Goal: Task Accomplishment & Management: Manage account settings

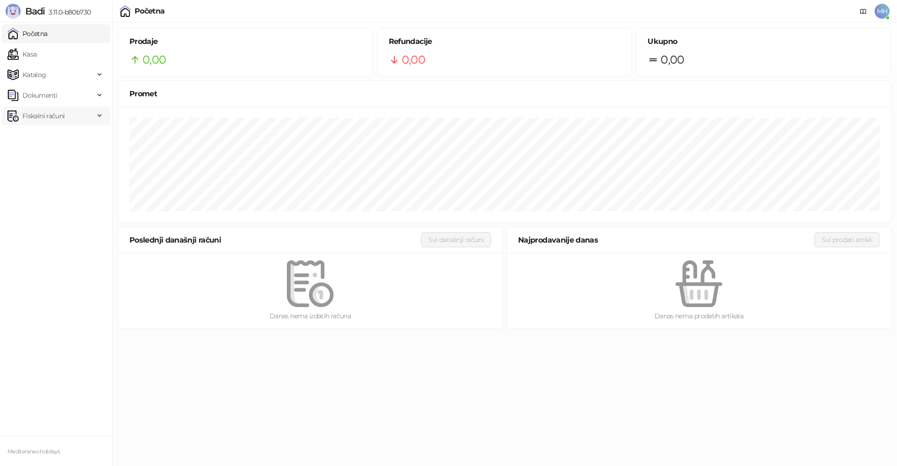
click at [58, 118] on span "Fiskalni računi" at bounding box center [43, 115] width 42 height 19
click at [59, 137] on link "Izdati računi" at bounding box center [36, 136] width 51 height 19
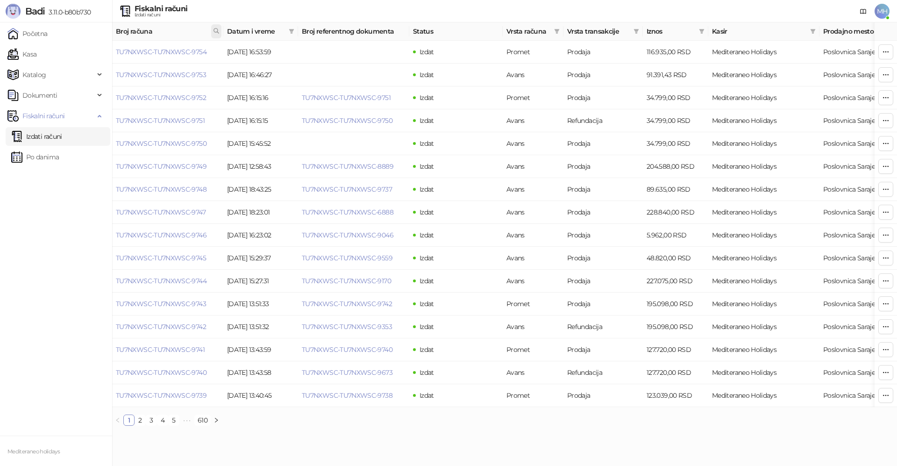
click at [214, 30] on icon at bounding box center [216, 31] width 7 height 7
type input "****"
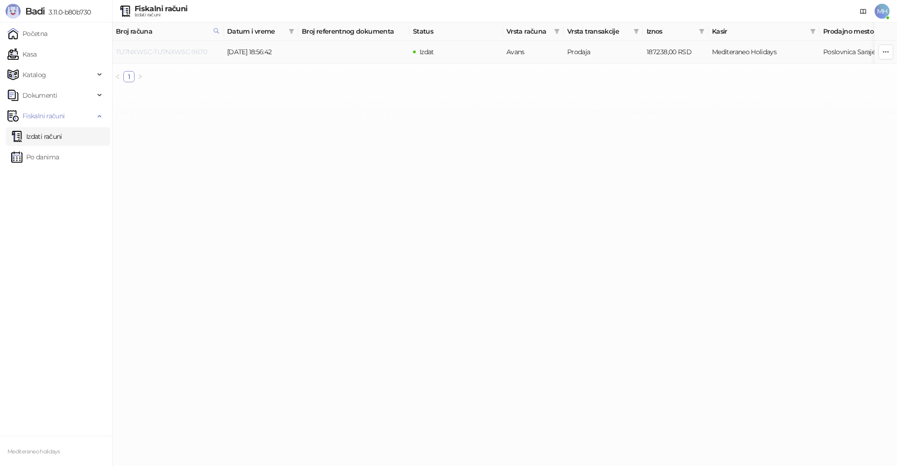
click at [204, 49] on link "TU7NXWSC-TU7NXWSC-9670" at bounding box center [161, 52] width 91 height 8
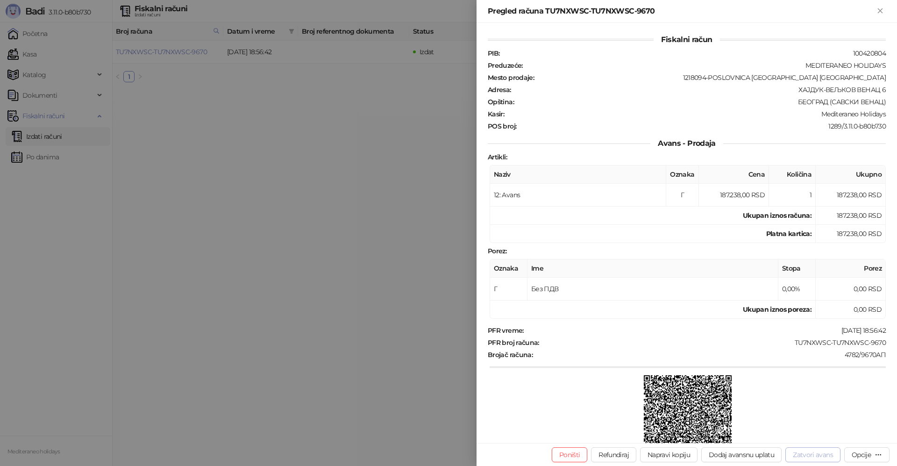
click at [807, 452] on button "Zatvori avans" at bounding box center [812, 454] width 55 height 15
type input "**********"
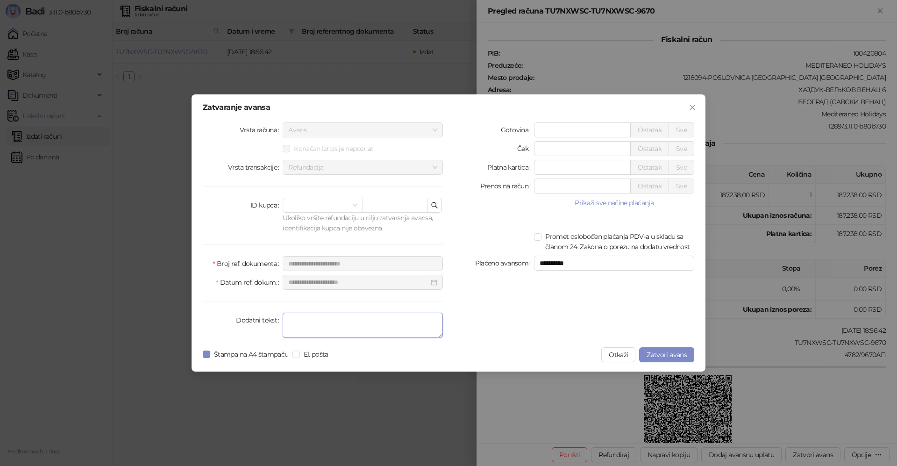
click at [315, 324] on textarea "Dodatni tekst" at bounding box center [363, 324] width 160 height 25
type textarea "*******"
click at [657, 353] on span "Zatvori avans" at bounding box center [666, 354] width 40 height 8
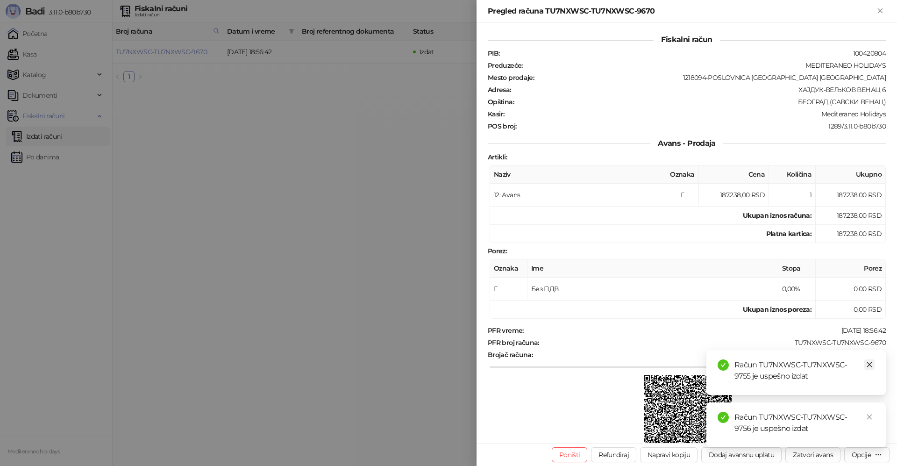
click at [868, 365] on icon "close" at bounding box center [869, 364] width 7 height 7
drag, startPoint x: 868, startPoint y: 417, endPoint x: 873, endPoint y: 309, distance: 108.5
click at [868, 417] on icon "close" at bounding box center [869, 416] width 7 height 7
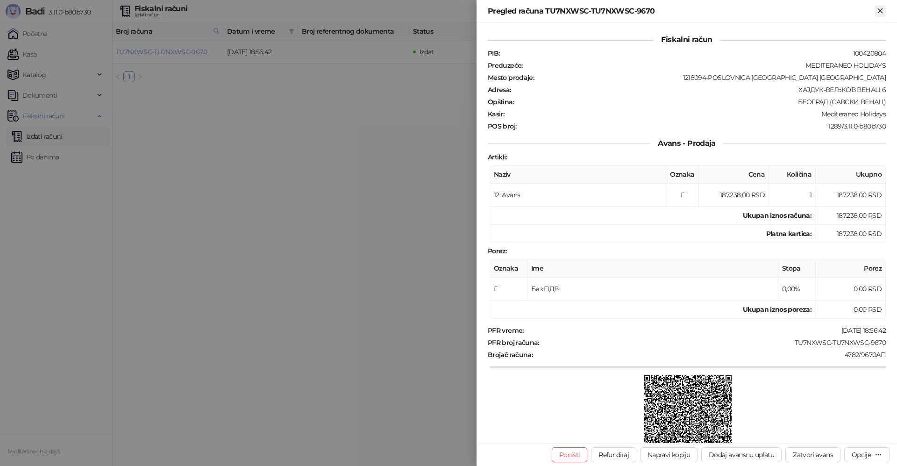
click at [882, 9] on icon "Zatvori" at bounding box center [879, 10] width 4 height 4
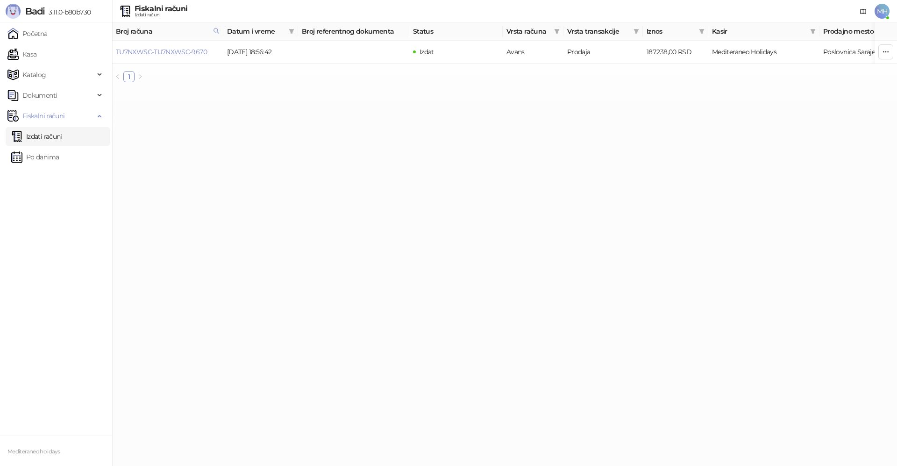
click at [28, 132] on link "Izdati računi" at bounding box center [36, 136] width 51 height 19
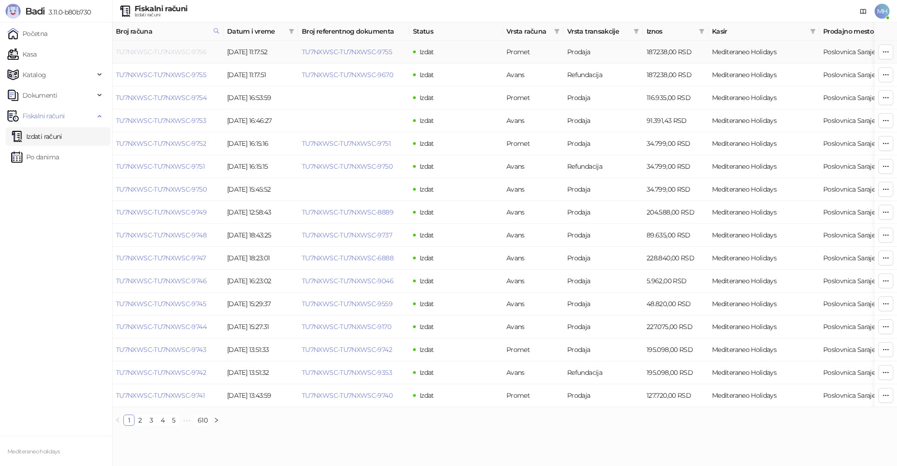
click at [196, 51] on link "TU7NXWSC-TU7NXWSC-9756" at bounding box center [161, 52] width 91 height 8
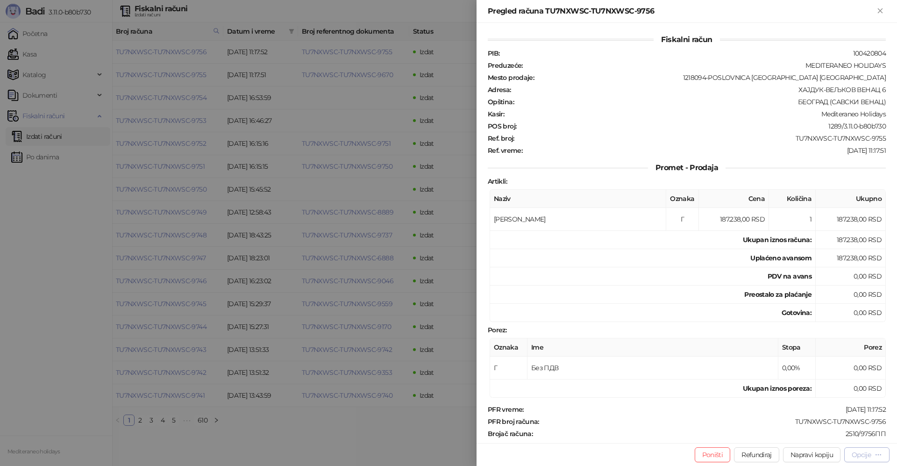
click at [857, 457] on div "Opcije" at bounding box center [860, 454] width 19 height 8
click at [837, 435] on span "Preuzmi u PDF formatu" at bounding box center [834, 436] width 96 height 10
click at [881, 10] on icon "Zatvori" at bounding box center [880, 11] width 8 height 8
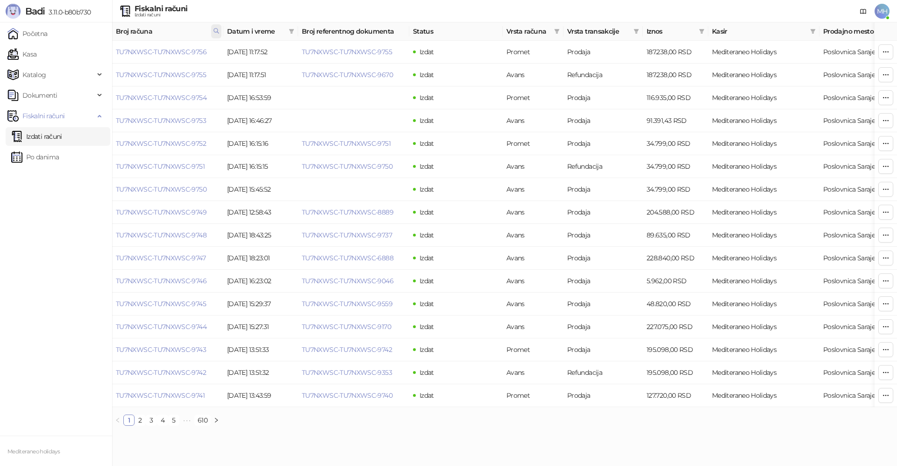
click at [220, 29] on span at bounding box center [216, 31] width 10 height 14
drag, startPoint x: 99, startPoint y: 49, endPoint x: 86, endPoint y: 52, distance: 12.9
click at [84, 51] on body "Badi 3.11.0-b80b730 Početna Kasa Katalog Dokumenti Fiskalni računi Izdati račun…" at bounding box center [448, 216] width 897 height 433
type input "****"
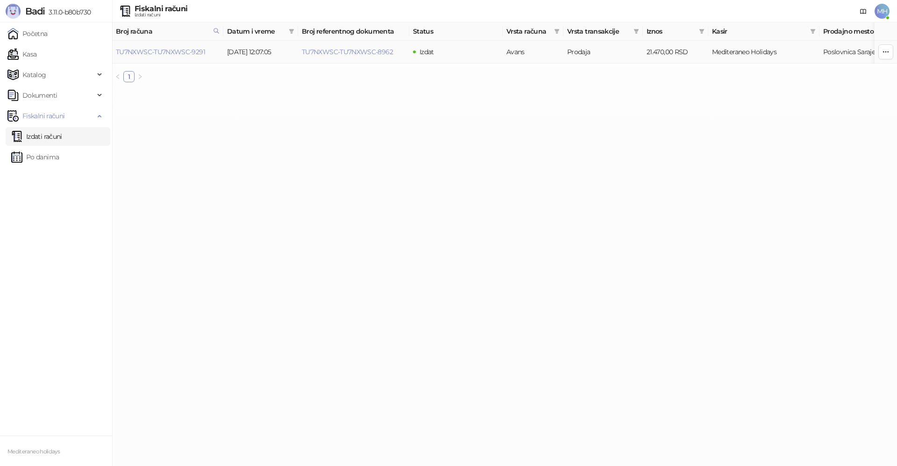
click at [196, 47] on td "TU7NXWSC-TU7NXWSC-9291" at bounding box center [167, 52] width 111 height 23
click at [193, 52] on link "TU7NXWSC-TU7NXWSC-9291" at bounding box center [160, 52] width 89 height 8
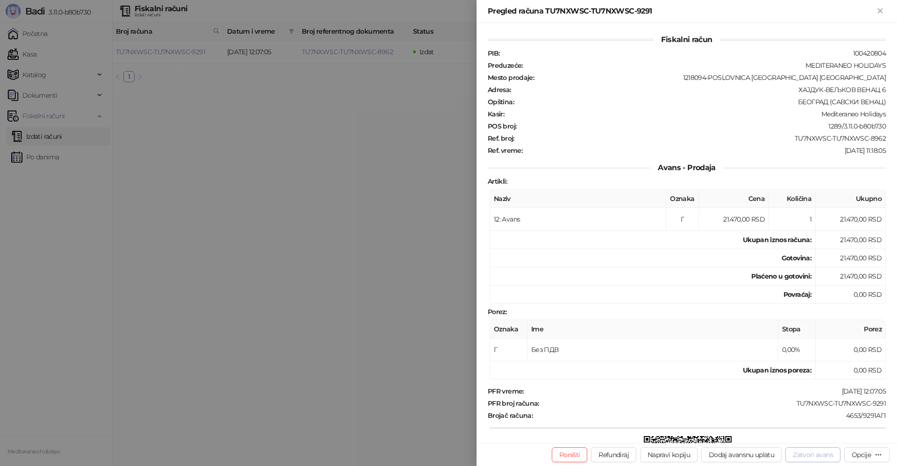
click at [820, 454] on button "Zatvori avans" at bounding box center [812, 454] width 55 height 15
type input "**********"
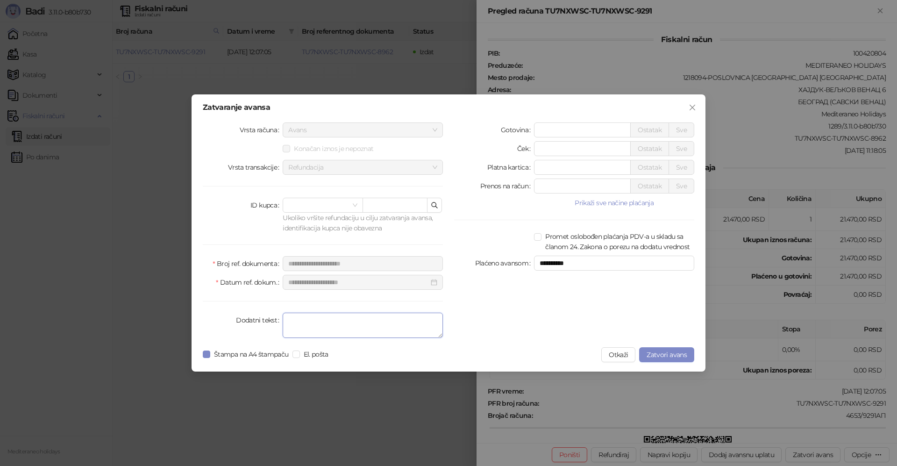
click at [382, 329] on textarea "Dodatni tekst" at bounding box center [363, 324] width 160 height 25
type textarea "*******"
click at [669, 354] on span "Zatvori avans" at bounding box center [666, 354] width 40 height 8
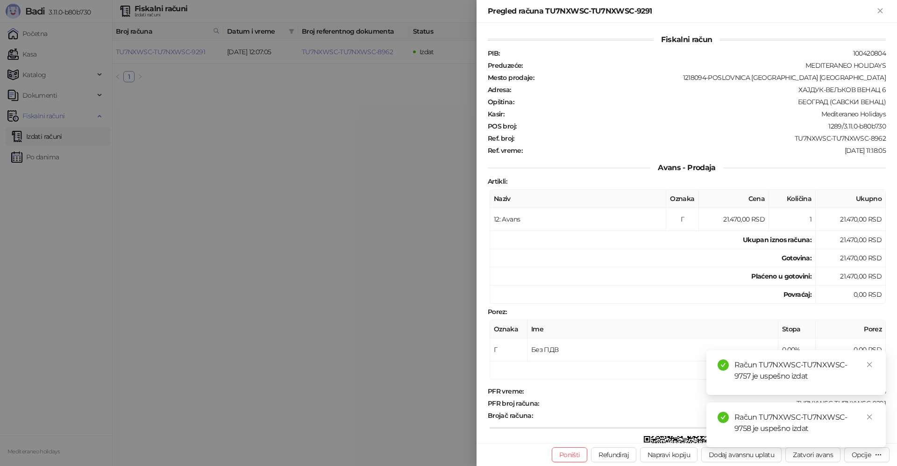
drag, startPoint x: 869, startPoint y: 363, endPoint x: 867, endPoint y: 386, distance: 23.0
click at [869, 363] on icon "close" at bounding box center [869, 364] width 7 height 7
click at [866, 414] on icon "close" at bounding box center [869, 416] width 7 height 7
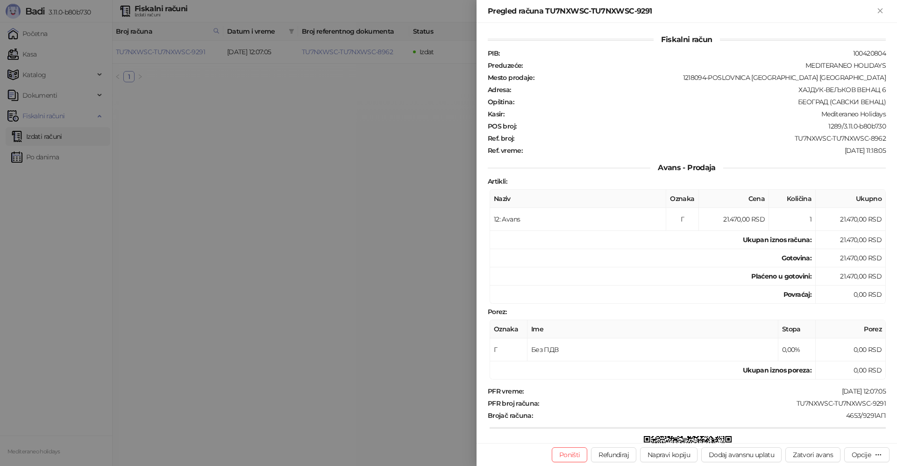
click at [878, 3] on div "Pregled računa TU7NXWSC-TU7NXWSC-9291" at bounding box center [686, 11] width 420 height 23
click at [876, 11] on icon "Zatvori" at bounding box center [880, 11] width 8 height 8
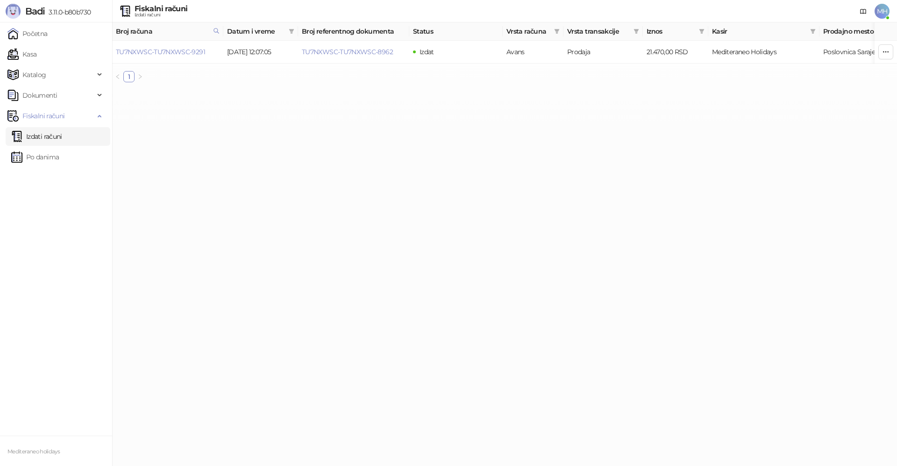
click at [36, 135] on link "Izdati računi" at bounding box center [36, 136] width 51 height 19
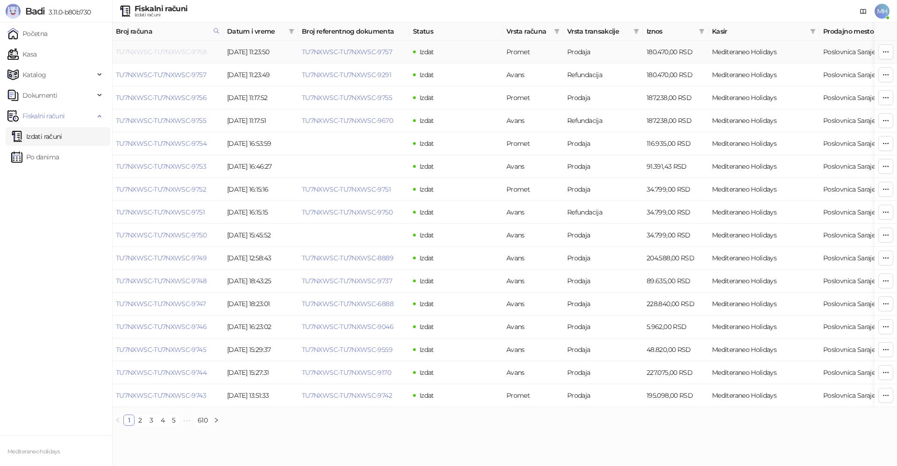
click at [159, 49] on link "TU7NXWSC-TU7NXWSC-9758" at bounding box center [161, 52] width 91 height 8
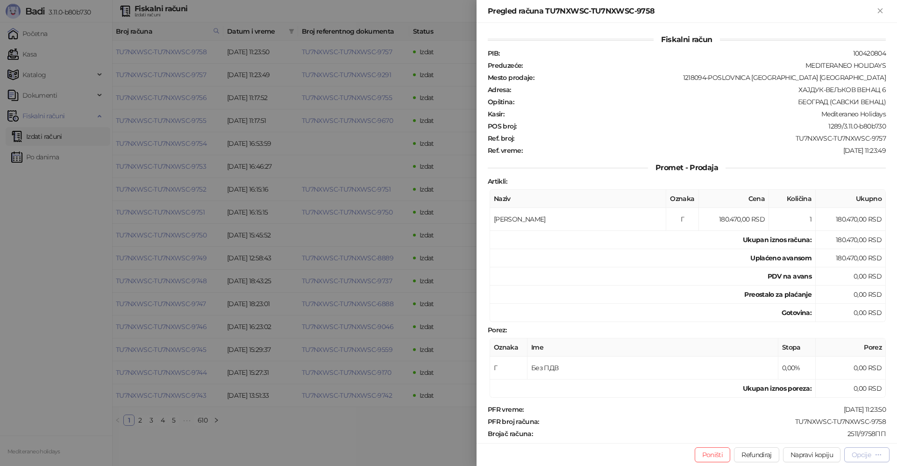
click at [866, 455] on div "Opcije" at bounding box center [860, 454] width 19 height 8
click at [843, 436] on span "Preuzmi u PDF formatu" at bounding box center [834, 436] width 96 height 10
click at [880, 11] on icon "Zatvori" at bounding box center [879, 10] width 4 height 4
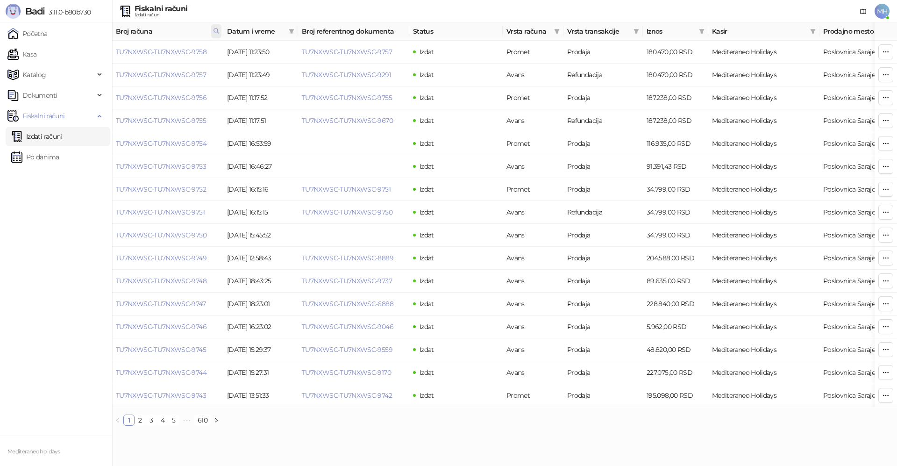
click at [215, 32] on icon at bounding box center [216, 30] width 5 height 5
drag, startPoint x: 173, startPoint y: 54, endPoint x: 56, endPoint y: 61, distance: 117.4
click at [54, 61] on body "Badi 3.11.0-b80b730 Početna Kasa Katalog Dokumenti Fiskalni računi Izdati račun…" at bounding box center [448, 216] width 897 height 433
type input "****"
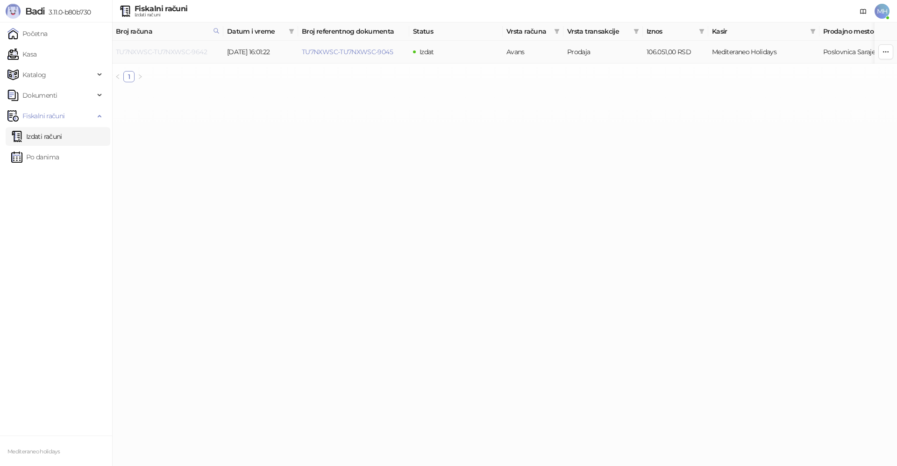
click at [181, 51] on link "TU7NXWSC-TU7NXWSC-9642" at bounding box center [161, 52] width 91 height 8
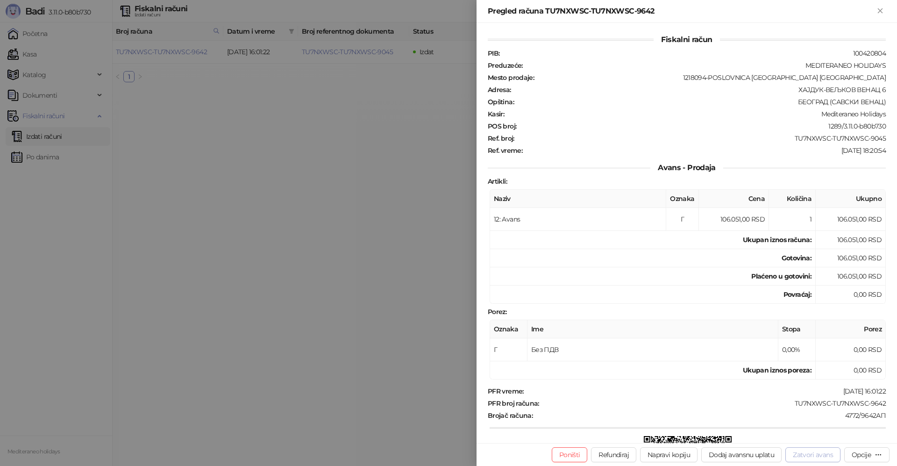
click at [798, 457] on button "Zatvori avans" at bounding box center [812, 454] width 55 height 15
type input "**********"
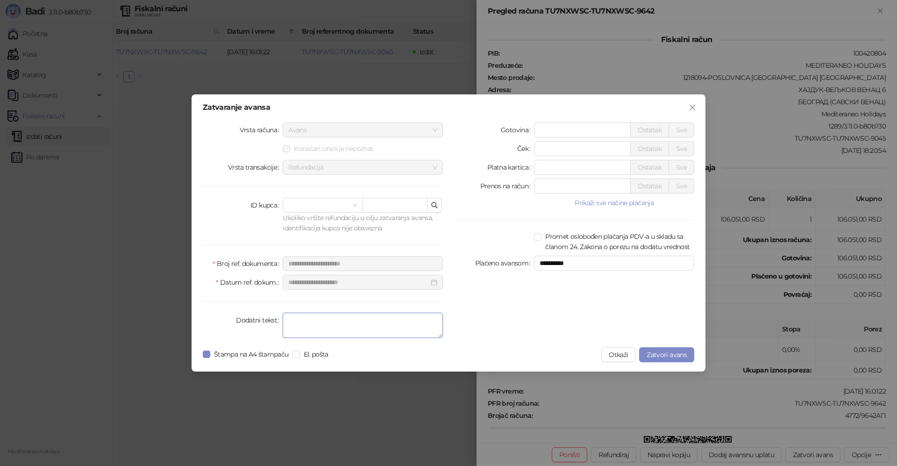
click at [388, 331] on textarea "Dodatni tekst" at bounding box center [363, 324] width 160 height 25
type textarea "*******"
click at [655, 352] on span "Zatvori avans" at bounding box center [666, 354] width 40 height 8
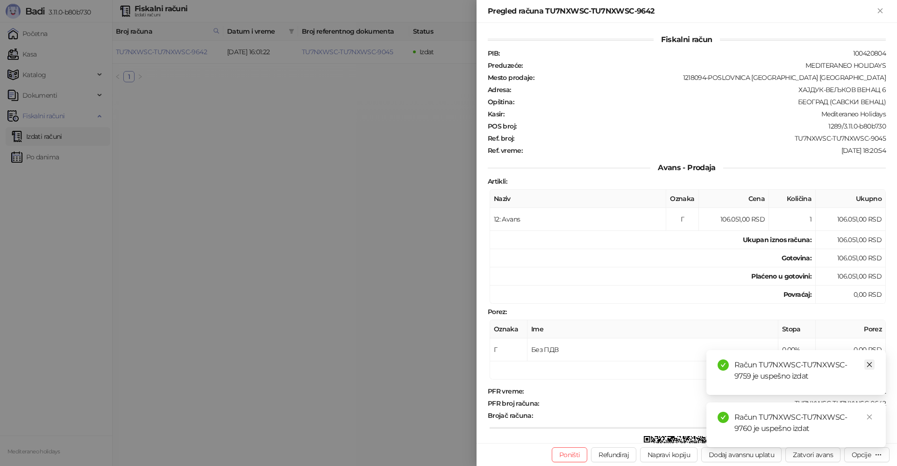
click at [870, 365] on icon "close" at bounding box center [869, 364] width 7 height 7
click at [867, 413] on icon "close" at bounding box center [869, 416] width 7 height 7
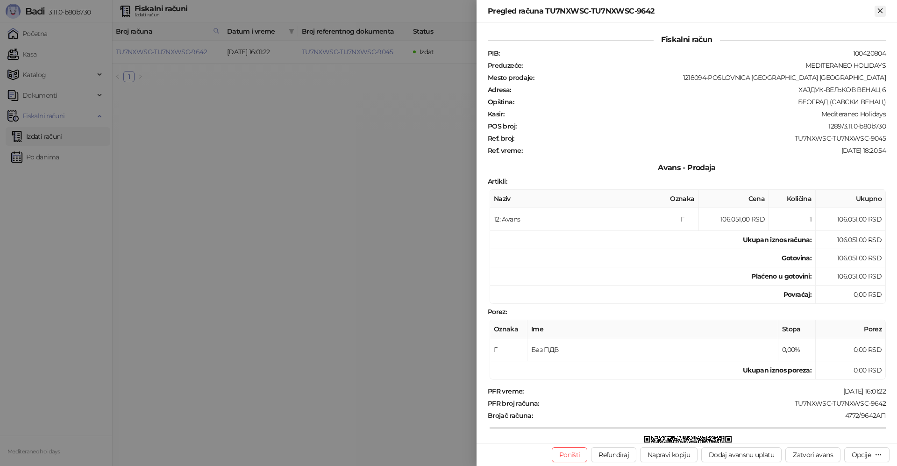
click at [875, 7] on button "Zatvori" at bounding box center [879, 11] width 11 height 11
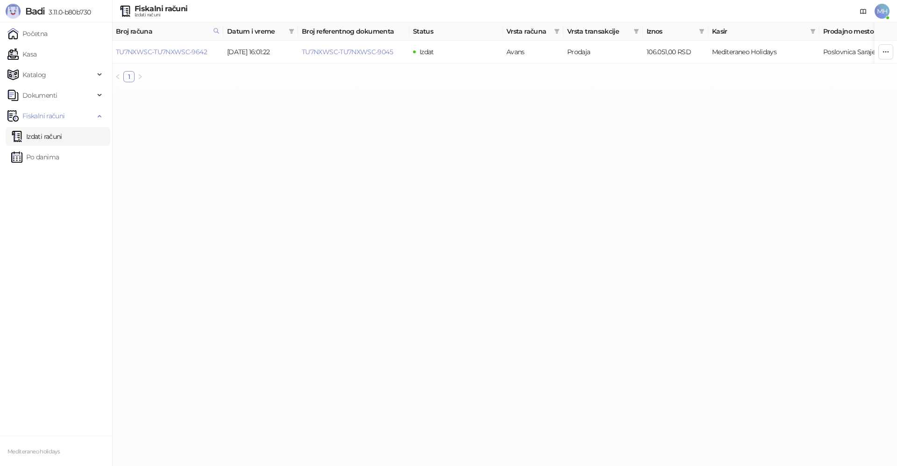
click at [38, 134] on link "Izdati računi" at bounding box center [36, 136] width 51 height 19
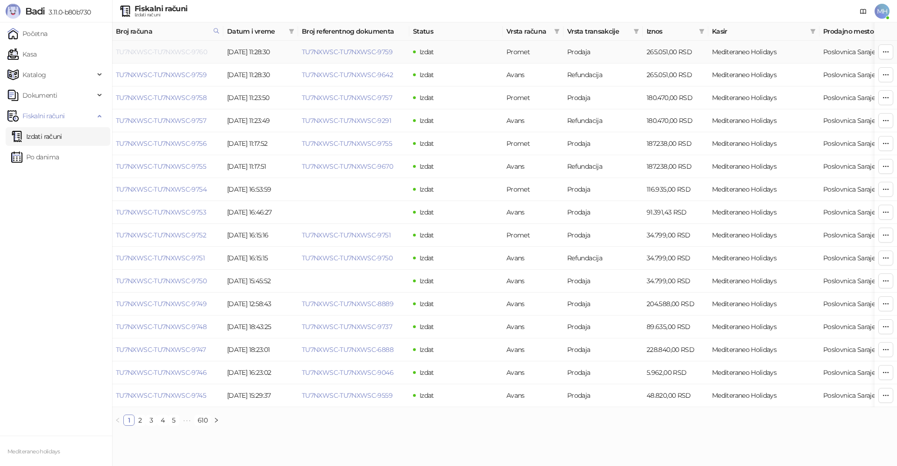
click at [163, 53] on link "TU7NXWSC-TU7NXWSC-9760" at bounding box center [161, 52] width 91 height 8
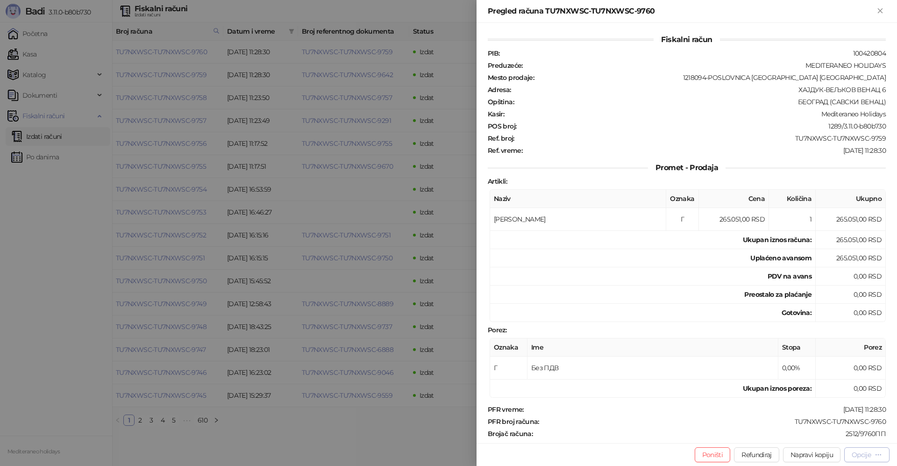
click at [856, 460] on button "Opcije" at bounding box center [866, 454] width 45 height 15
click at [841, 439] on span "Preuzmi u PDF formatu" at bounding box center [834, 436] width 96 height 10
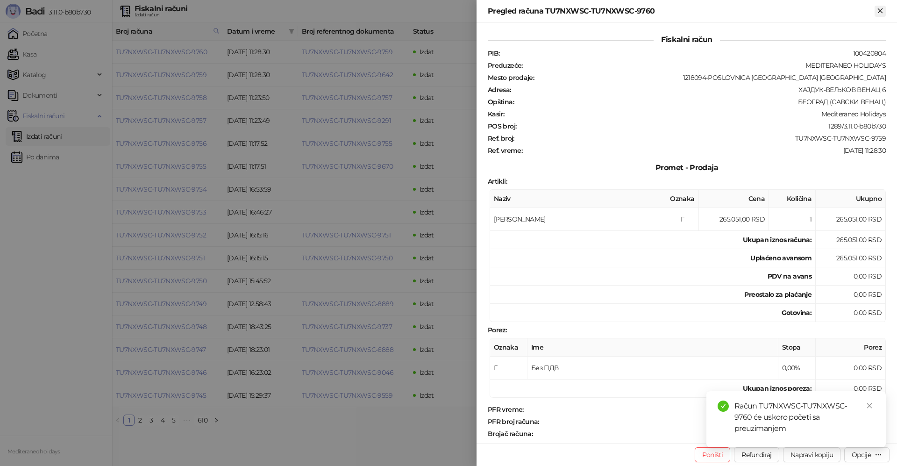
click at [878, 10] on icon "Zatvori" at bounding box center [880, 11] width 8 height 8
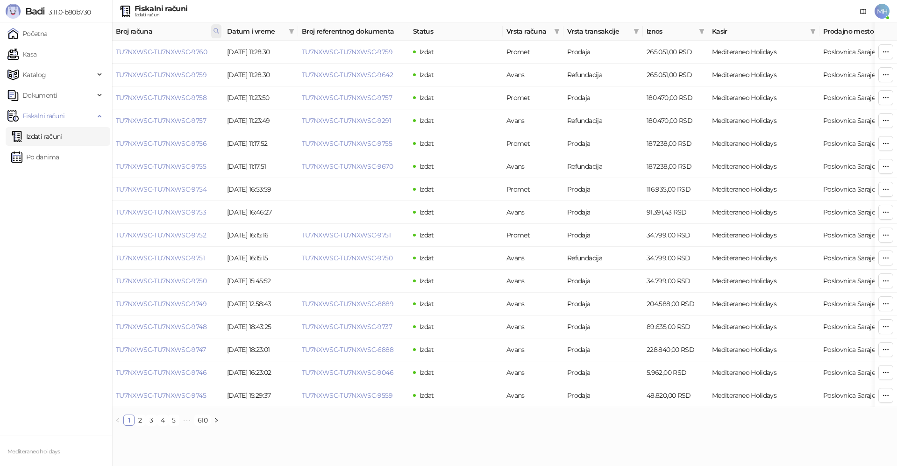
click at [215, 31] on icon at bounding box center [216, 31] width 7 height 7
drag, startPoint x: 118, startPoint y: 49, endPoint x: 76, endPoint y: 50, distance: 41.6
click at [74, 50] on body "Badi 3.11.0-b80b730 Početna Kasa Katalog Dokumenti Fiskalni računi Izdati račun…" at bounding box center [448, 216] width 897 height 433
type input "****"
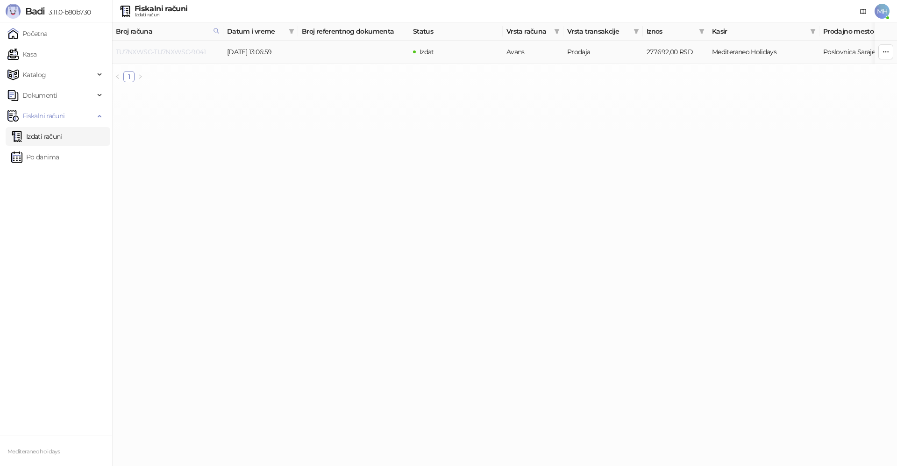
click at [188, 50] on link "TU7NXWSC-TU7NXWSC-9041" at bounding box center [161, 52] width 90 height 8
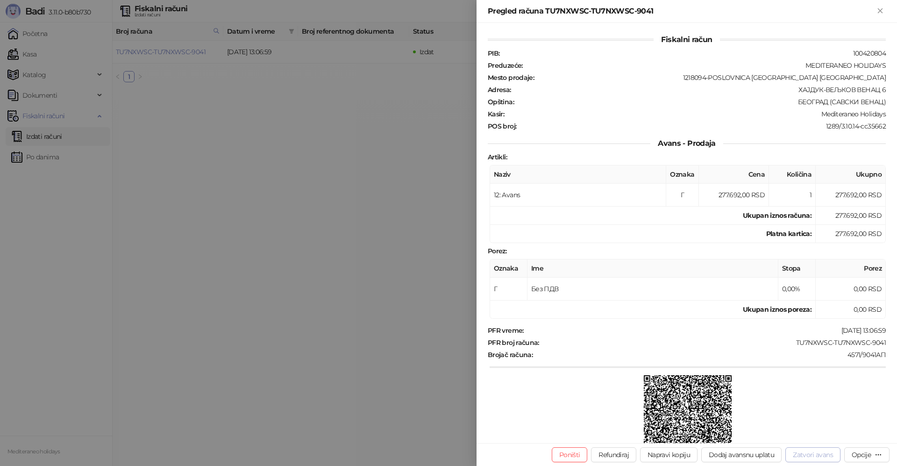
click at [813, 454] on button "Zatvori avans" at bounding box center [812, 454] width 55 height 15
type input "**********"
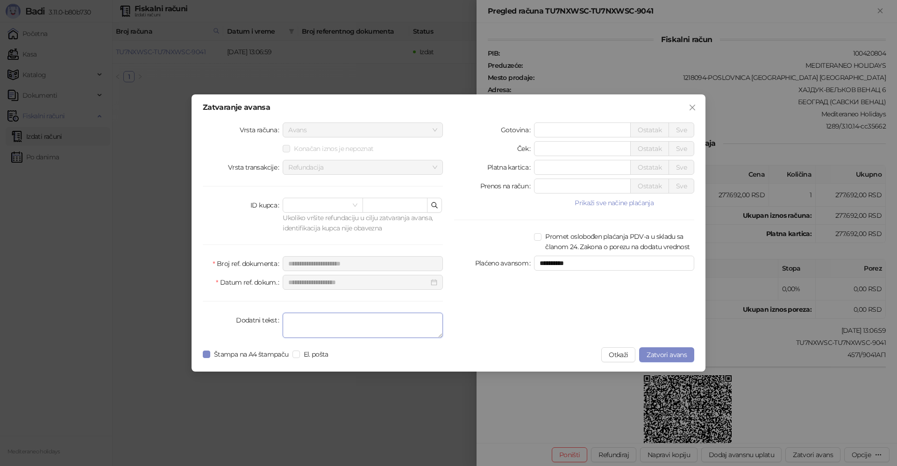
click at [301, 328] on textarea "Dodatni tekst" at bounding box center [363, 324] width 160 height 25
type textarea "*******"
click at [669, 354] on span "Zatvori avans" at bounding box center [666, 354] width 40 height 8
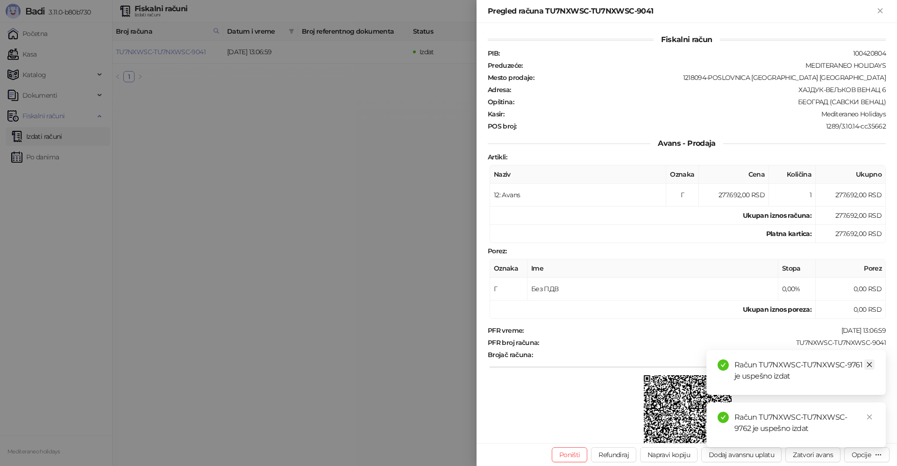
drag, startPoint x: 867, startPoint y: 365, endPoint x: 862, endPoint y: 401, distance: 35.8
click at [867, 366] on icon "close" at bounding box center [869, 364] width 7 height 7
click at [869, 417] on icon "close" at bounding box center [869, 416] width 5 height 5
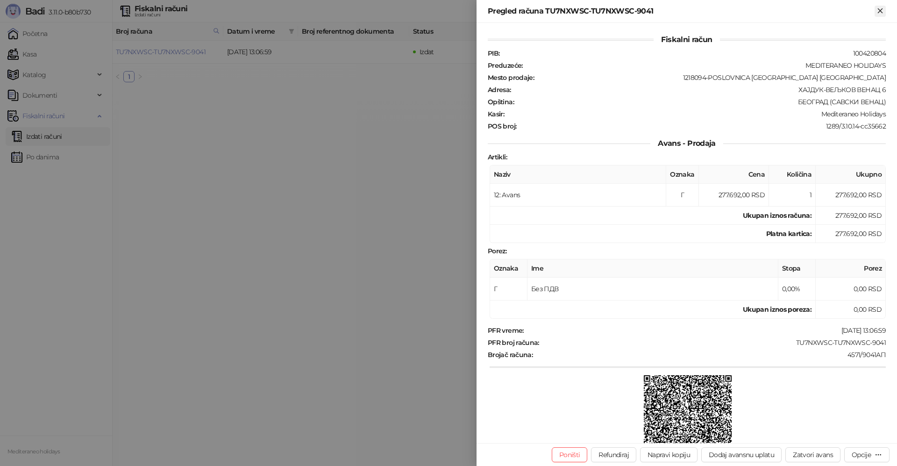
click at [883, 14] on icon "Zatvori" at bounding box center [880, 11] width 8 height 8
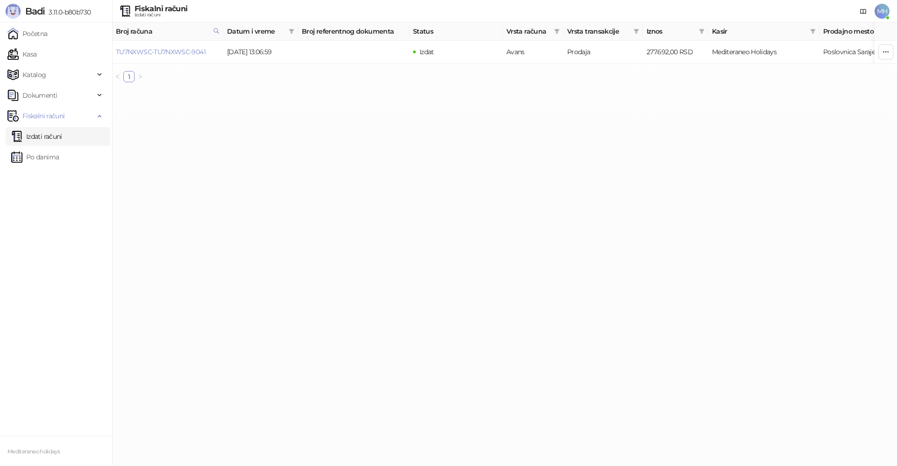
click at [41, 129] on link "Izdati računi" at bounding box center [36, 136] width 51 height 19
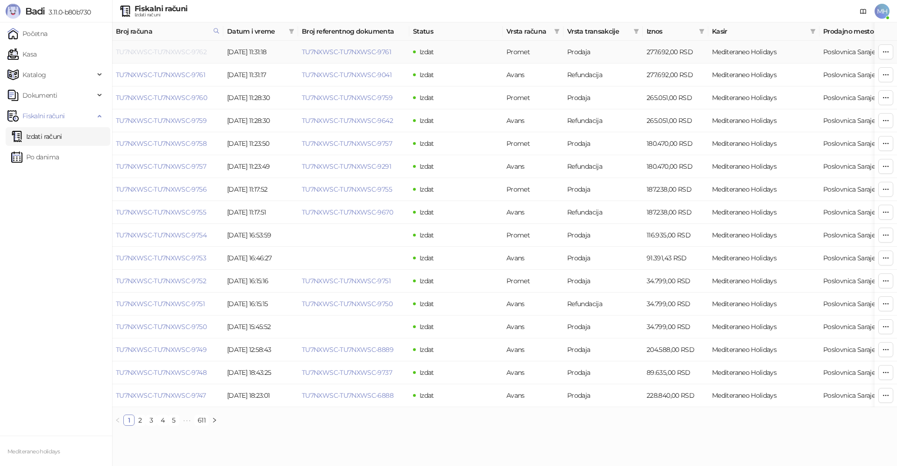
click at [189, 51] on link "TU7NXWSC-TU7NXWSC-9762" at bounding box center [161, 52] width 91 height 8
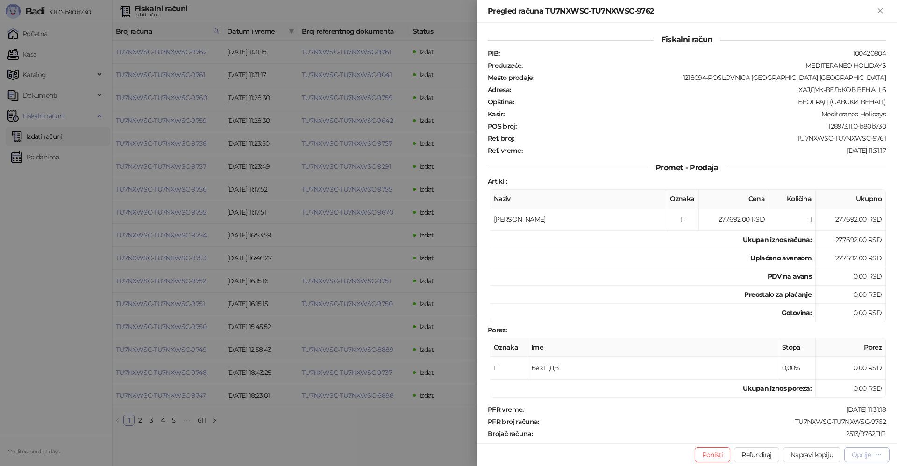
click at [855, 458] on div "Opcije" at bounding box center [860, 454] width 19 height 8
click at [844, 437] on span "Preuzmi u PDF formatu" at bounding box center [834, 436] width 96 height 10
click at [878, 15] on button "Zatvori" at bounding box center [879, 11] width 11 height 11
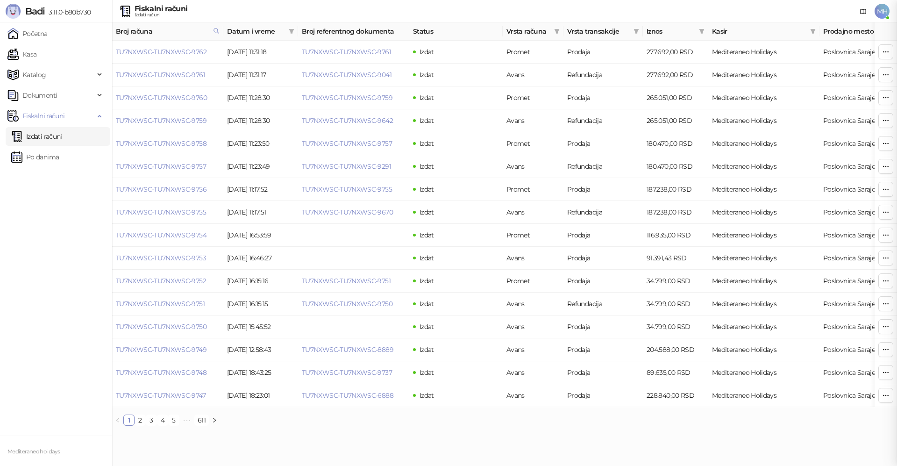
click at [878, 13] on div "Fiskalni račun PIB : 100420804 Preduzeće : MEDITERANEO HOLIDAYS Mesto prodaje :…" at bounding box center [448, 233] width 897 height 466
click at [214, 29] on icon at bounding box center [216, 30] width 5 height 5
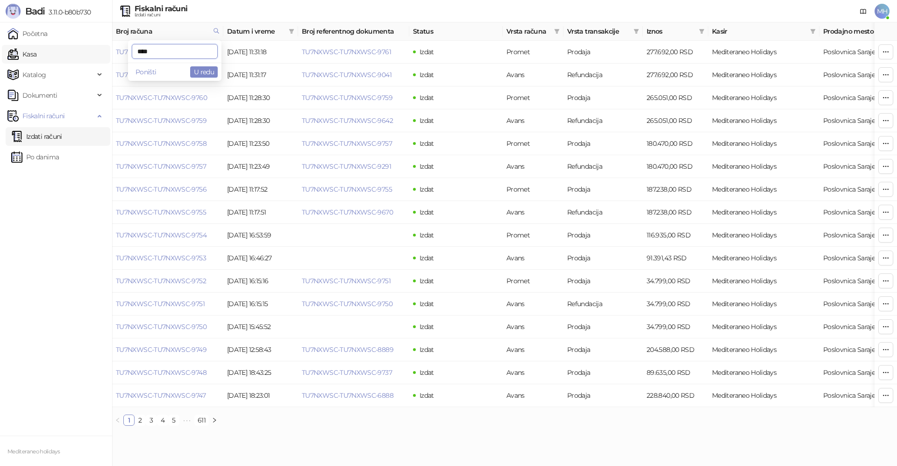
drag, startPoint x: 148, startPoint y: 53, endPoint x: 88, endPoint y: 54, distance: 59.8
click at [88, 54] on body "Badi 3.11.0-b80b730 Početna Kasa Katalog Dokumenti Fiskalni računi Izdati račun…" at bounding box center [448, 216] width 897 height 433
type input "****"
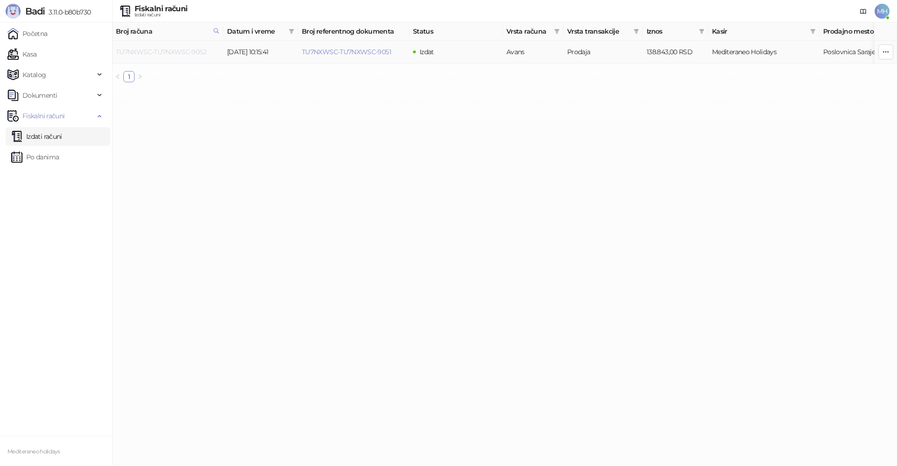
click at [185, 51] on link "TU7NXWSC-TU7NXWSC-9052" at bounding box center [161, 52] width 91 height 8
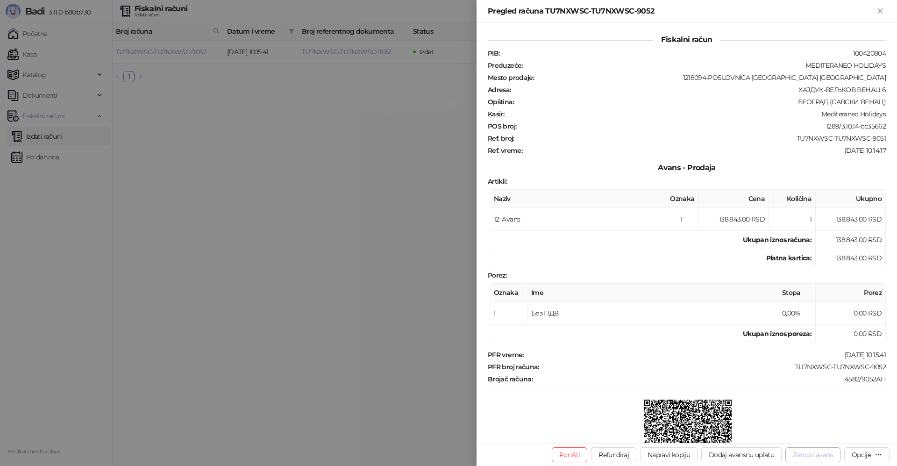
click at [831, 459] on button "Zatvori avans" at bounding box center [812, 454] width 55 height 15
type input "**********"
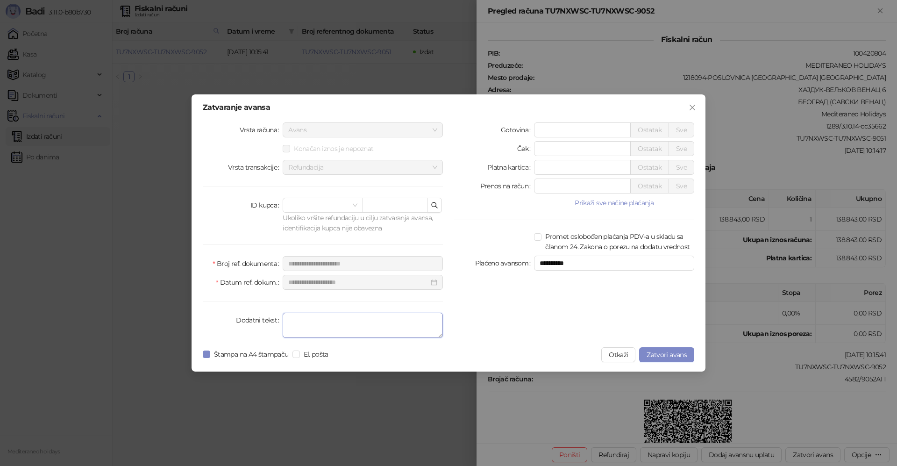
click at [362, 330] on textarea "Dodatni tekst" at bounding box center [363, 324] width 160 height 25
type textarea "*******"
click at [211, 353] on span "Štampa na A4 štampaču" at bounding box center [251, 354] width 82 height 10
click at [673, 352] on span "Zatvori avans" at bounding box center [666, 354] width 40 height 8
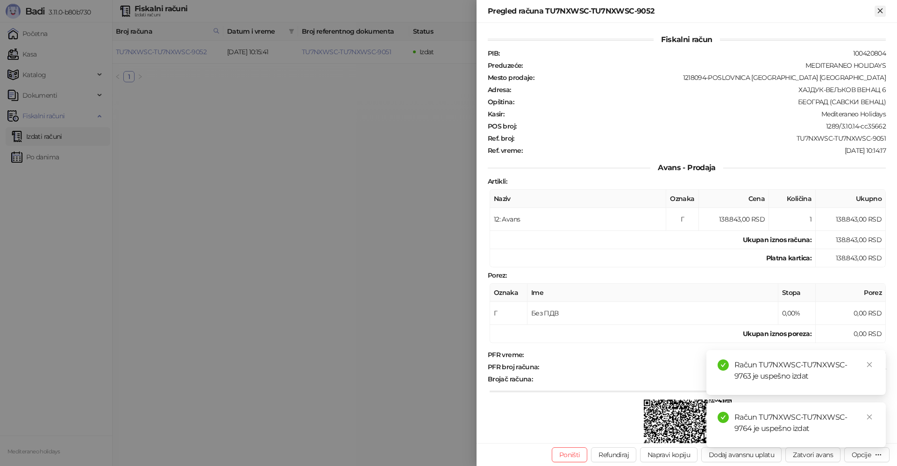
click at [882, 12] on icon "Zatvori" at bounding box center [879, 10] width 4 height 4
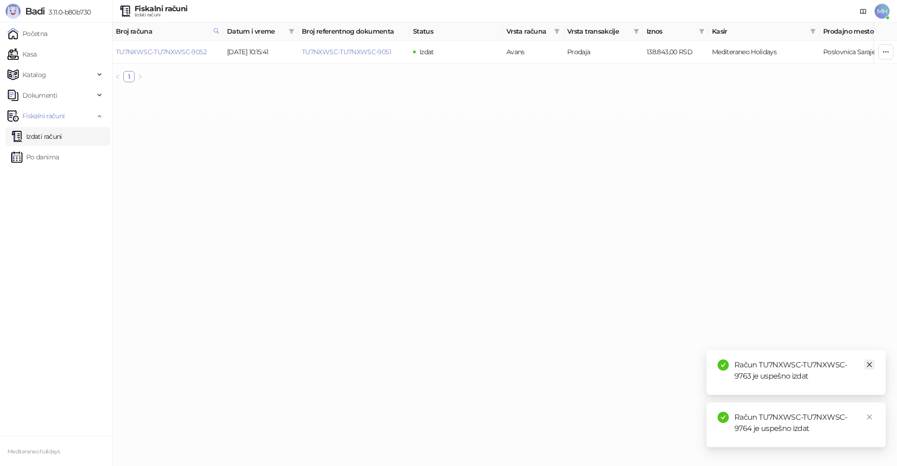
click at [867, 365] on icon "close" at bounding box center [869, 364] width 7 height 7
click at [870, 419] on icon "close" at bounding box center [869, 416] width 7 height 7
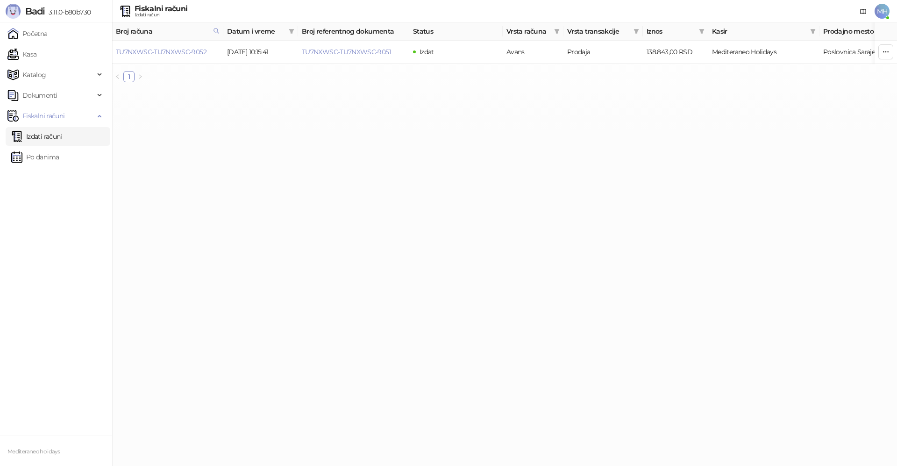
click at [27, 132] on link "Izdati računi" at bounding box center [36, 136] width 51 height 19
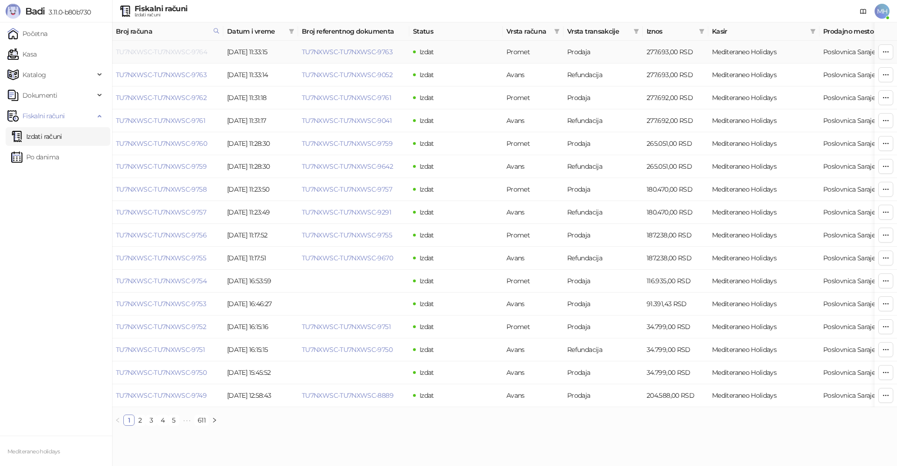
click at [200, 49] on link "TU7NXWSC-TU7NXWSC-9764" at bounding box center [161, 52] width 91 height 8
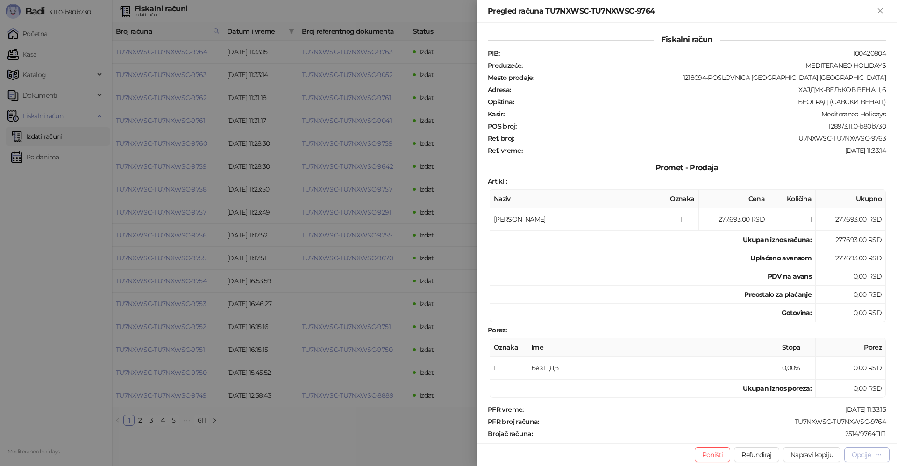
click at [852, 454] on div "Opcije" at bounding box center [860, 454] width 19 height 8
click at [831, 438] on span "Preuzmi u PDF formatu" at bounding box center [834, 436] width 96 height 10
click at [882, 14] on icon "Zatvori" at bounding box center [880, 11] width 8 height 8
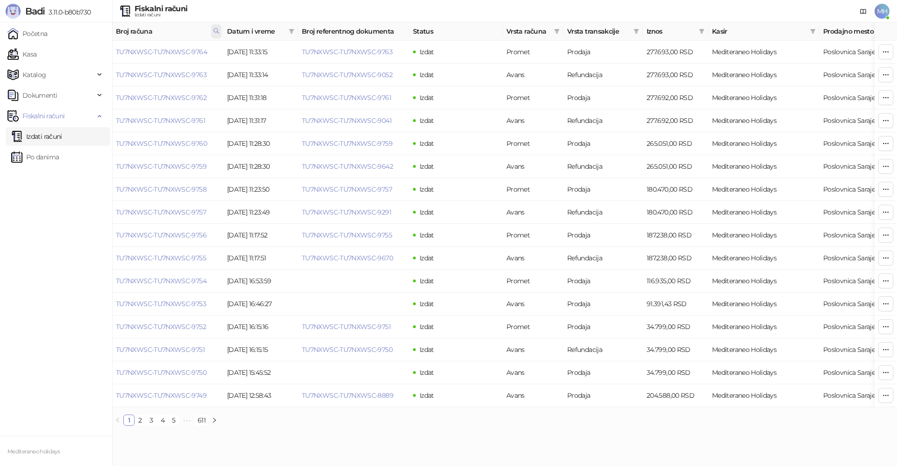
click at [214, 32] on icon at bounding box center [216, 31] width 7 height 7
drag, startPoint x: 89, startPoint y: 48, endPoint x: 70, endPoint y: 47, distance: 19.2
click at [69, 48] on body "Badi 3.11.0-b80b730 Početna Kasa Katalog Dokumenti Fiskalni računi Izdati račun…" at bounding box center [448, 216] width 897 height 433
type input "****"
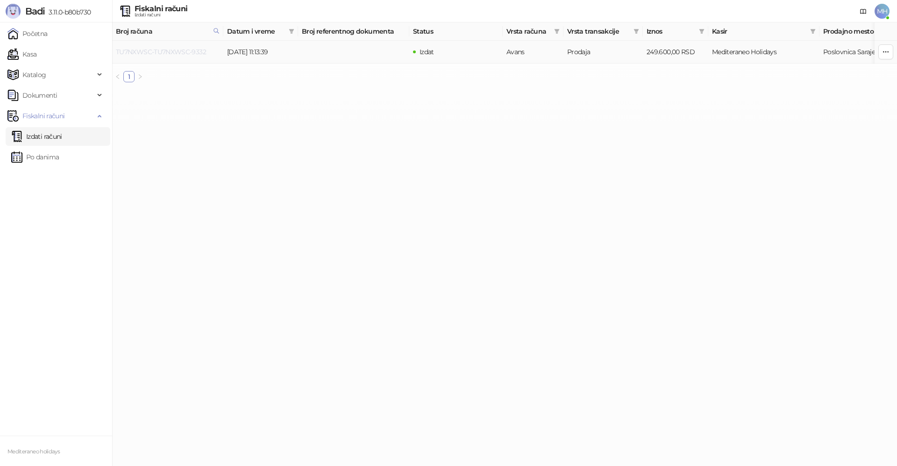
click at [177, 48] on link "TU7NXWSC-TU7NXWSC-9332" at bounding box center [161, 52] width 90 height 8
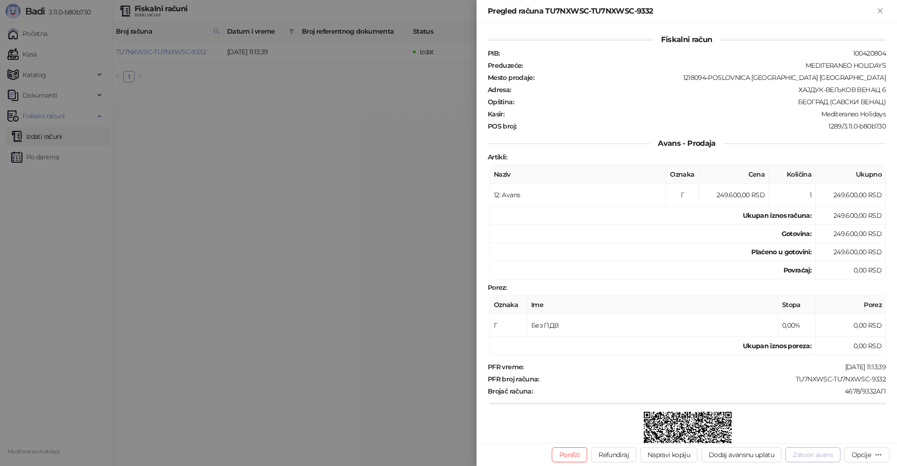
click at [827, 449] on button "Zatvori avans" at bounding box center [812, 454] width 55 height 15
type input "**********"
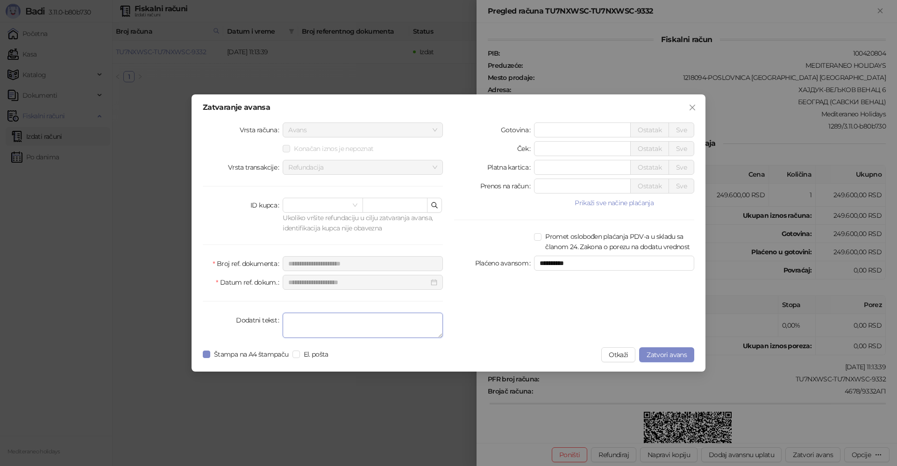
click at [326, 327] on textarea "Dodatni tekst" at bounding box center [363, 324] width 160 height 25
type textarea "*******"
click at [660, 352] on span "Zatvori avans" at bounding box center [666, 354] width 40 height 8
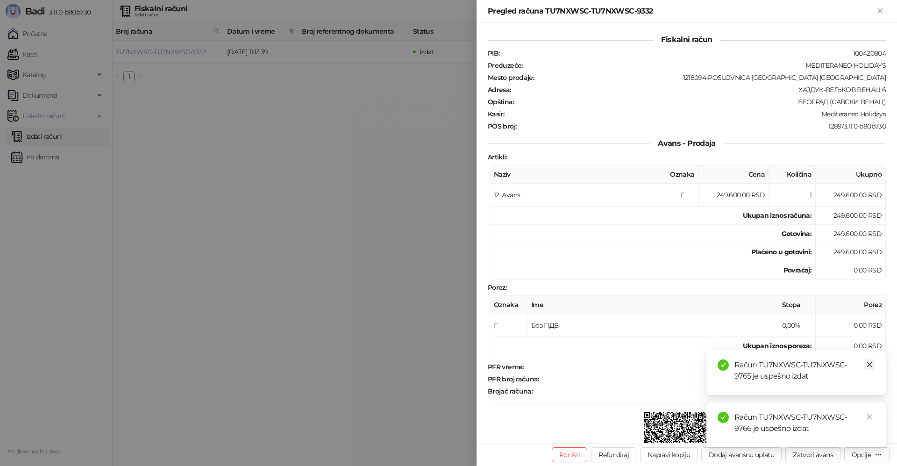
click at [874, 364] on link "Close" at bounding box center [869, 364] width 10 height 10
drag, startPoint x: 869, startPoint y: 418, endPoint x: 869, endPoint y: 135, distance: 282.5
click at [869, 417] on icon "close" at bounding box center [869, 416] width 7 height 7
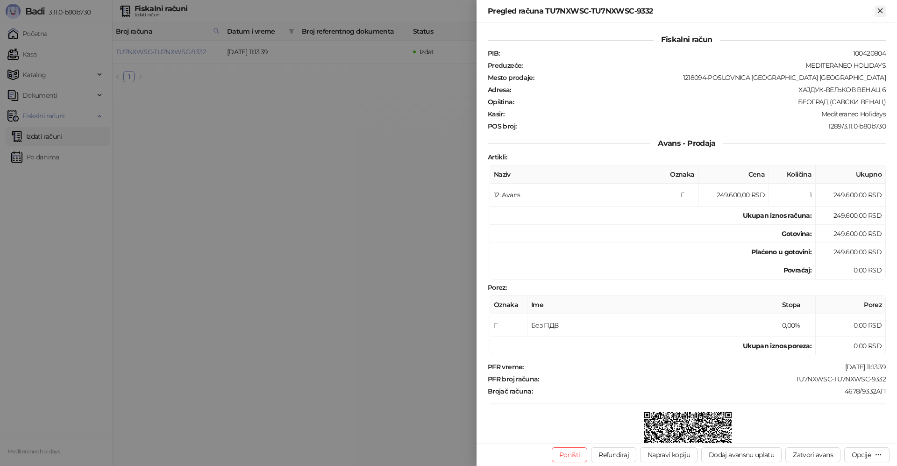
click at [884, 10] on icon "Zatvori" at bounding box center [880, 11] width 8 height 8
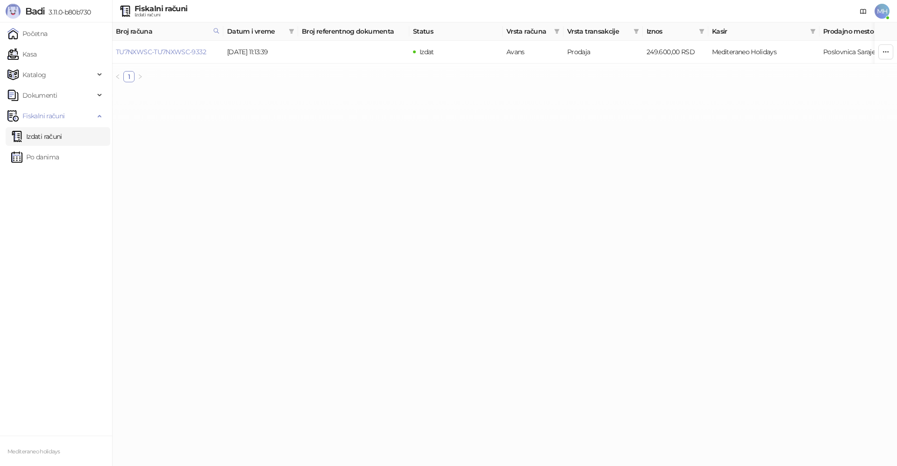
click at [28, 136] on link "Izdati računi" at bounding box center [36, 136] width 51 height 19
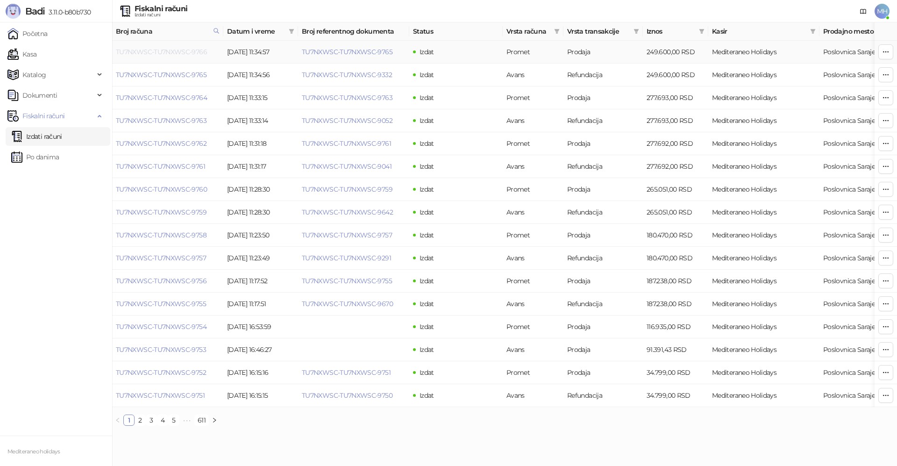
click at [176, 55] on link "TU7NXWSC-TU7NXWSC-9766" at bounding box center [161, 52] width 91 height 8
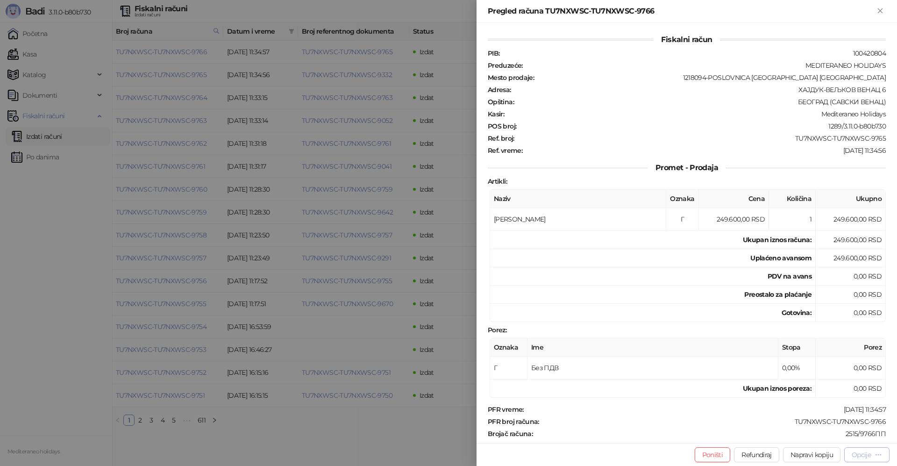
drag, startPoint x: 877, startPoint y: 456, endPoint x: 863, endPoint y: 454, distance: 14.1
click at [877, 456] on icon "button" at bounding box center [877, 454] width 7 height 7
click at [848, 432] on span "Preuzmi u PDF formatu" at bounding box center [834, 436] width 96 height 10
click at [882, 11] on icon "Zatvori" at bounding box center [880, 11] width 8 height 8
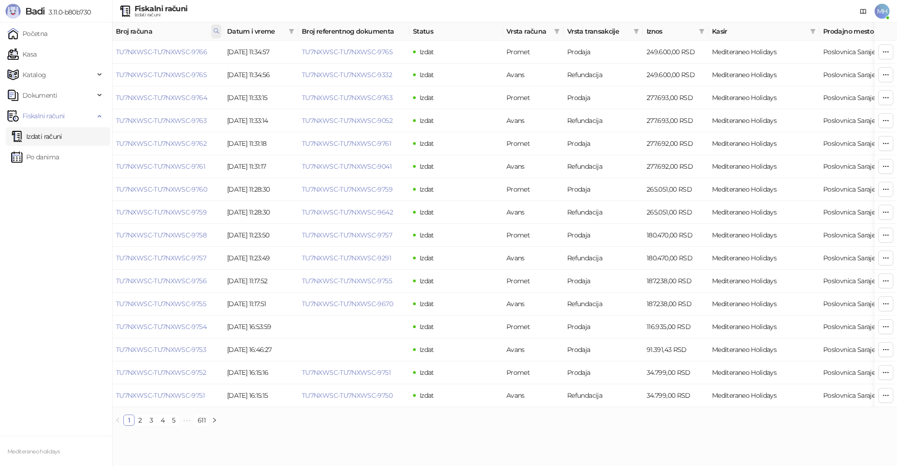
click at [216, 31] on icon at bounding box center [216, 31] width 7 height 7
click at [84, 52] on body "Badi 3.11.0-b80b730 Početna Kasa Katalog Dokumenti Fiskalni računi Izdati račun…" at bounding box center [448, 216] width 897 height 433
type input "****"
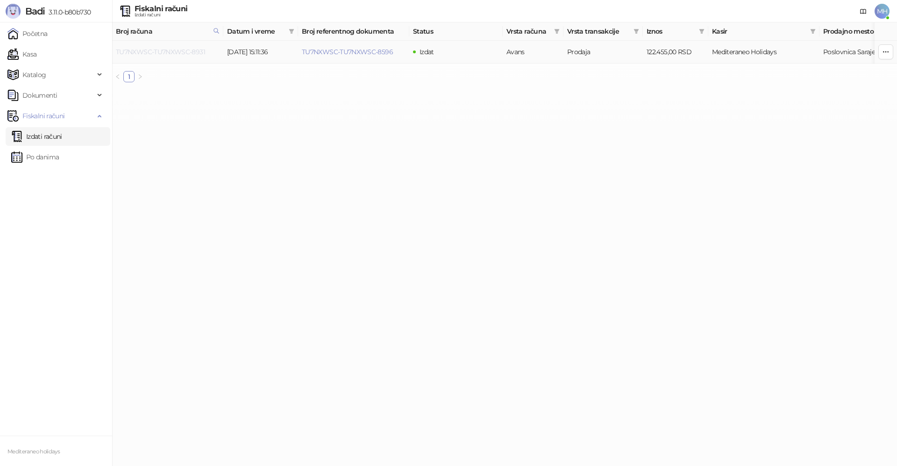
click at [191, 50] on link "TU7NXWSC-TU7NXWSC-8931" at bounding box center [160, 52] width 89 height 8
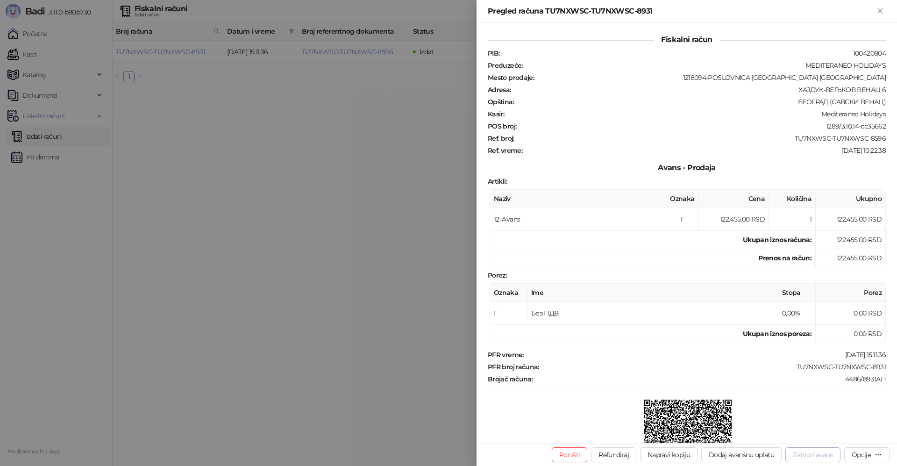
click at [809, 459] on button "Zatvori avans" at bounding box center [812, 454] width 55 height 15
type input "**********"
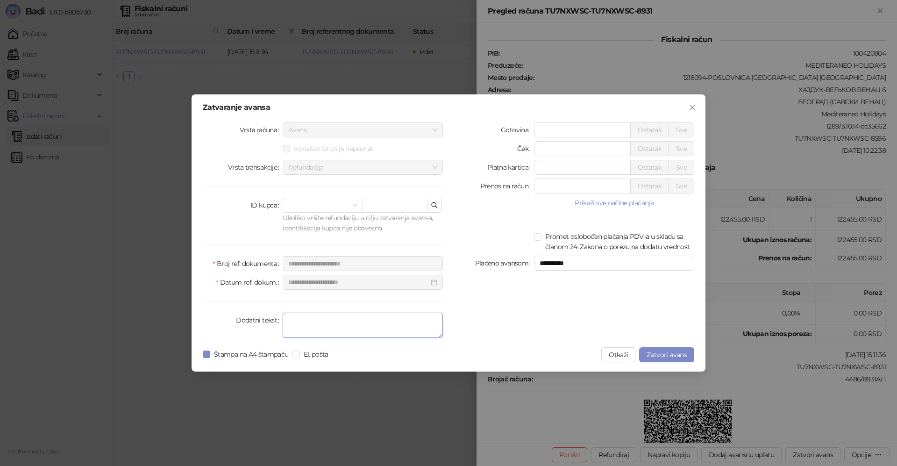
click at [358, 332] on textarea "Dodatni tekst" at bounding box center [363, 324] width 160 height 25
type textarea "*******"
click at [657, 347] on button "Zatvori avans" at bounding box center [666, 354] width 55 height 15
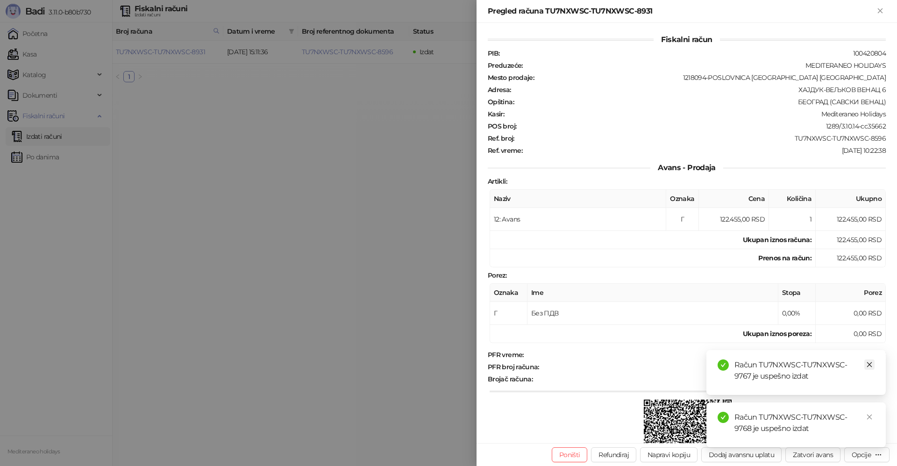
drag, startPoint x: 869, startPoint y: 365, endPoint x: 869, endPoint y: 381, distance: 15.9
click at [869, 365] on icon "close" at bounding box center [869, 364] width 7 height 7
drag, startPoint x: 870, startPoint y: 419, endPoint x: 873, endPoint y: 155, distance: 264.8
click at [870, 418] on icon "close" at bounding box center [869, 416] width 7 height 7
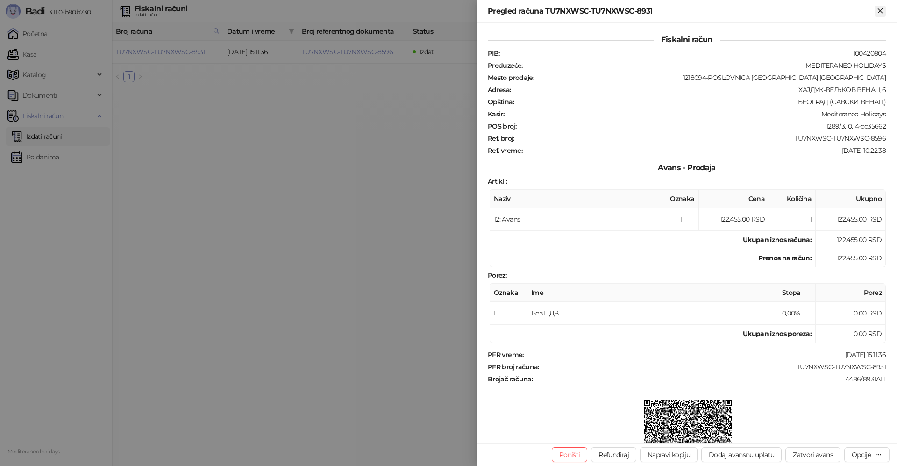
click at [877, 9] on icon "Zatvori" at bounding box center [879, 10] width 4 height 4
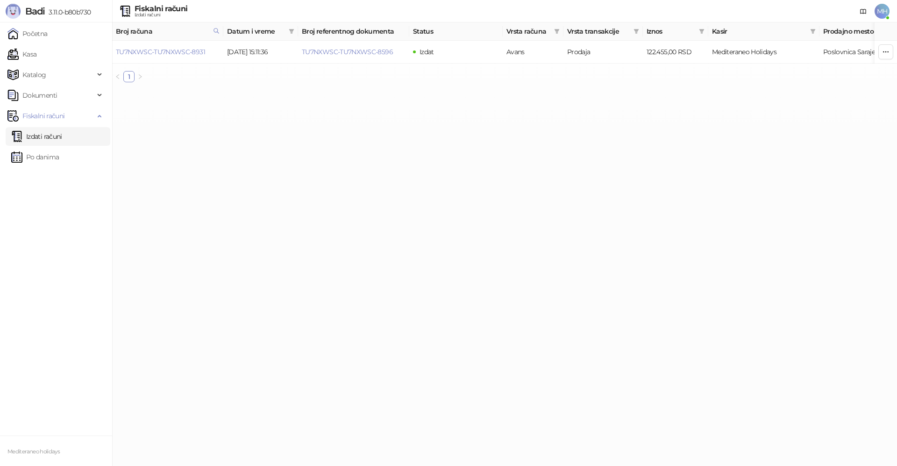
click at [56, 141] on link "Izdati računi" at bounding box center [36, 136] width 51 height 19
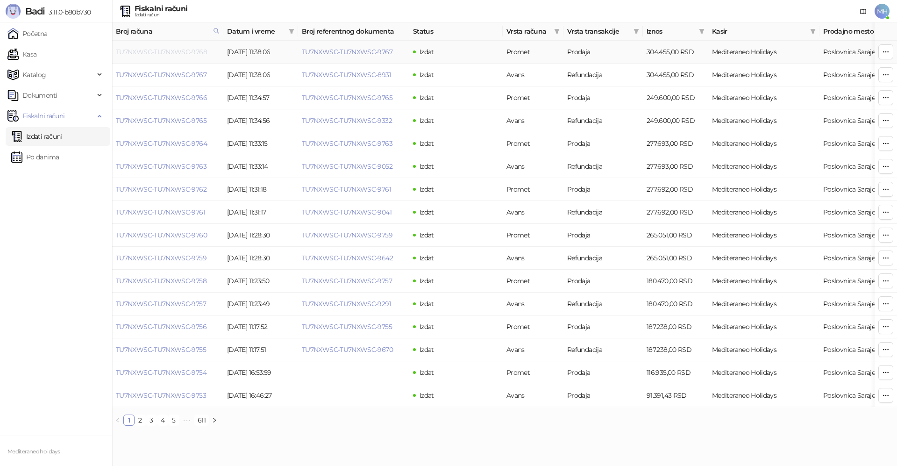
click at [189, 54] on link "TU7NXWSC-TU7NXWSC-9768" at bounding box center [161, 52] width 91 height 8
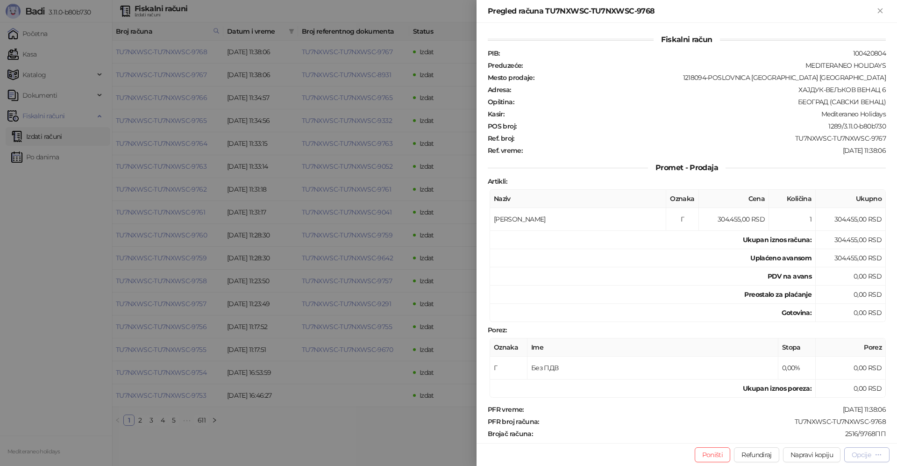
click at [853, 456] on div "Opcije" at bounding box center [860, 454] width 19 height 8
click at [826, 437] on span "Preuzmi u PDF formatu" at bounding box center [834, 436] width 96 height 10
click at [883, 8] on icon "Zatvori" at bounding box center [880, 11] width 8 height 8
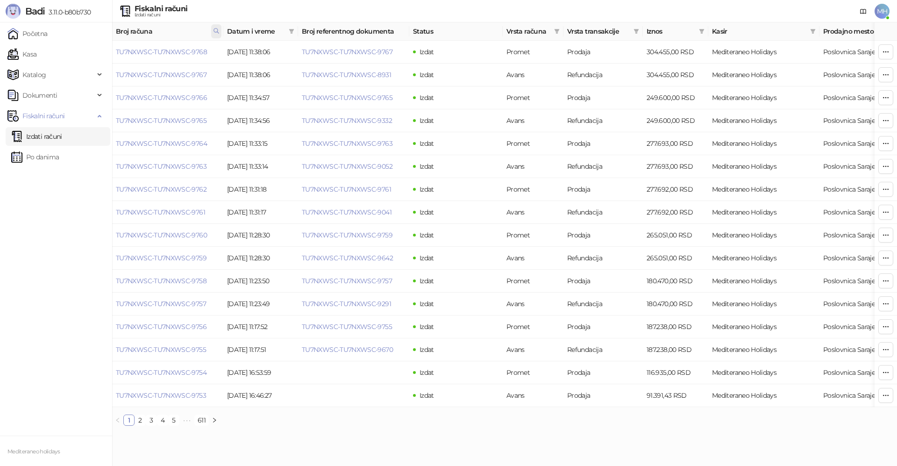
click at [215, 32] on icon at bounding box center [216, 30] width 5 height 5
drag, startPoint x: 152, startPoint y: 54, endPoint x: 111, endPoint y: 51, distance: 41.2
click at [106, 53] on body "Badi 3.11.0-b80b730 Početna Kasa Katalog Dokumenti Fiskalni računi Izdati račun…" at bounding box center [448, 216] width 897 height 433
type input "****"
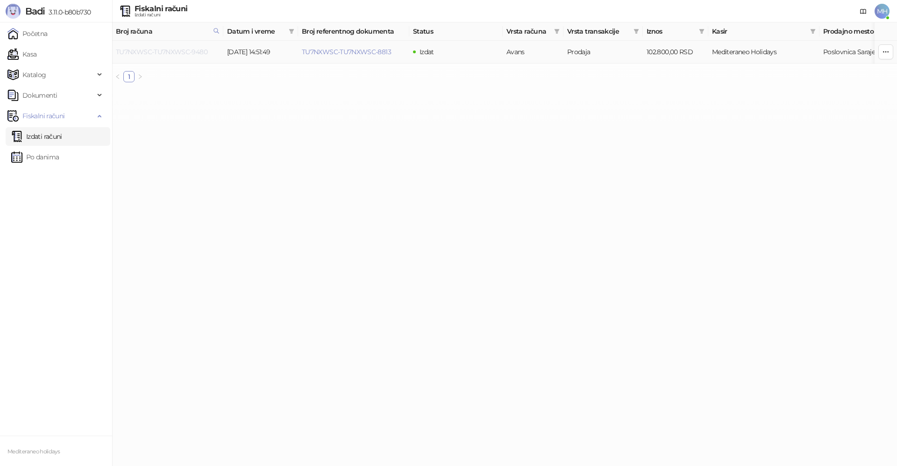
click at [186, 50] on link "TU7NXWSC-TU7NXWSC-9480" at bounding box center [162, 52] width 92 height 8
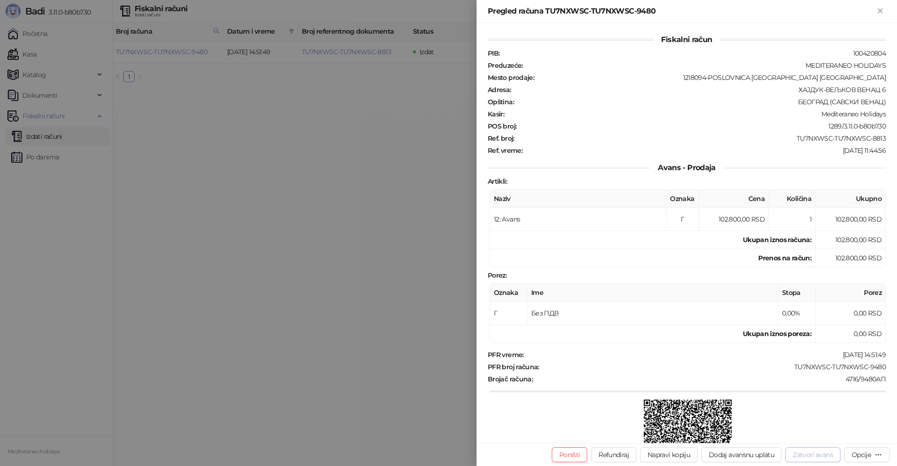
click at [798, 455] on button "Zatvori avans" at bounding box center [812, 454] width 55 height 15
type input "**********"
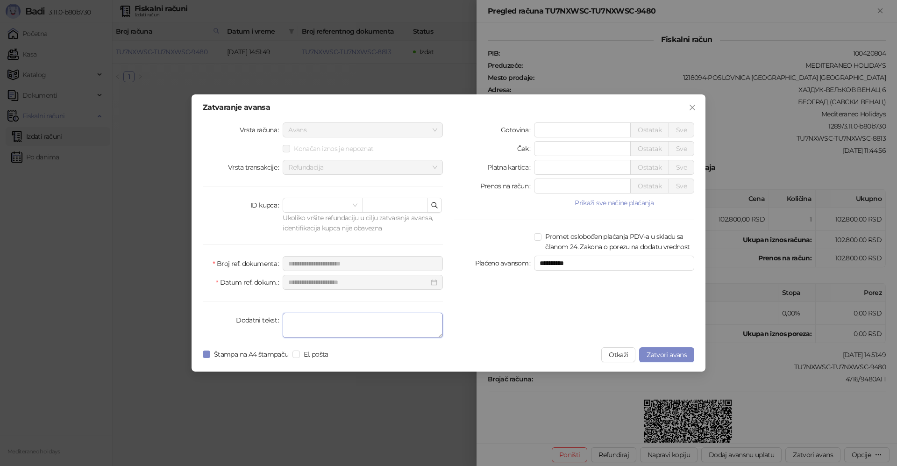
click at [350, 318] on textarea "Dodatni tekst" at bounding box center [363, 324] width 160 height 25
type textarea "*******"
click at [655, 355] on span "Zatvori avans" at bounding box center [666, 354] width 40 height 8
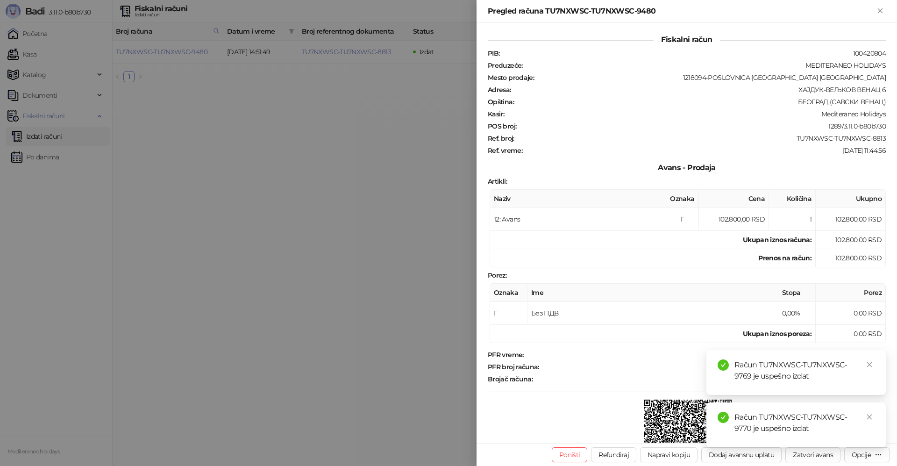
drag, startPoint x: 869, startPoint y: 362, endPoint x: 870, endPoint y: 402, distance: 39.7
click at [869, 363] on icon "close" at bounding box center [869, 364] width 7 height 7
drag, startPoint x: 869, startPoint y: 414, endPoint x: 869, endPoint y: 409, distance: 5.2
click at [869, 411] on div "Račun TU7NXWSC-TU7NXWSC-9770 je uspešno izdat" at bounding box center [795, 424] width 179 height 45
click at [877, 9] on icon "Zatvori" at bounding box center [880, 11] width 8 height 8
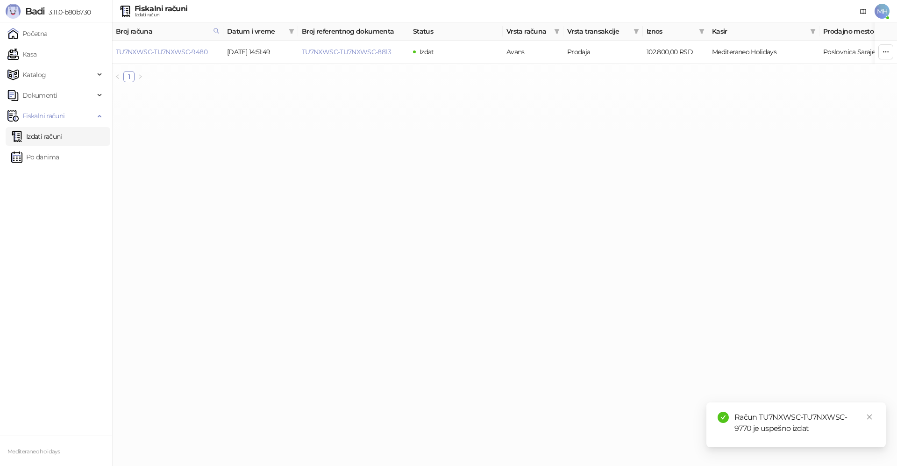
click at [38, 134] on link "Izdati računi" at bounding box center [36, 136] width 51 height 19
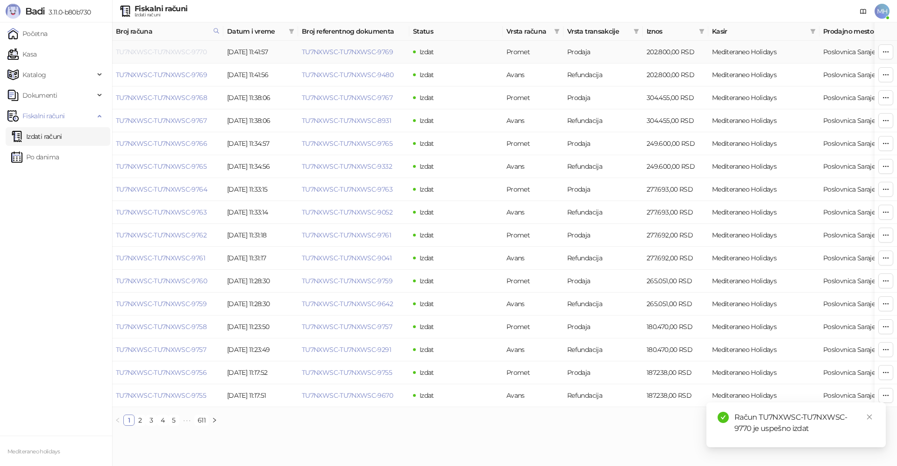
click at [186, 51] on link "TU7NXWSC-TU7NXWSC-9770" at bounding box center [161, 52] width 91 height 8
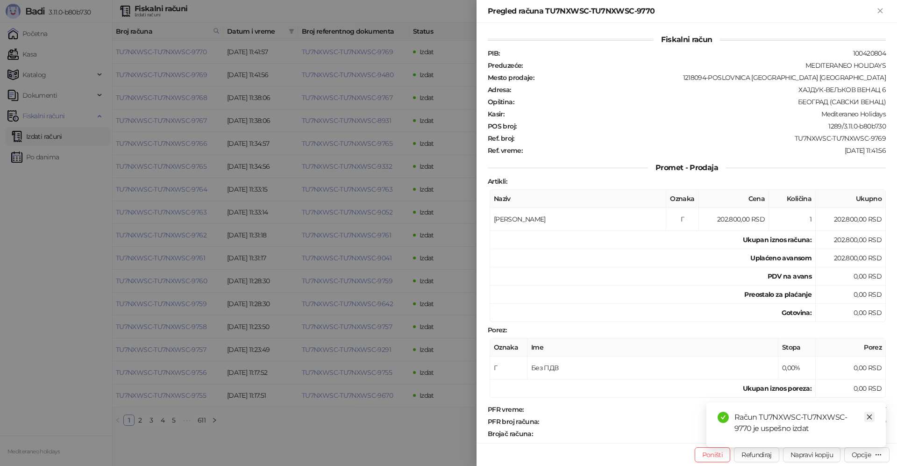
click at [871, 417] on icon "close" at bounding box center [869, 416] width 7 height 7
click at [867, 451] on div "Opcije" at bounding box center [860, 454] width 19 height 8
click at [832, 434] on span "Preuzmi u PDF formatu" at bounding box center [834, 436] width 96 height 10
click at [883, 8] on icon "Zatvori" at bounding box center [880, 11] width 8 height 8
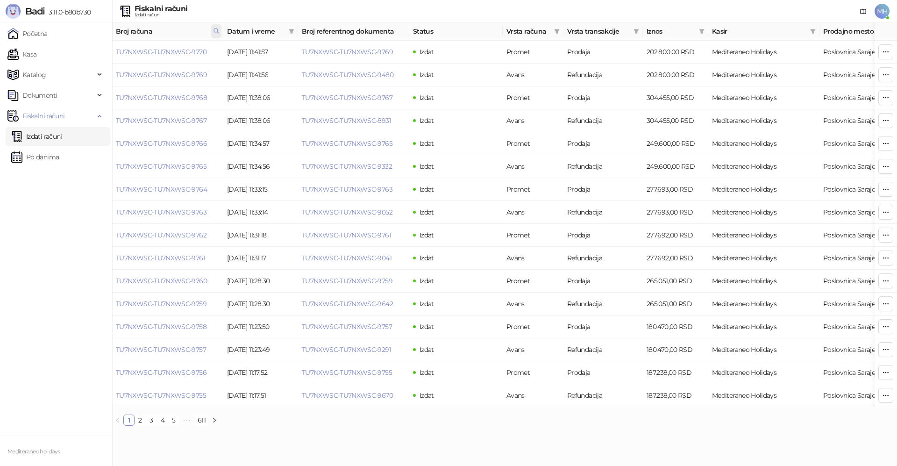
click at [215, 28] on icon at bounding box center [216, 30] width 5 height 5
drag, startPoint x: 184, startPoint y: 50, endPoint x: 23, endPoint y: 55, distance: 160.7
click at [23, 55] on body "Badi 3.11.0-b80b730 Početna Kasa Katalog Dokumenti Fiskalni računi Izdati račun…" at bounding box center [448, 216] width 897 height 433
type input "****"
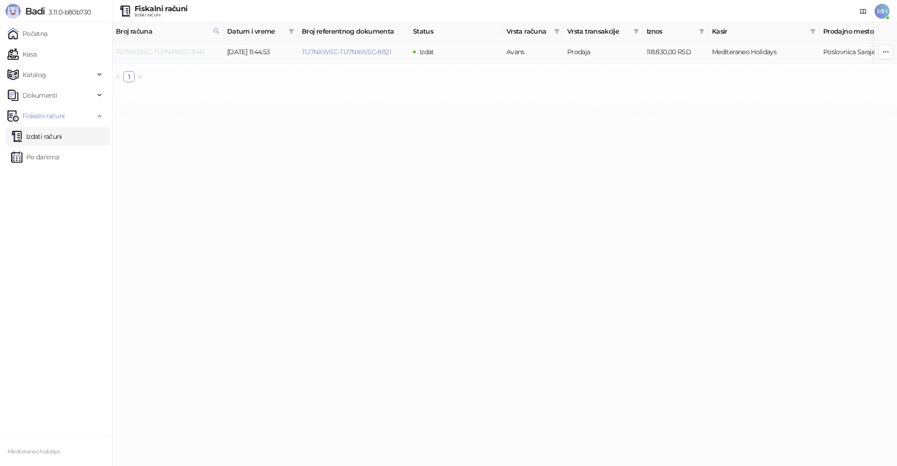
click at [199, 52] on link "TU7NXWSC-TU7NXWSC-9411" at bounding box center [160, 52] width 88 height 8
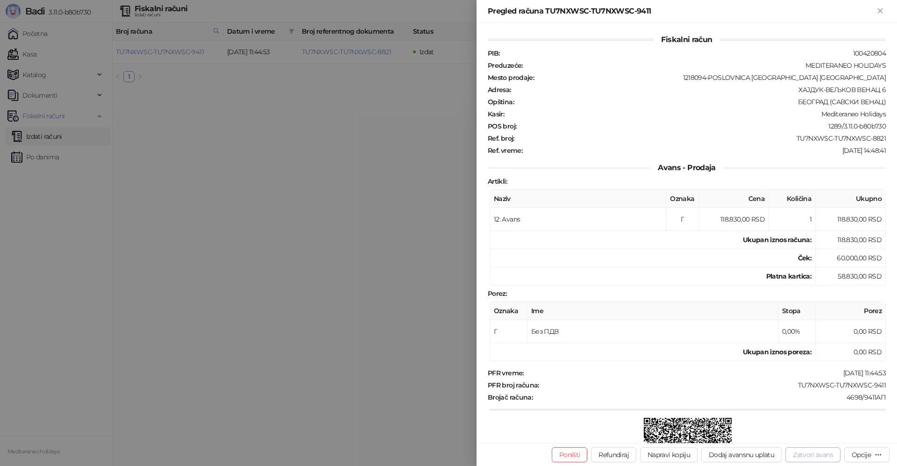
click at [815, 453] on button "Zatvori avans" at bounding box center [812, 454] width 55 height 15
type input "**********"
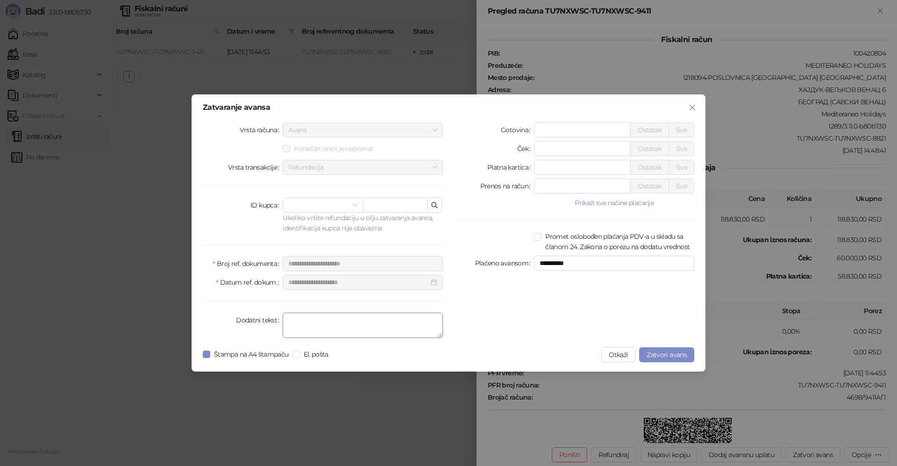
drag, startPoint x: 360, startPoint y: 331, endPoint x: 361, endPoint y: 338, distance: 7.1
click at [360, 332] on textarea "Dodatni tekst" at bounding box center [363, 324] width 160 height 25
type textarea "*******"
click at [657, 353] on span "Zatvori avans" at bounding box center [666, 354] width 40 height 8
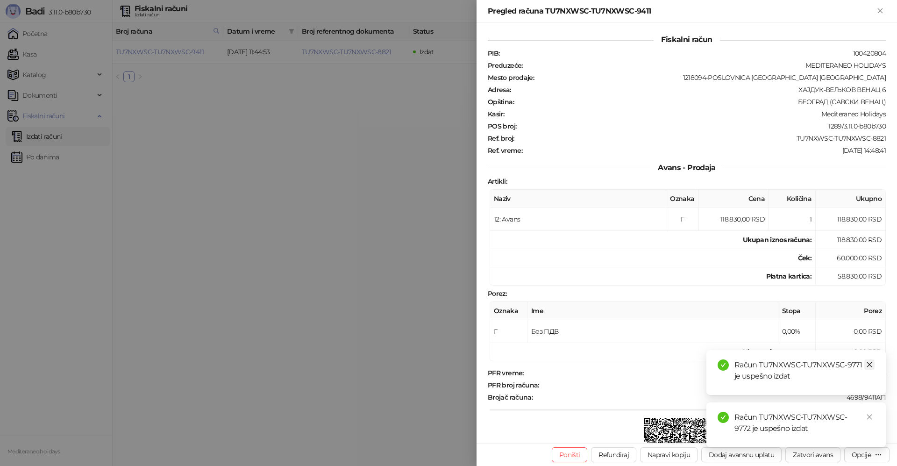
click at [871, 362] on icon "close" at bounding box center [869, 364] width 7 height 7
drag, startPoint x: 870, startPoint y: 417, endPoint x: 879, endPoint y: 187, distance: 229.4
click at [870, 416] on icon "close" at bounding box center [869, 416] width 7 height 7
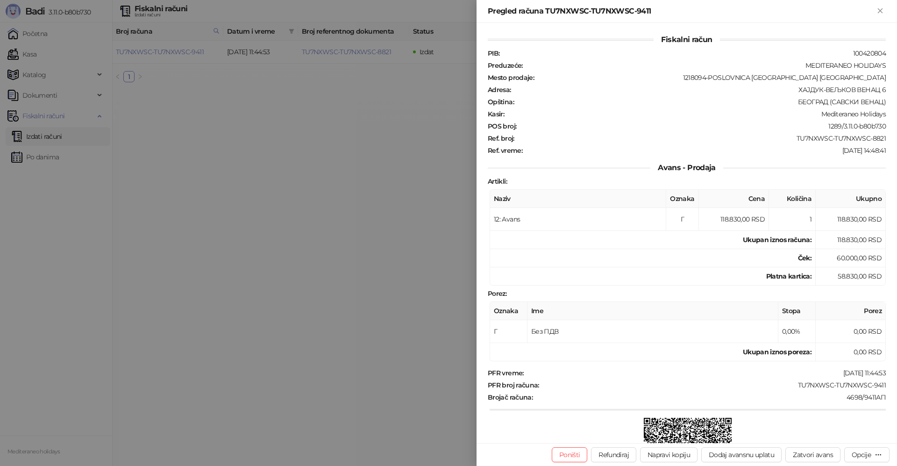
drag, startPoint x: 881, startPoint y: 11, endPoint x: 865, endPoint y: 23, distance: 19.3
click at [880, 12] on icon "Zatvori" at bounding box center [880, 11] width 8 height 8
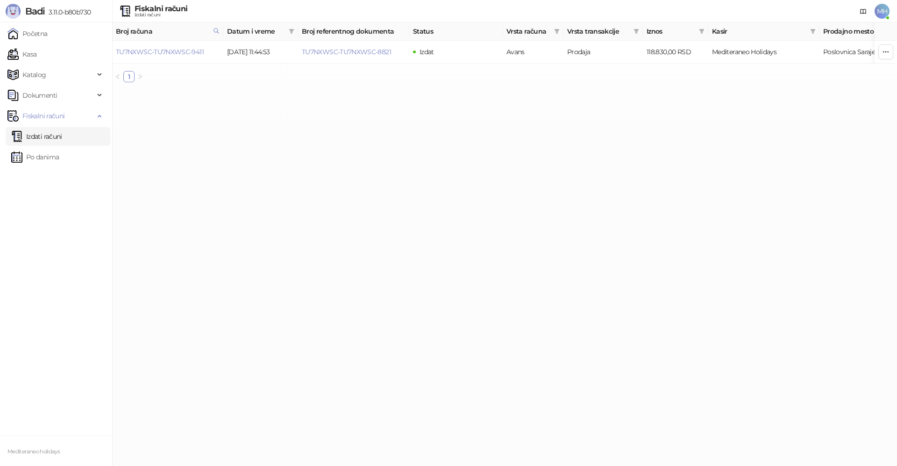
click at [62, 139] on link "Izdati računi" at bounding box center [36, 136] width 51 height 19
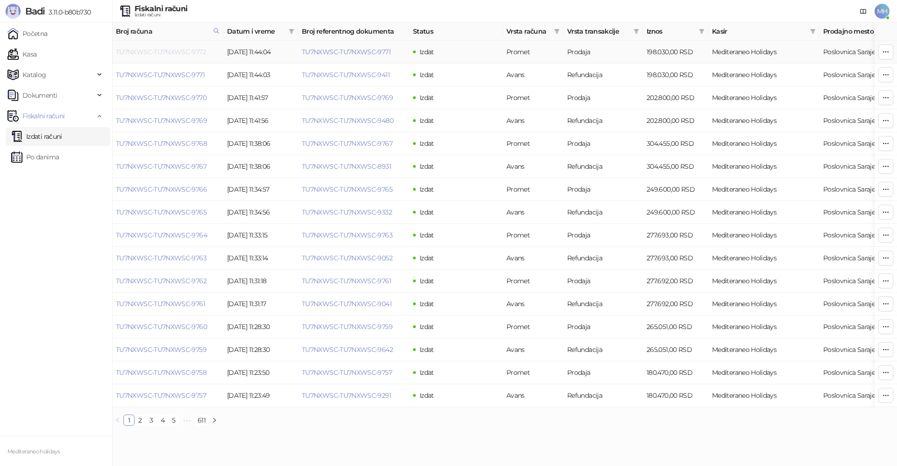
click at [202, 53] on link "TU7NXWSC-TU7NXWSC-9772" at bounding box center [161, 52] width 90 height 8
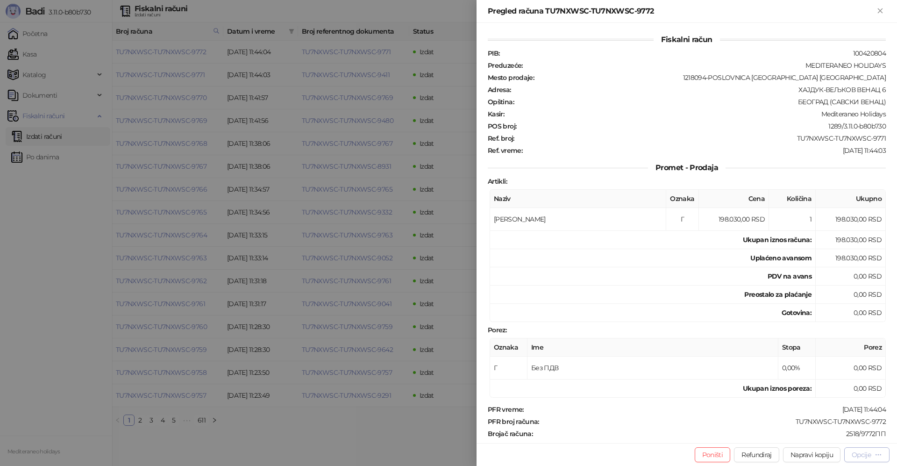
click at [876, 456] on icon "button" at bounding box center [877, 454] width 7 height 7
click at [807, 438] on span "Preuzmi u PDF formatu" at bounding box center [834, 436] width 96 height 10
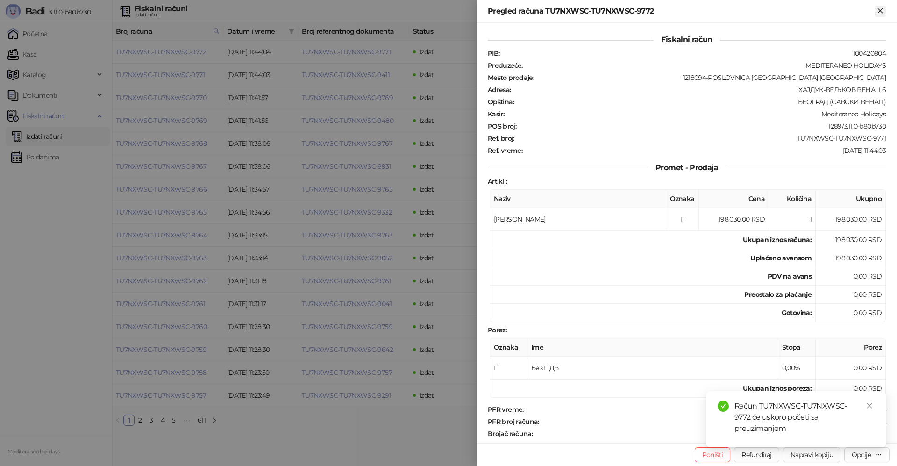
click at [884, 10] on button "Zatvori" at bounding box center [879, 11] width 11 height 11
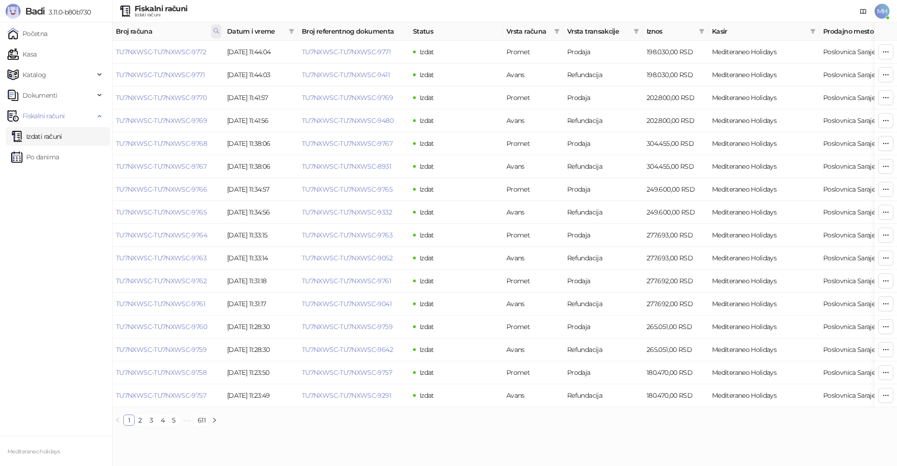
click at [214, 32] on icon at bounding box center [216, 31] width 7 height 7
drag, startPoint x: 177, startPoint y: 49, endPoint x: 95, endPoint y: 57, distance: 82.1
click at [93, 57] on body "Badi 3.11.0-b80b730 Početna Kasa Katalog Dokumenti Fiskalni računi Izdati račun…" at bounding box center [448, 216] width 897 height 433
type input "****"
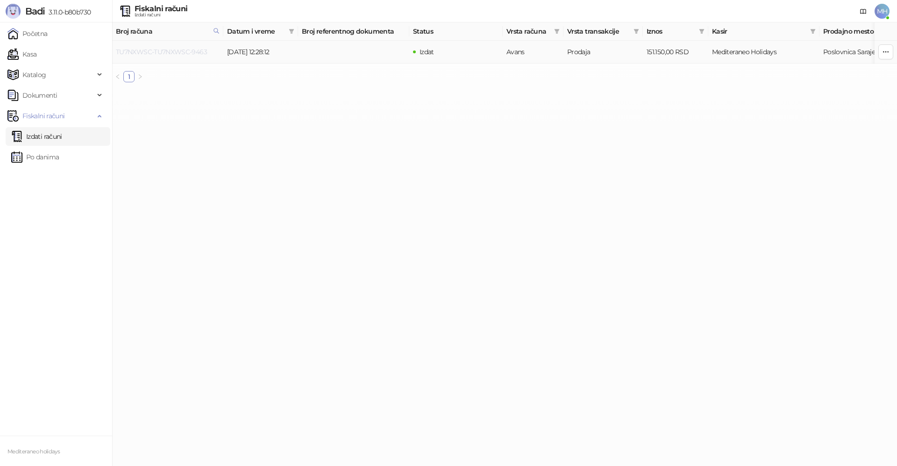
click at [161, 50] on link "TU7NXWSC-TU7NXWSC-9463" at bounding box center [161, 52] width 91 height 8
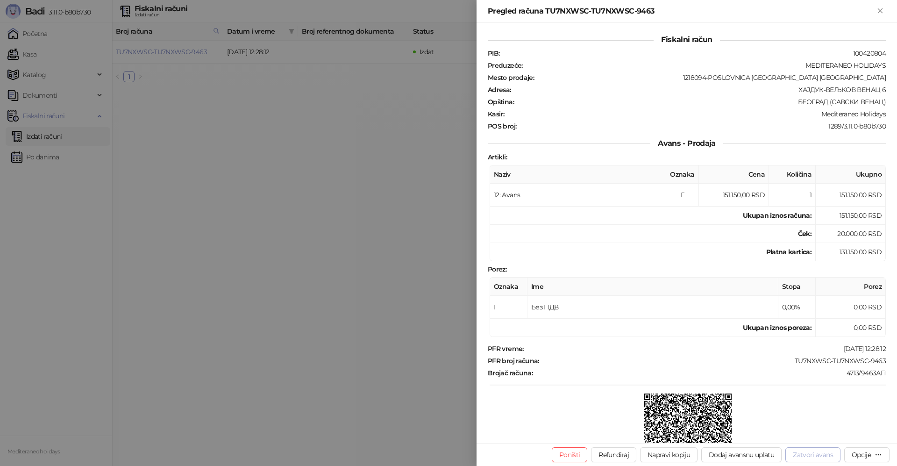
click at [829, 456] on button "Zatvori avans" at bounding box center [812, 454] width 55 height 15
type input "**********"
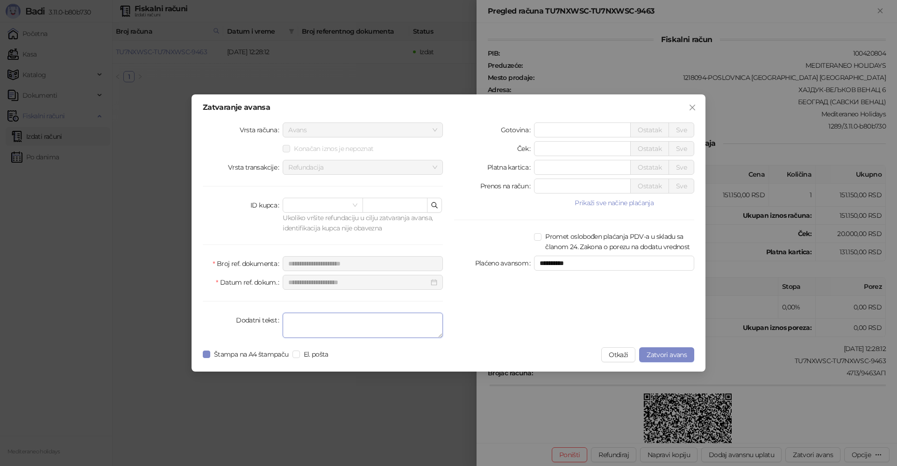
click at [300, 325] on textarea "Dodatni tekst" at bounding box center [363, 324] width 160 height 25
type textarea "*******"
click at [211, 356] on span "Štampa na A4 štampaču" at bounding box center [251, 354] width 82 height 10
click at [659, 353] on span "Zatvori avans" at bounding box center [666, 354] width 40 height 8
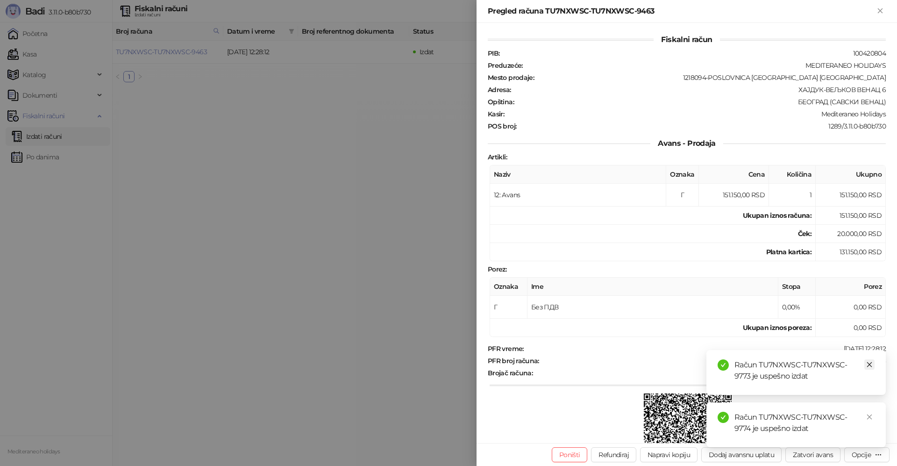
click at [866, 364] on icon "close" at bounding box center [869, 364] width 7 height 7
drag, startPoint x: 868, startPoint y: 418, endPoint x: 896, endPoint y: 115, distance: 304.3
click at [870, 412] on link "Close" at bounding box center [869, 416] width 10 height 10
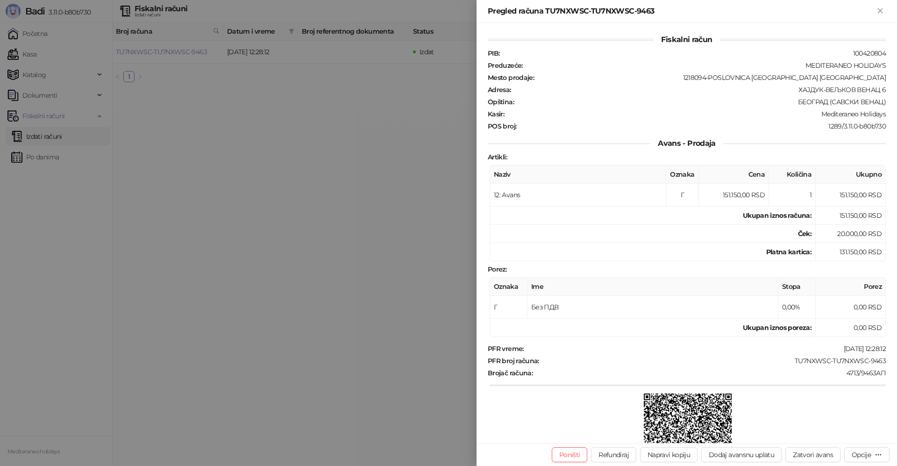
drag, startPoint x: 882, startPoint y: 11, endPoint x: 785, endPoint y: 27, distance: 97.9
click at [882, 11] on icon "Zatvori" at bounding box center [880, 11] width 8 height 8
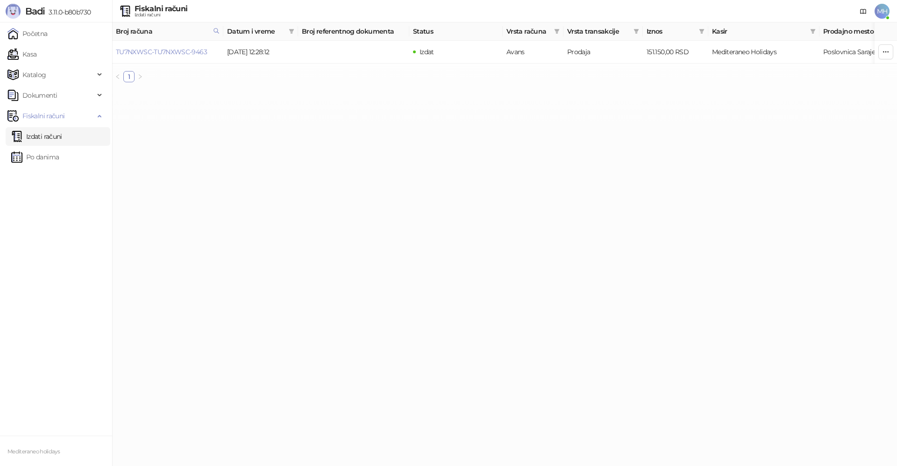
click at [62, 140] on link "Izdati računi" at bounding box center [36, 136] width 51 height 19
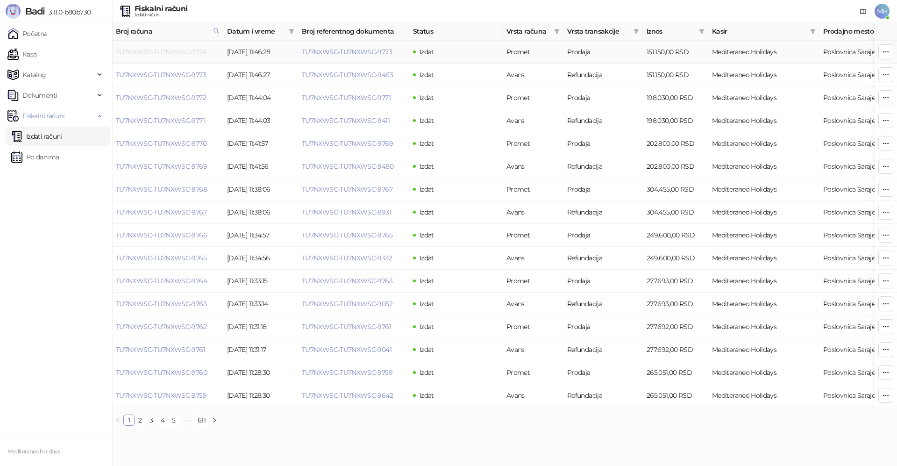
click at [166, 53] on link "TU7NXWSC-TU7NXWSC-9774" at bounding box center [161, 52] width 90 height 8
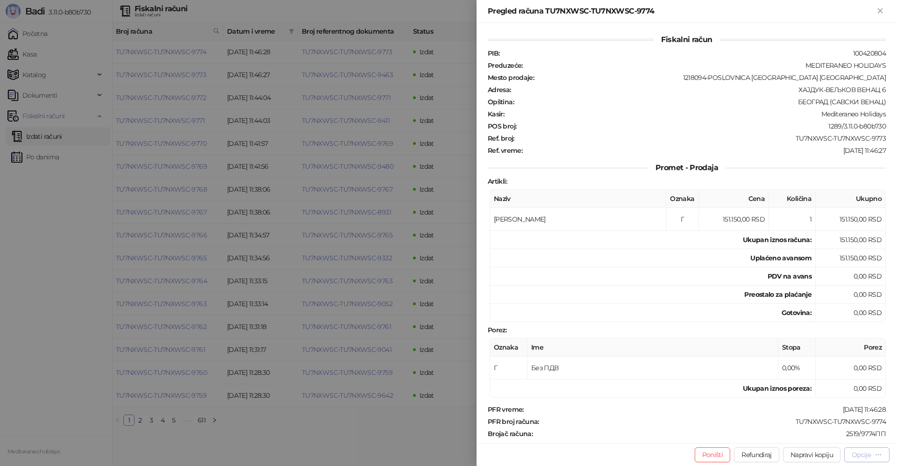
click at [862, 456] on div "Opcije" at bounding box center [860, 454] width 19 height 8
click at [810, 438] on span "Preuzmi u PDF formatu" at bounding box center [834, 436] width 96 height 10
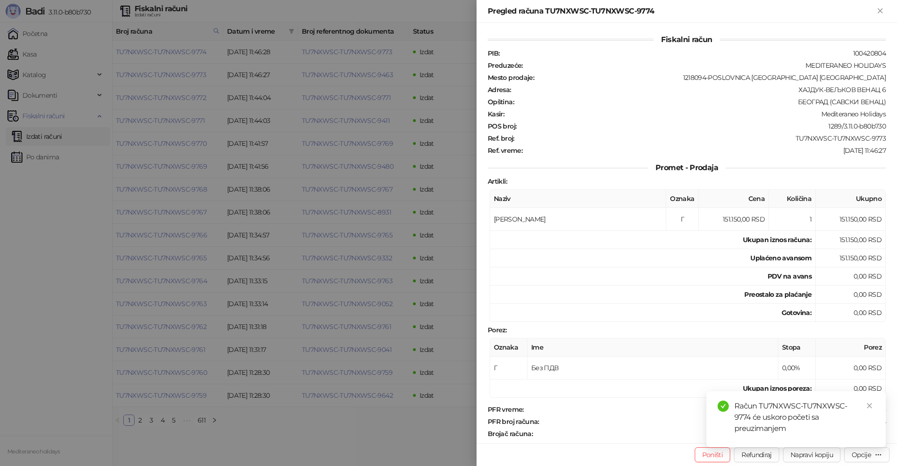
drag, startPoint x: 882, startPoint y: 10, endPoint x: 436, endPoint y: 338, distance: 552.8
click at [881, 10] on icon "Zatvori" at bounding box center [880, 11] width 8 height 8
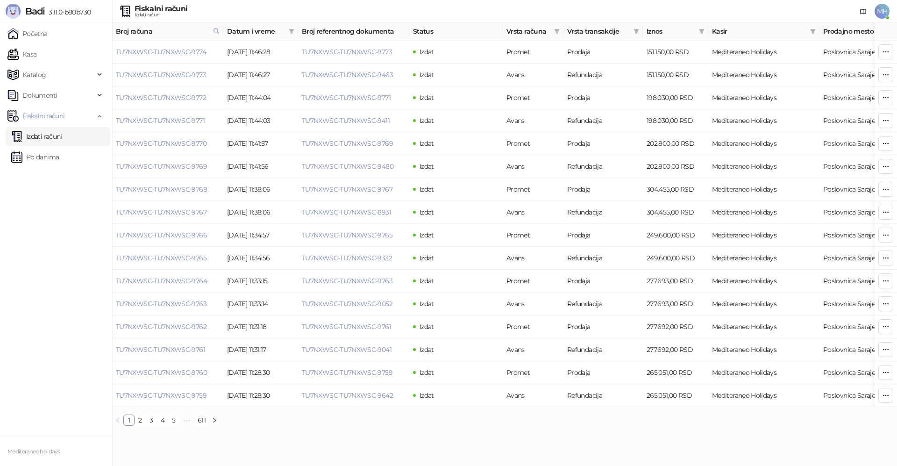
drag, startPoint x: 213, startPoint y: 33, endPoint x: 232, endPoint y: 35, distance: 18.3
click at [215, 33] on icon at bounding box center [216, 31] width 7 height 7
drag, startPoint x: 104, startPoint y: 54, endPoint x: 92, endPoint y: 56, distance: 11.3
click at [92, 56] on body "Badi 3.11.0-b80b730 Početna Kasa Katalog Dokumenti Fiskalni računi Izdati račun…" at bounding box center [448, 216] width 897 height 433
type input "****"
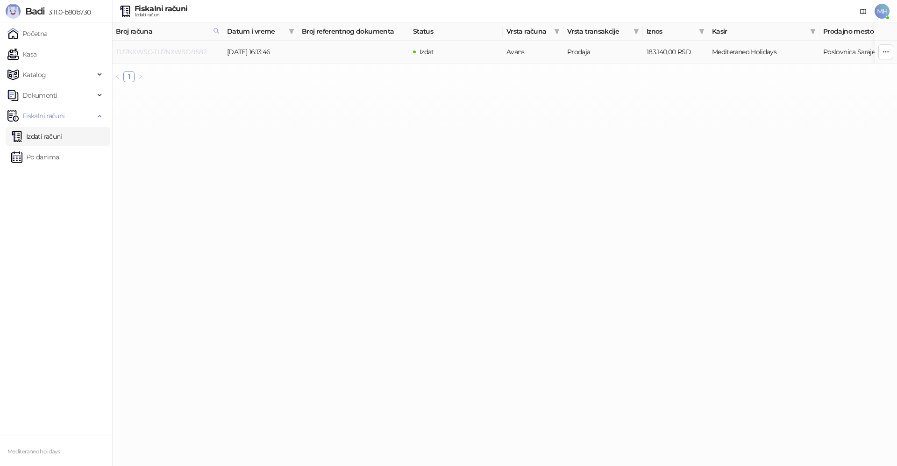
click at [176, 51] on link "TU7NXWSC-TU7NXWSC-9582" at bounding box center [161, 52] width 91 height 8
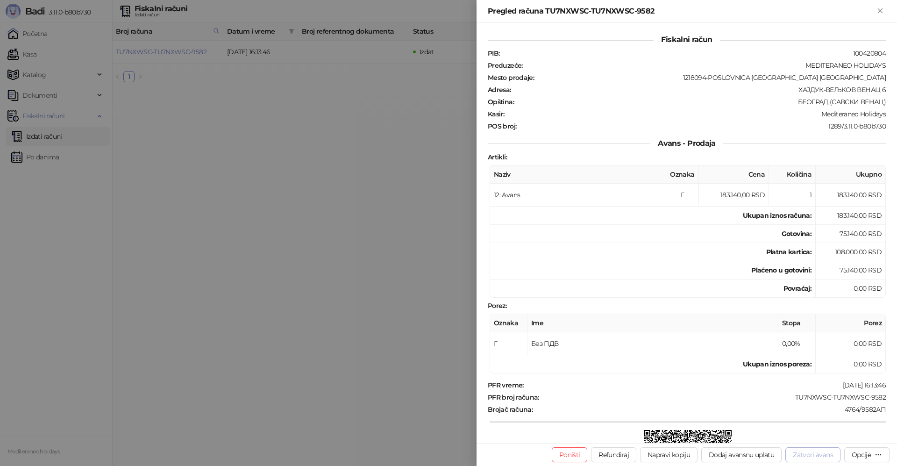
click at [811, 457] on button "Zatvori avans" at bounding box center [812, 454] width 55 height 15
type input "**********"
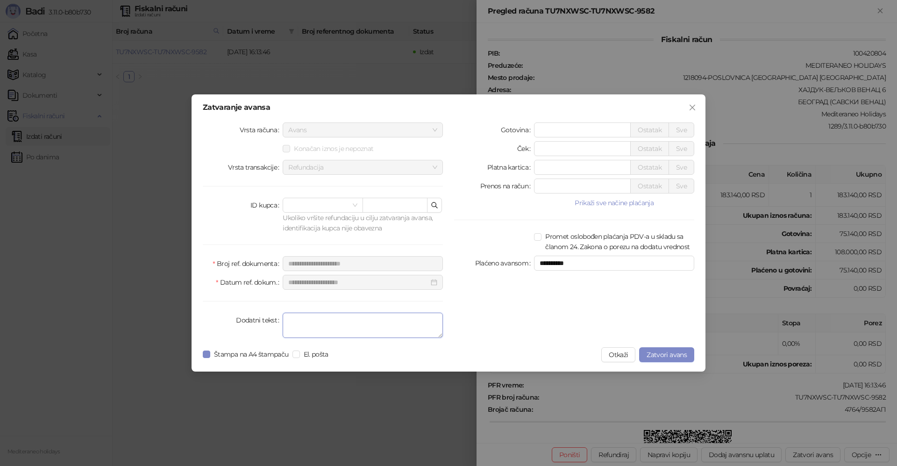
click at [323, 321] on textarea "Dodatni tekst" at bounding box center [363, 324] width 160 height 25
type textarea "*******"
click at [657, 355] on span "Zatvori avans" at bounding box center [666, 354] width 40 height 8
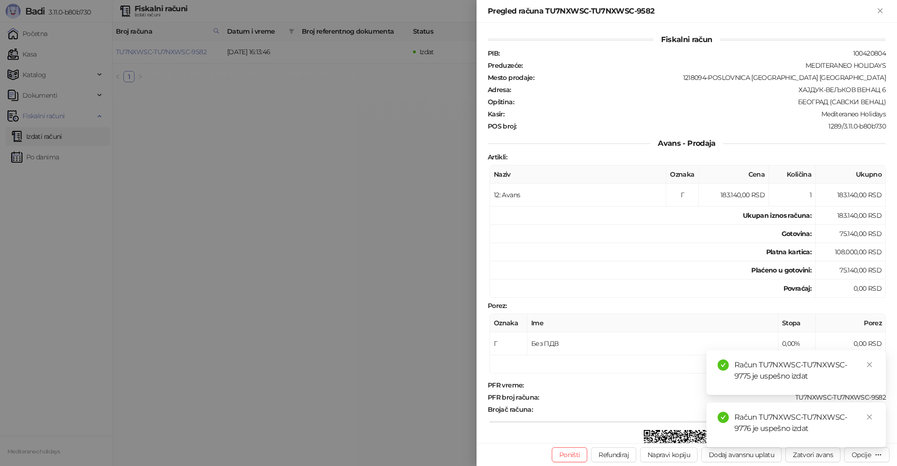
drag, startPoint x: 882, startPoint y: 9, endPoint x: 872, endPoint y: 6, distance: 10.3
click at [882, 9] on icon "Zatvori" at bounding box center [880, 11] width 8 height 8
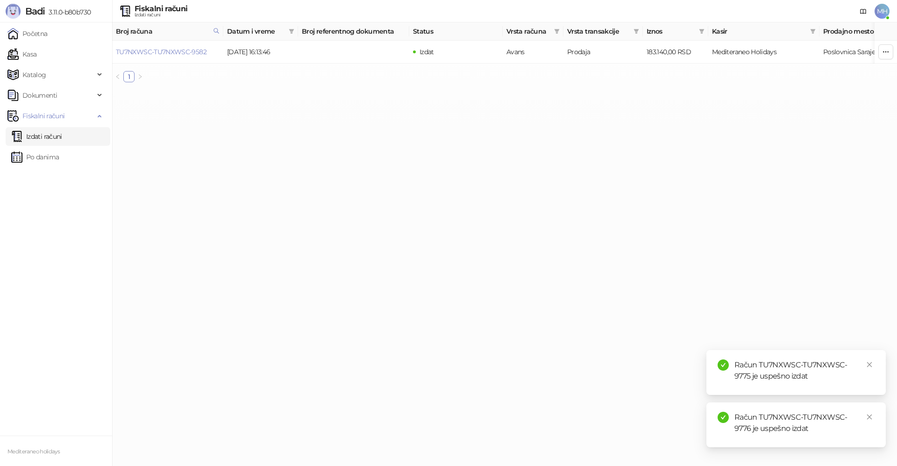
click at [41, 139] on link "Izdati računi" at bounding box center [36, 136] width 51 height 19
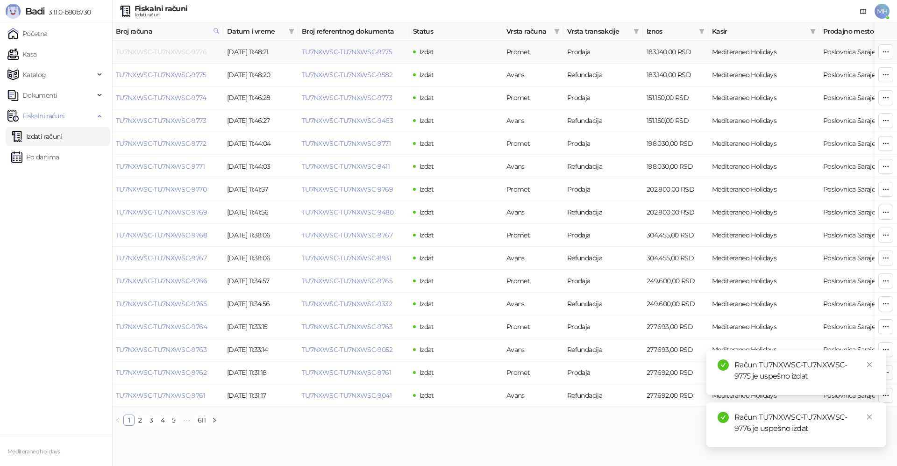
click at [178, 50] on link "TU7NXWSC-TU7NXWSC-9776" at bounding box center [161, 52] width 91 height 8
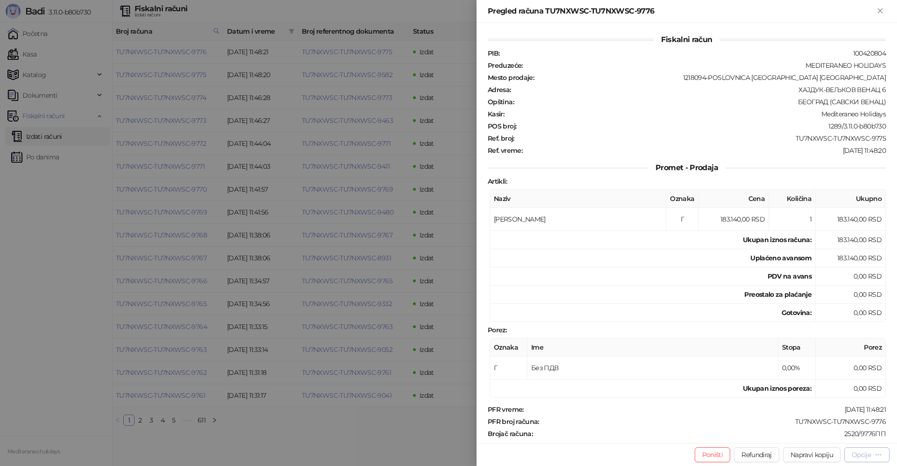
click at [864, 454] on div "Opcije" at bounding box center [860, 454] width 19 height 8
click at [838, 438] on span "Preuzmi u PDF formatu" at bounding box center [834, 436] width 96 height 10
click at [878, 11] on icon "Zatvori" at bounding box center [880, 11] width 8 height 8
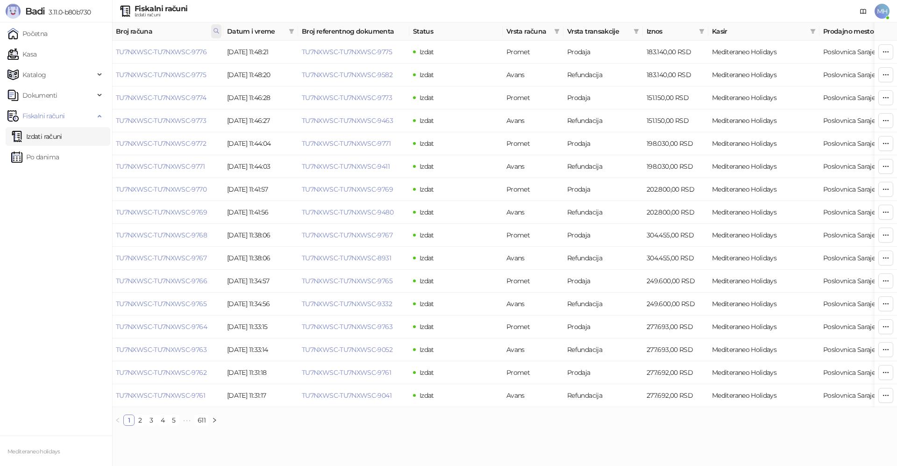
click at [218, 27] on span at bounding box center [216, 31] width 10 height 14
drag, startPoint x: 133, startPoint y: 48, endPoint x: 73, endPoint y: 49, distance: 60.2
click at [73, 49] on body "Badi 3.11.0-b80b730 Početna Kasa Katalog Dokumenti Fiskalni računi Izdati račun…" at bounding box center [448, 216] width 897 height 433
type input "****"
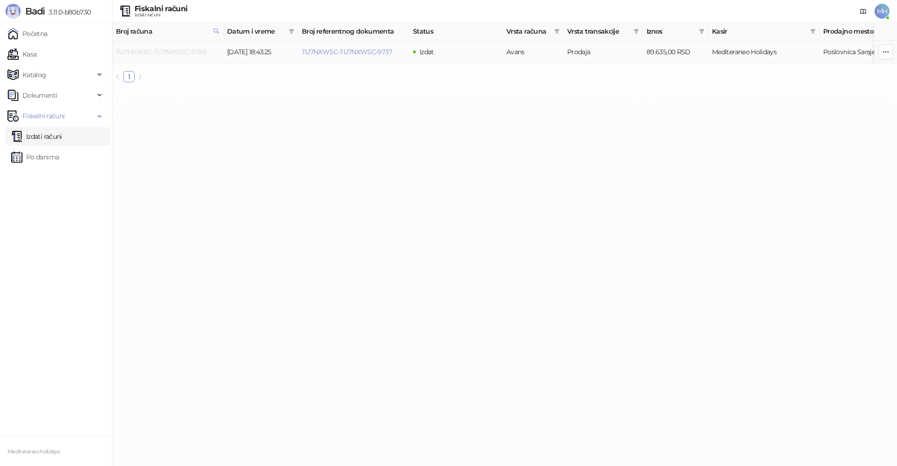
click at [193, 51] on link "TU7NXWSC-TU7NXWSC-9748" at bounding box center [161, 52] width 91 height 8
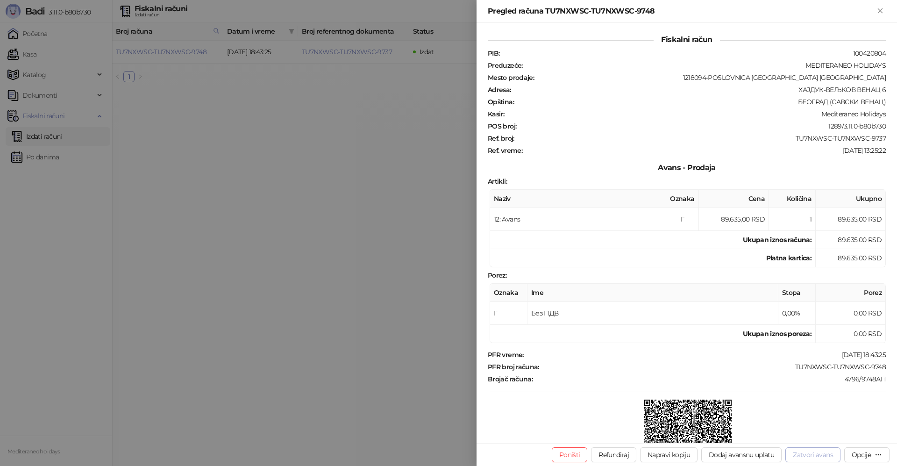
click at [805, 455] on button "Zatvori avans" at bounding box center [812, 454] width 55 height 15
type input "**********"
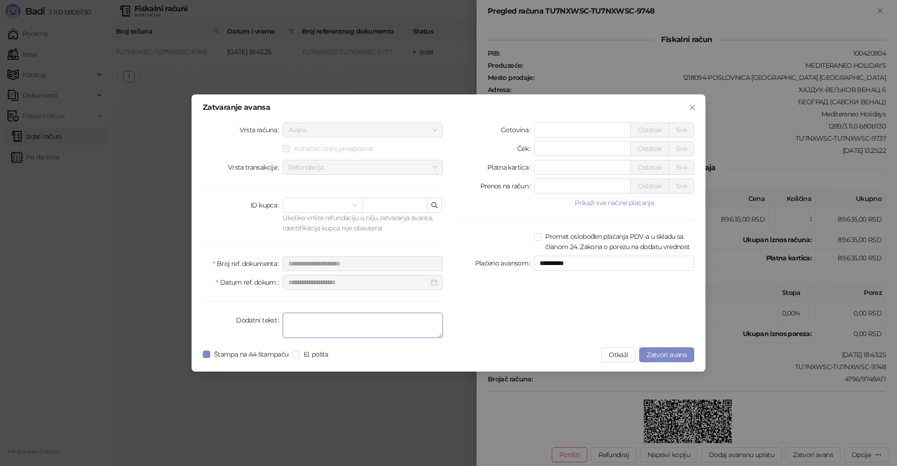
click at [367, 329] on textarea "Dodatni tekst" at bounding box center [363, 324] width 160 height 25
type textarea "*******"
click at [206, 358] on label "Štampa na A4 štampaču" at bounding box center [248, 354] width 90 height 10
click at [654, 354] on span "Zatvori avans" at bounding box center [666, 354] width 40 height 8
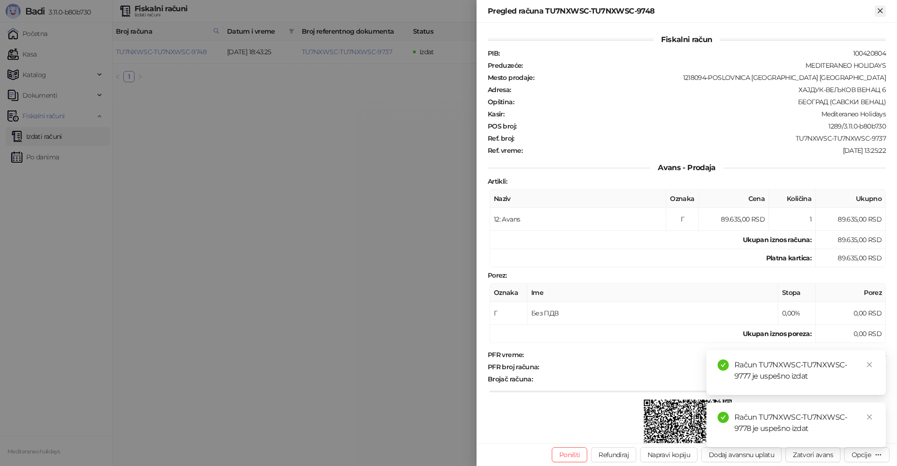
click at [880, 10] on icon "Zatvori" at bounding box center [879, 10] width 4 height 4
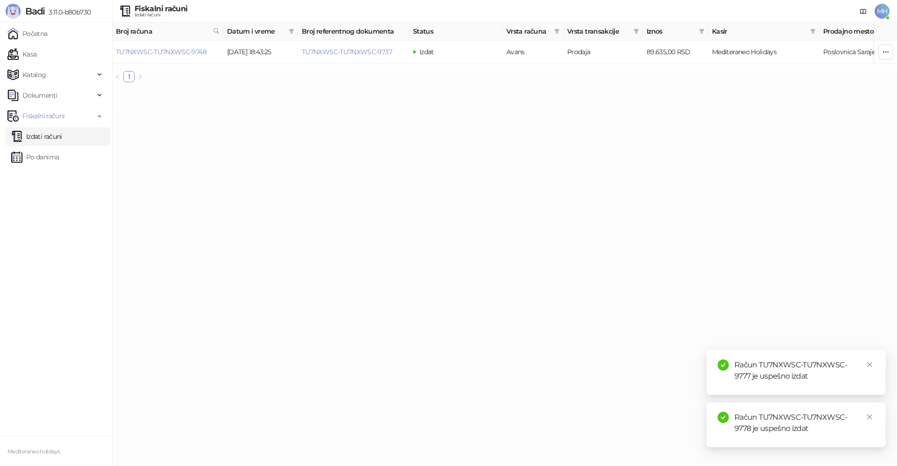
click at [40, 136] on link "Izdati računi" at bounding box center [36, 136] width 51 height 19
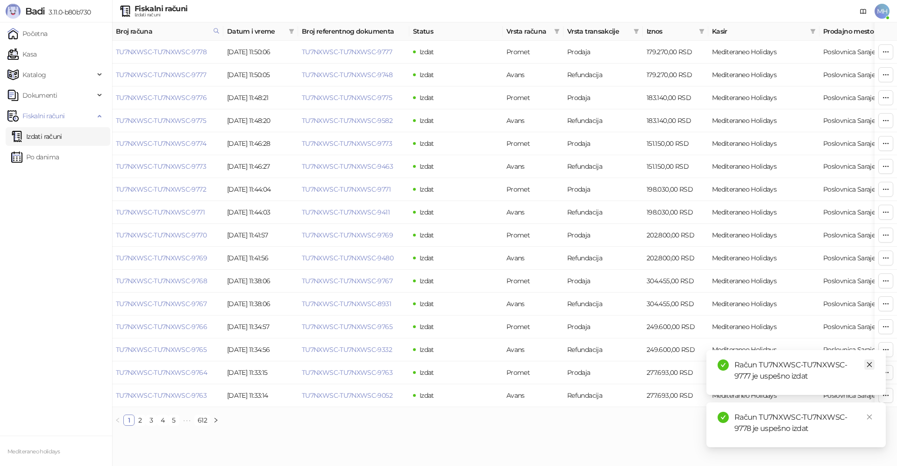
click at [870, 364] on icon "close" at bounding box center [869, 364] width 7 height 7
click at [872, 420] on link "Close" at bounding box center [869, 416] width 10 height 10
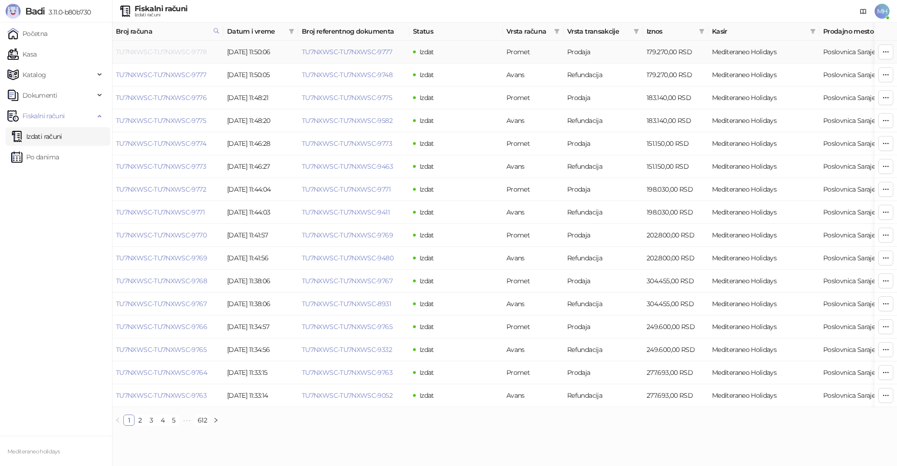
click at [163, 53] on link "TU7NXWSC-TU7NXWSC-9778" at bounding box center [161, 52] width 91 height 8
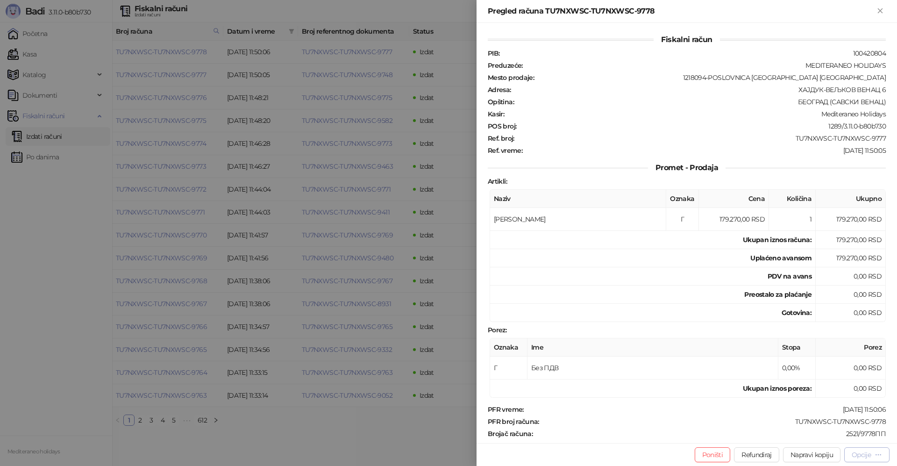
click at [862, 449] on button "Opcije" at bounding box center [866, 454] width 45 height 15
click at [799, 438] on span "Preuzmi u PDF formatu" at bounding box center [834, 436] width 96 height 10
click at [883, 10] on icon "Zatvori" at bounding box center [880, 11] width 8 height 8
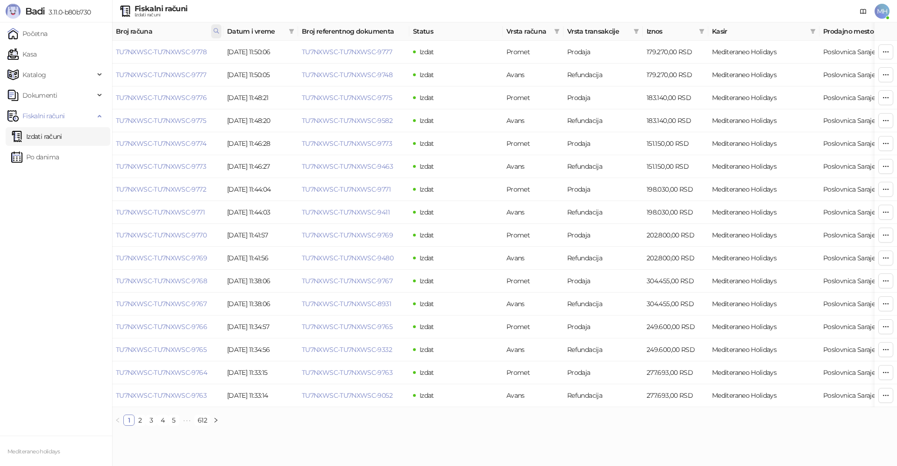
click at [216, 29] on icon at bounding box center [216, 31] width 7 height 7
drag, startPoint x: 138, startPoint y: 50, endPoint x: 117, endPoint y: 54, distance: 21.3
click at [116, 54] on body "Badi 3.11.0-b80b730 Početna Kasa Katalog Dokumenti Fiskalni računi Izdati račun…" at bounding box center [448, 216] width 897 height 433
type input "****"
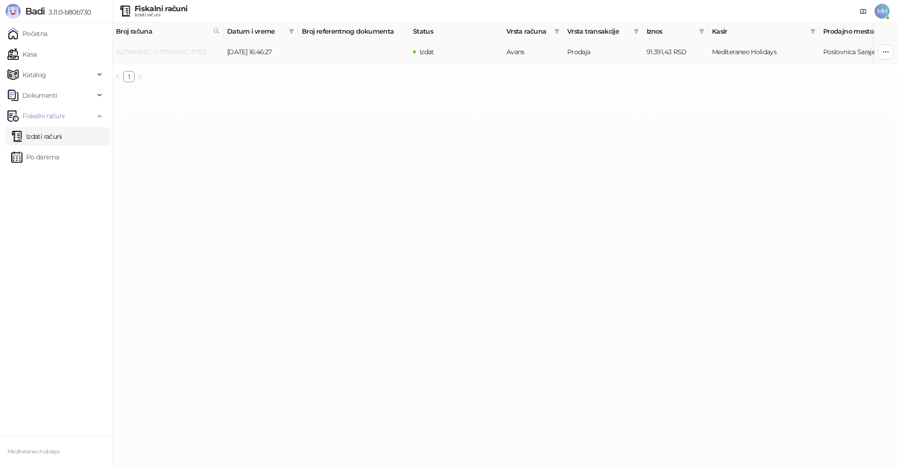
click at [164, 53] on link "TU7NXWSC-TU7NXWSC-9753" at bounding box center [161, 52] width 90 height 8
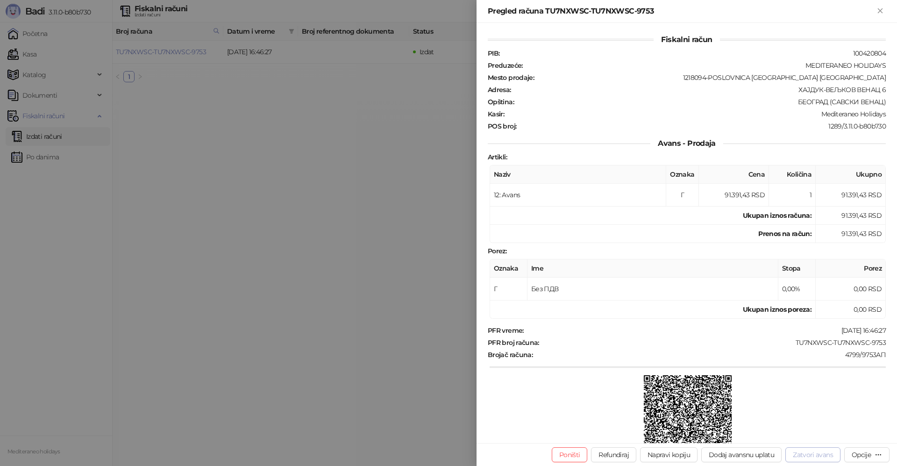
click at [808, 453] on button "Zatvori avans" at bounding box center [812, 454] width 55 height 15
type input "**********"
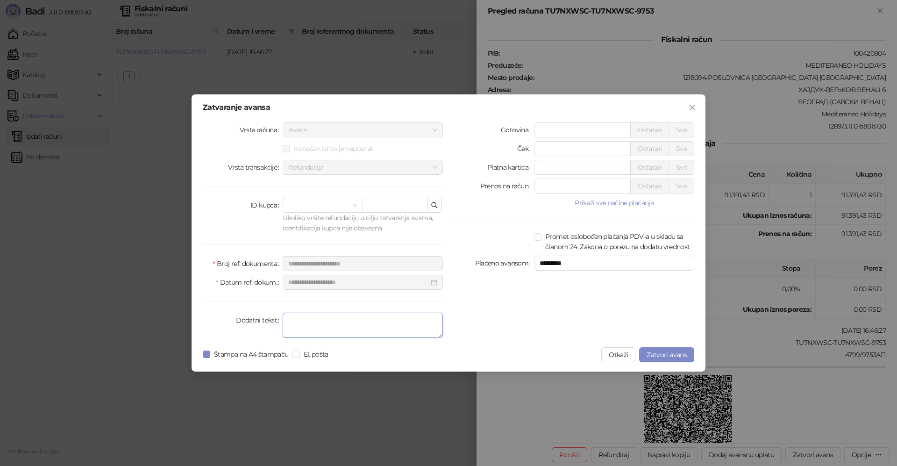
click at [366, 331] on textarea "Dodatni tekst" at bounding box center [363, 324] width 160 height 25
type textarea "*******"
click at [204, 350] on label "Štampa na A4 štampaču" at bounding box center [248, 354] width 90 height 10
click at [652, 354] on span "Zatvori avans" at bounding box center [666, 354] width 40 height 8
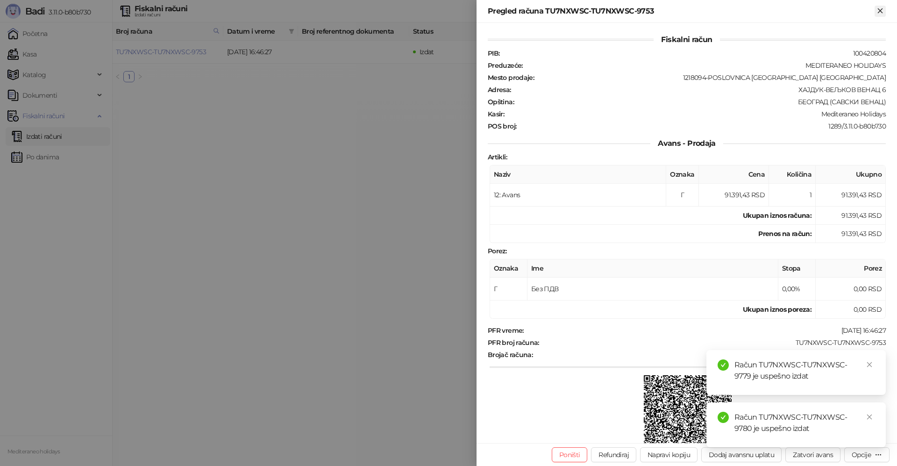
click at [878, 10] on icon "Zatvori" at bounding box center [880, 11] width 8 height 8
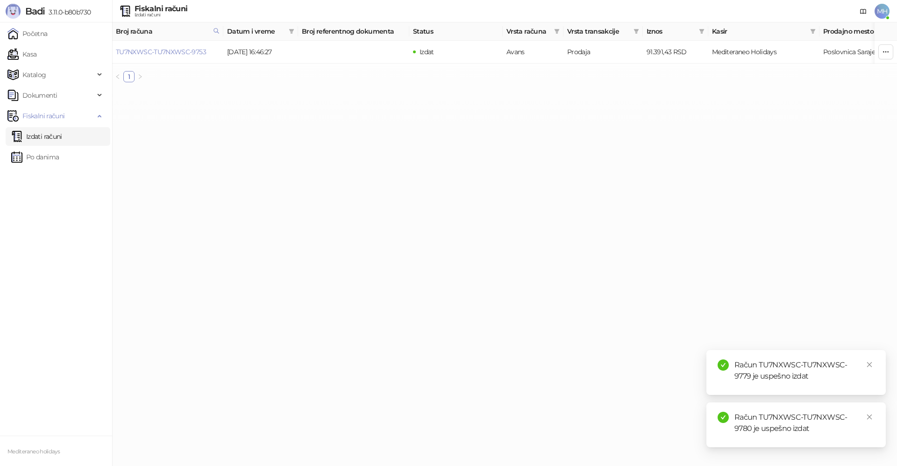
click at [62, 138] on link "Izdati računi" at bounding box center [36, 136] width 51 height 19
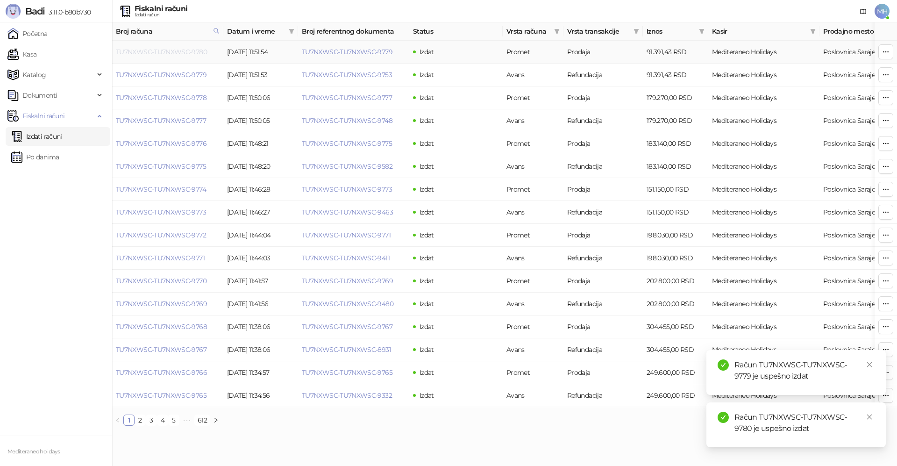
click at [188, 54] on link "TU7NXWSC-TU7NXWSC-9780" at bounding box center [161, 52] width 91 height 8
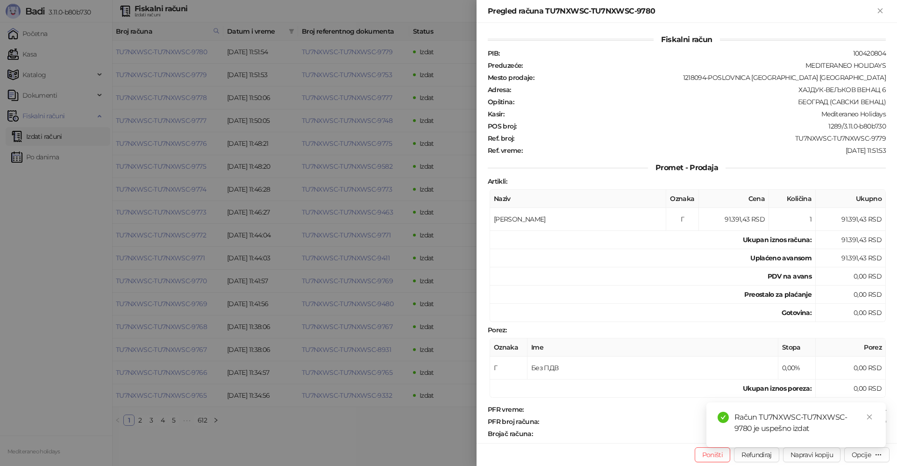
click at [874, 414] on div "Račun TU7NXWSC-TU7NXWSC-9780 je uspešno izdat" at bounding box center [795, 424] width 179 height 45
drag, startPoint x: 869, startPoint y: 416, endPoint x: 866, endPoint y: 446, distance: 30.5
click at [869, 417] on icon "close" at bounding box center [869, 416] width 7 height 7
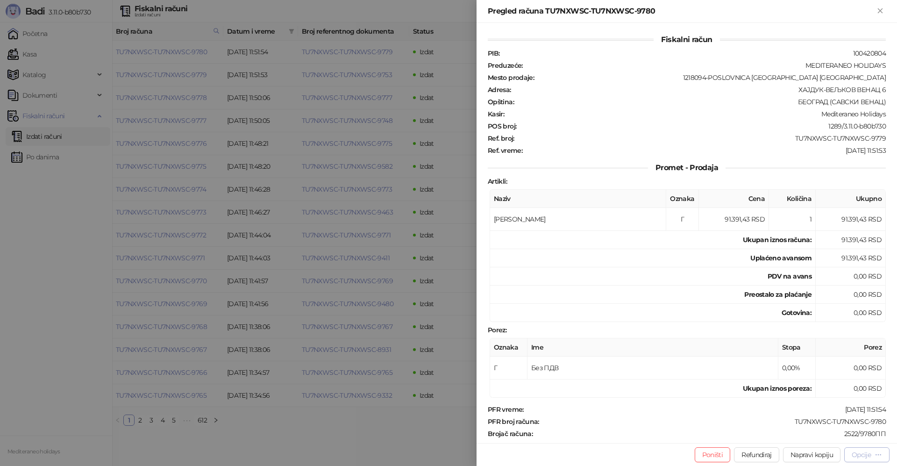
click at [863, 452] on div "Opcije" at bounding box center [860, 454] width 19 height 8
click at [810, 433] on span "Preuzmi u PDF formatu" at bounding box center [834, 436] width 96 height 10
click at [881, 7] on icon "Zatvori" at bounding box center [880, 11] width 8 height 8
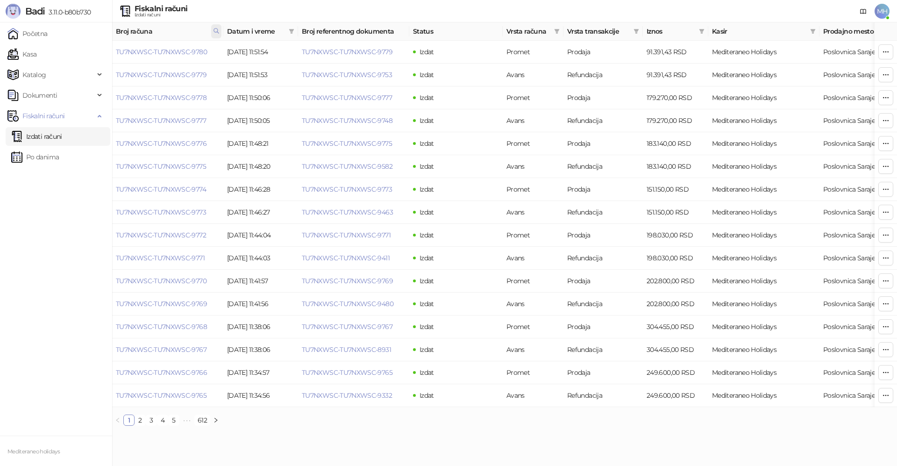
click at [215, 29] on icon at bounding box center [216, 31] width 7 height 7
drag, startPoint x: 136, startPoint y: 53, endPoint x: 112, endPoint y: 52, distance: 24.3
click at [112, 52] on body "Badi 3.11.0-b80b730 Početna Kasa Katalog Dokumenti Fiskalni računi Izdati račun…" at bounding box center [448, 216] width 897 height 433
type input "****"
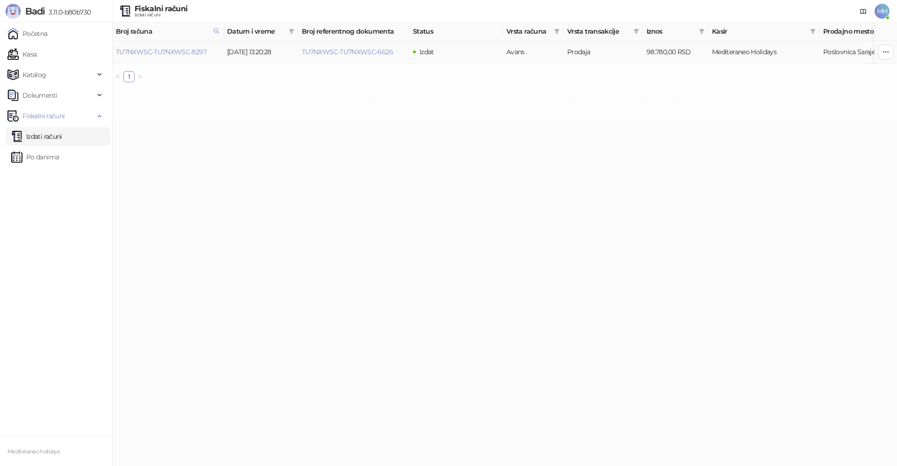
click at [185, 47] on td "TU7NXWSC-TU7NXWSC-8297" at bounding box center [167, 52] width 111 height 23
click at [185, 53] on link "TU7NXWSC-TU7NXWSC-8297" at bounding box center [161, 52] width 91 height 8
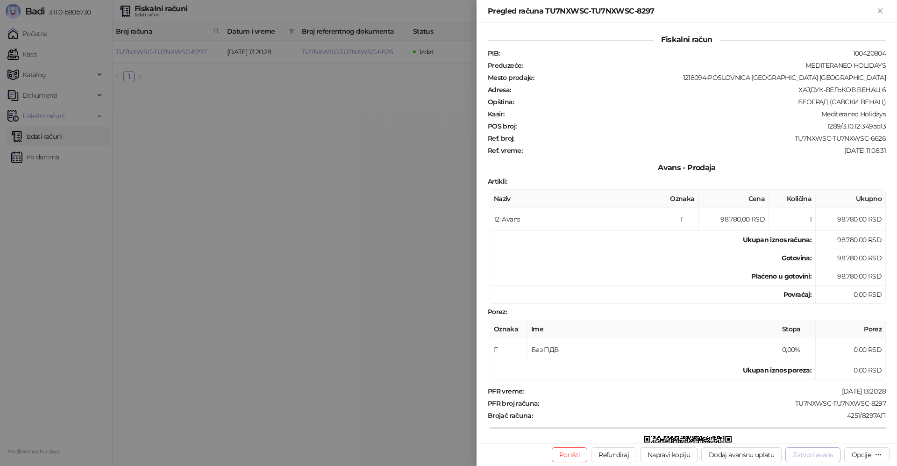
click at [823, 454] on button "Zatvori avans" at bounding box center [812, 454] width 55 height 15
type input "**********"
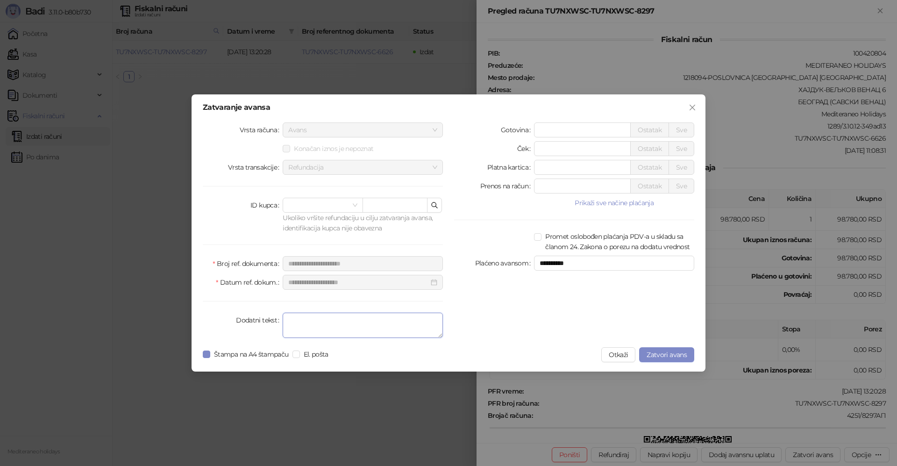
click at [308, 320] on textarea "Dodatni tekst" at bounding box center [363, 324] width 160 height 25
type textarea "*******"
click at [657, 355] on span "Zatvori avans" at bounding box center [666, 354] width 40 height 8
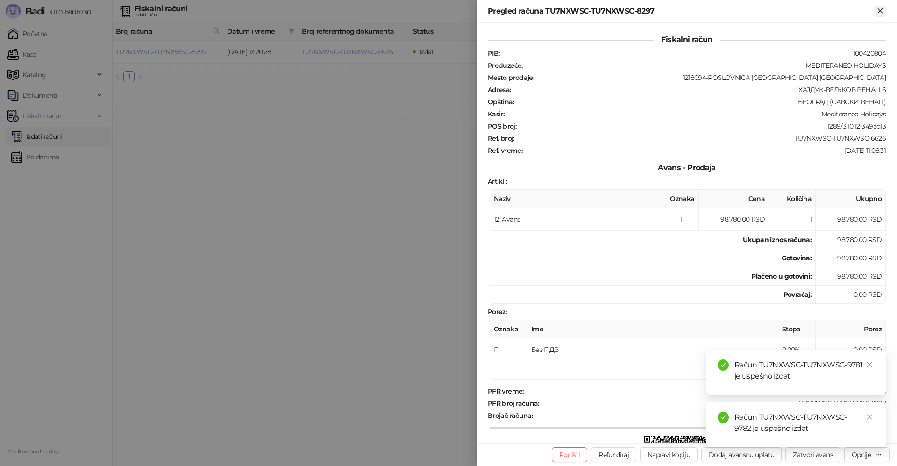
click at [881, 9] on icon "Zatvori" at bounding box center [879, 10] width 4 height 4
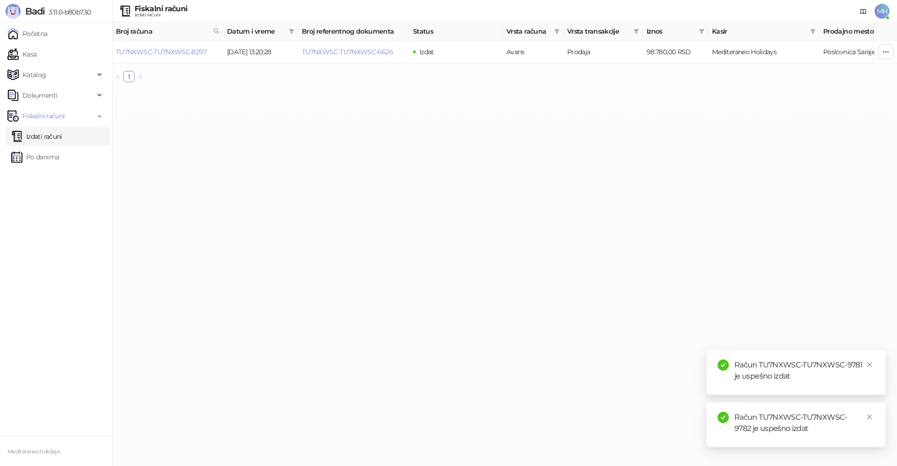
click at [54, 135] on link "Izdati računi" at bounding box center [36, 136] width 51 height 19
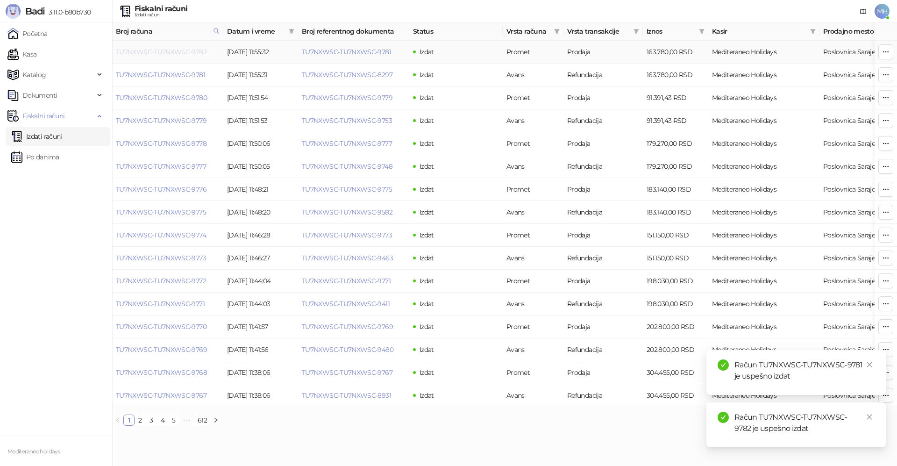
click at [178, 49] on link "TU7NXWSC-TU7NXWSC-9782" at bounding box center [161, 52] width 91 height 8
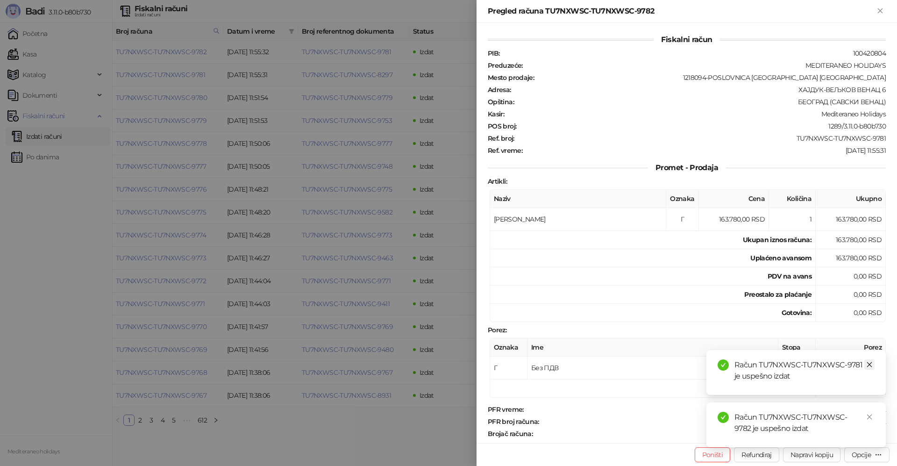
click at [872, 362] on icon "close" at bounding box center [869, 364] width 7 height 7
click at [868, 411] on link "Close" at bounding box center [869, 416] width 10 height 10
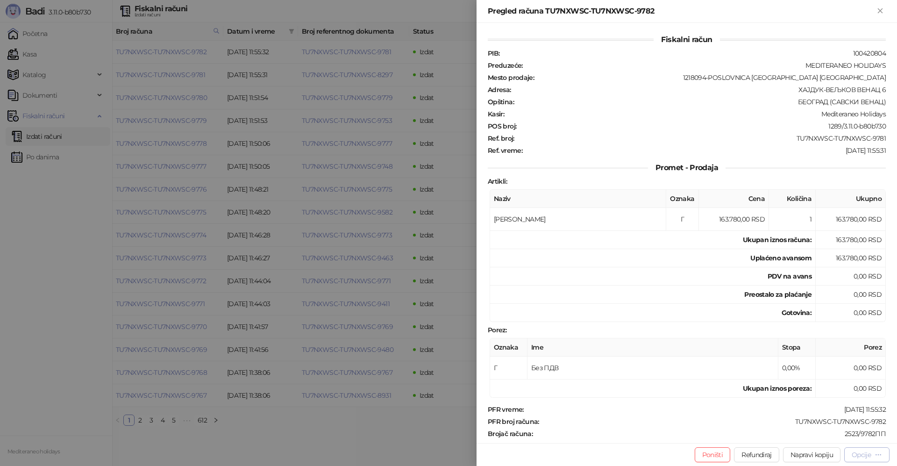
click at [869, 453] on div "Opcije" at bounding box center [860, 454] width 19 height 8
click at [841, 438] on span "Preuzmi u PDF formatu" at bounding box center [834, 436] width 96 height 10
click at [880, 8] on icon "Zatvori" at bounding box center [880, 11] width 8 height 8
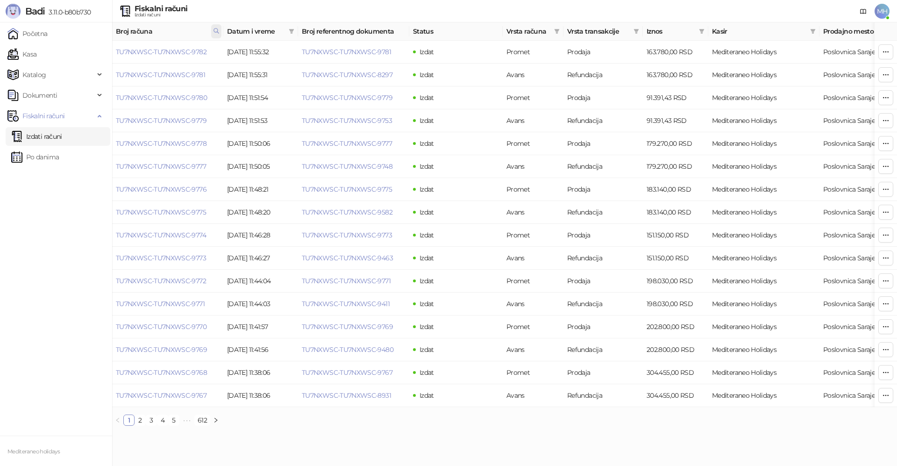
click at [213, 33] on icon at bounding box center [216, 31] width 7 height 7
drag, startPoint x: 168, startPoint y: 56, endPoint x: 40, endPoint y: 60, distance: 128.0
click at [41, 60] on body "Badi 3.11.0-b80b730 Početna Kasa Katalog Dokumenti Fiskalni računi Izdati račun…" at bounding box center [448, 216] width 897 height 433
type input "****"
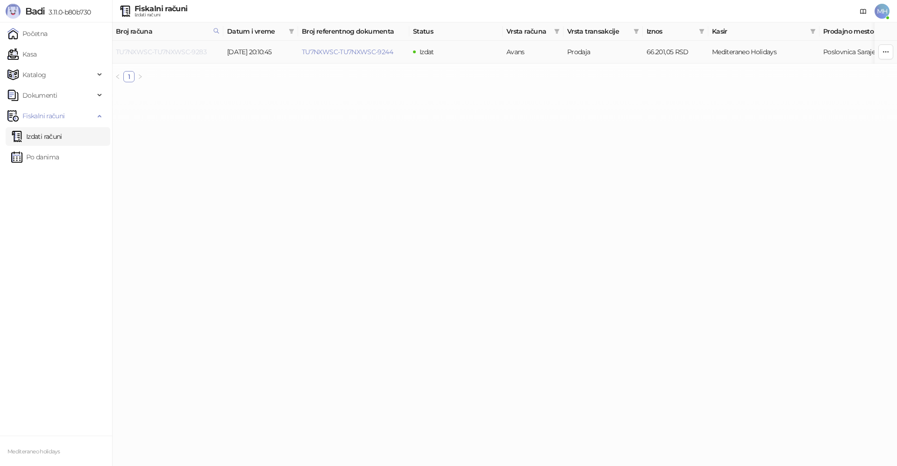
click at [184, 49] on link "TU7NXWSC-TU7NXWSC-9283" at bounding box center [161, 52] width 91 height 8
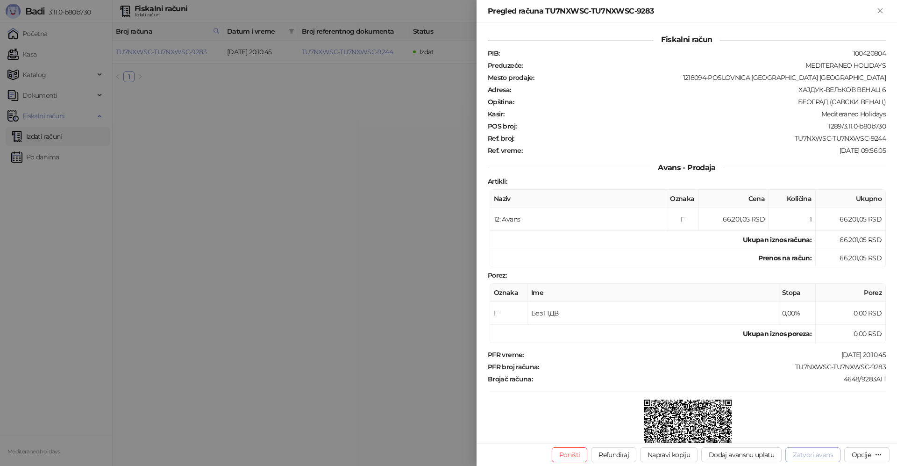
click at [812, 455] on button "Zatvori avans" at bounding box center [812, 454] width 55 height 15
type input "**********"
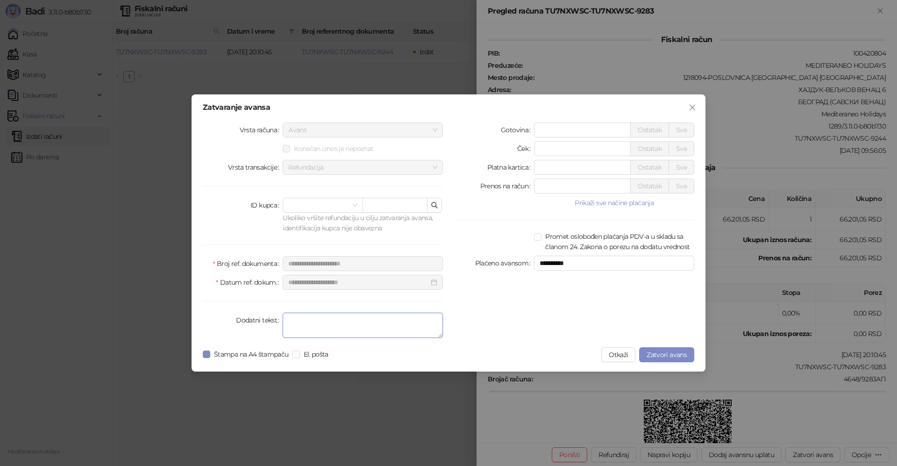
click at [344, 325] on textarea "Dodatni tekst" at bounding box center [363, 324] width 160 height 25
type textarea "*******"
click at [676, 353] on span "Zatvori avans" at bounding box center [666, 354] width 40 height 8
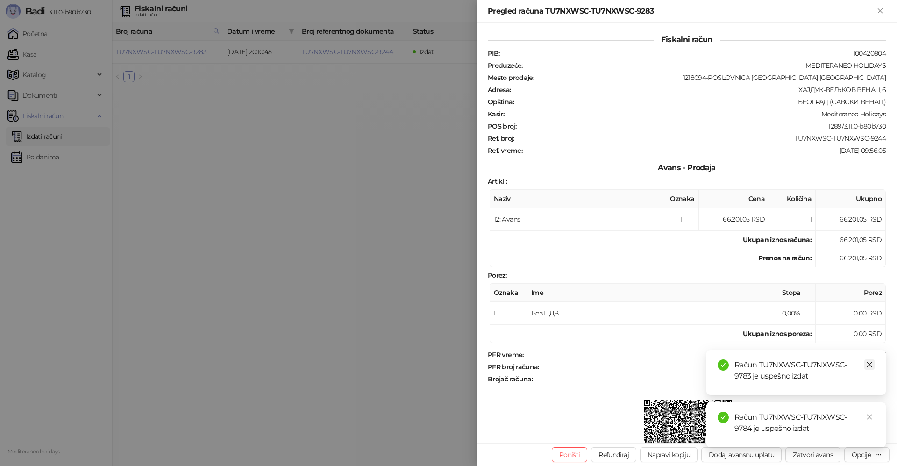
click at [869, 365] on icon "close" at bounding box center [869, 364] width 5 height 5
click at [867, 417] on icon "close" at bounding box center [869, 416] width 7 height 7
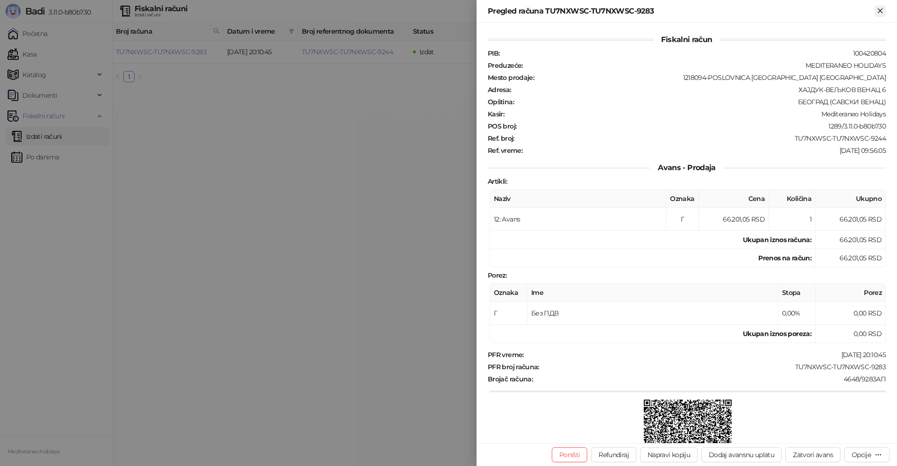
click at [881, 12] on icon "Zatvori" at bounding box center [879, 10] width 4 height 4
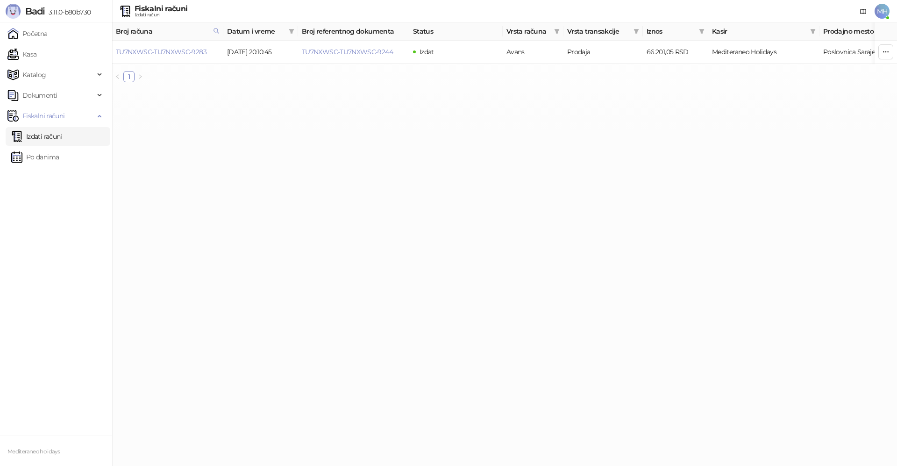
click at [51, 140] on link "Izdati računi" at bounding box center [36, 136] width 51 height 19
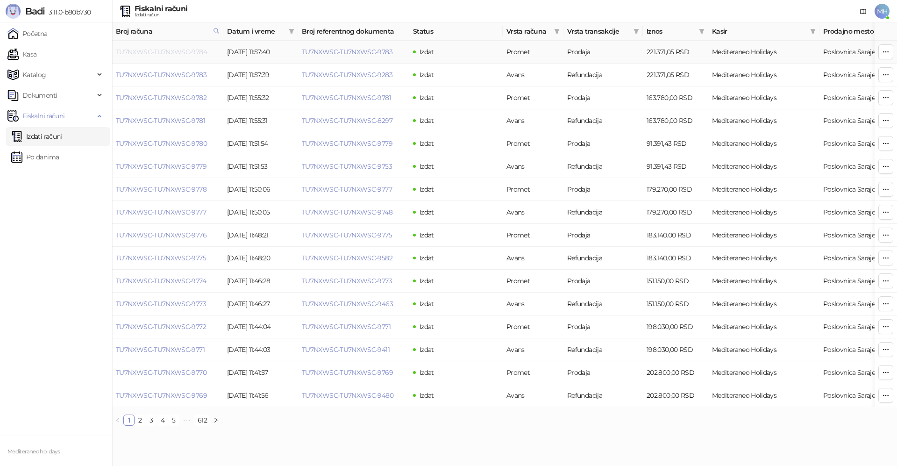
click at [192, 49] on link "TU7NXWSC-TU7NXWSC-9784" at bounding box center [161, 52] width 91 height 8
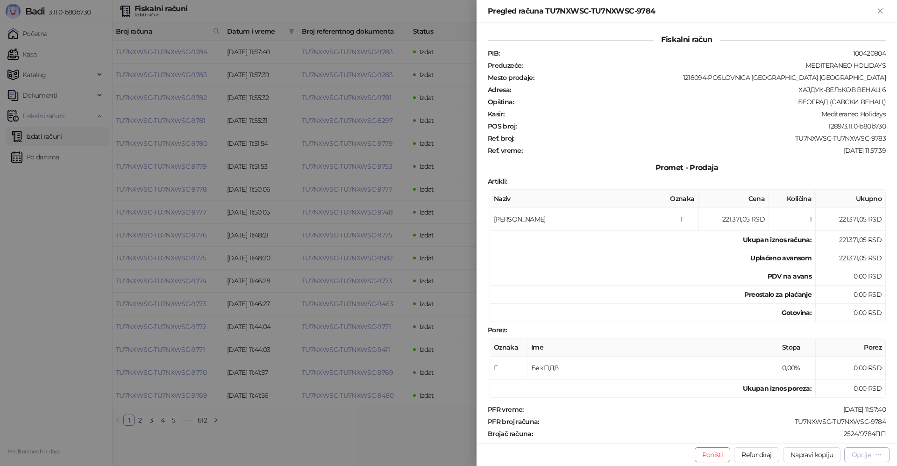
click at [853, 456] on div "Opcije" at bounding box center [860, 454] width 19 height 8
click at [832, 438] on span "Preuzmi u PDF formatu" at bounding box center [834, 436] width 96 height 10
drag, startPoint x: 878, startPoint y: 13, endPoint x: 824, endPoint y: 23, distance: 55.2
click at [877, 13] on icon "Zatvori" at bounding box center [879, 10] width 4 height 4
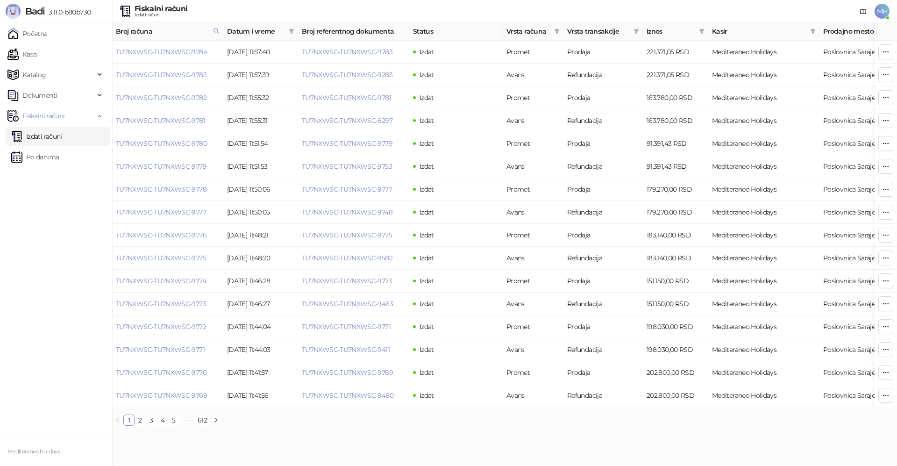
click at [37, 137] on link "Izdati računi" at bounding box center [36, 136] width 51 height 19
click at [218, 28] on icon at bounding box center [216, 31] width 7 height 7
drag, startPoint x: 174, startPoint y: 54, endPoint x: 72, endPoint y: 49, distance: 101.9
click at [70, 54] on body "Badi 3.11.0-b80b730 Početna Kasa Katalog Dokumenti Fiskalni računi Izdati račun…" at bounding box center [448, 216] width 897 height 433
type input "****"
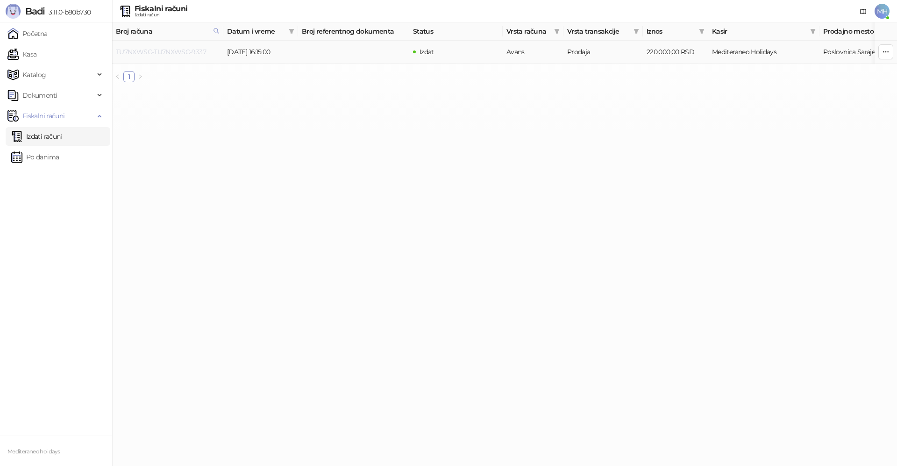
click at [177, 52] on link "TU7NXWSC-TU7NXWSC-9337" at bounding box center [161, 52] width 90 height 8
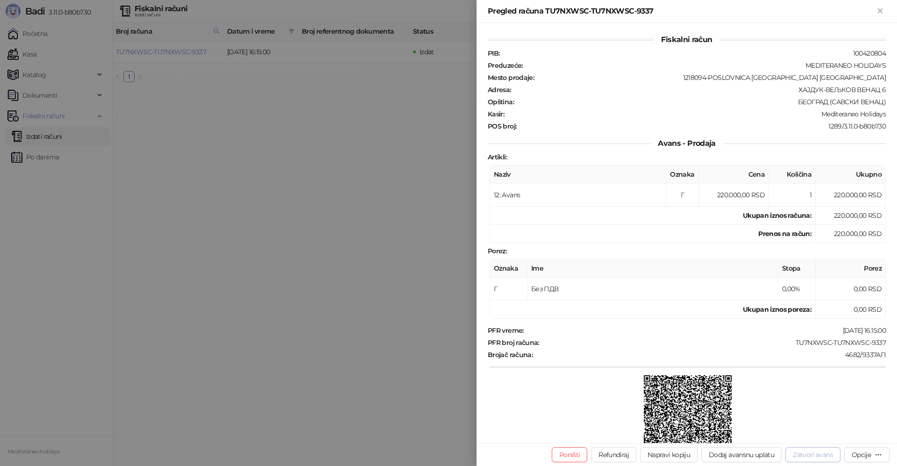
click at [803, 456] on button "Zatvori avans" at bounding box center [812, 454] width 55 height 15
type input "**********"
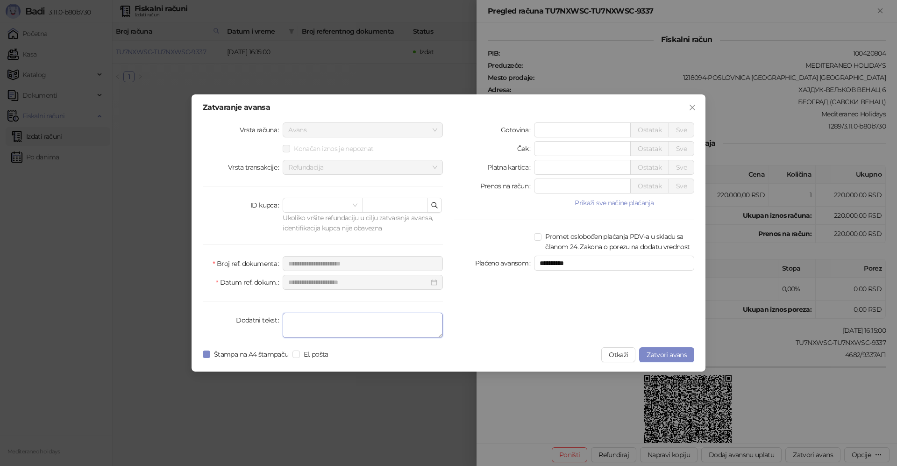
click at [318, 328] on textarea "Dodatni tekst" at bounding box center [363, 324] width 160 height 25
type textarea "*******"
click at [658, 354] on span "Zatvori avans" at bounding box center [666, 354] width 40 height 8
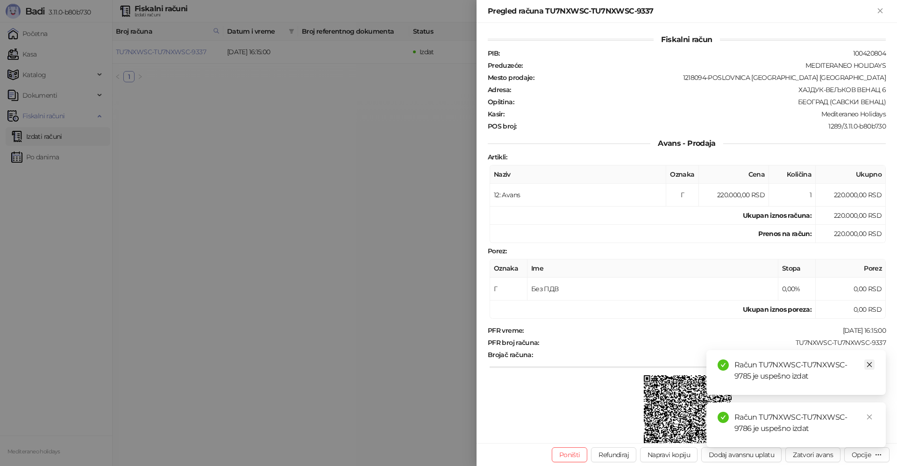
click at [869, 363] on icon "close" at bounding box center [869, 364] width 7 height 7
click at [868, 415] on icon "close" at bounding box center [869, 416] width 7 height 7
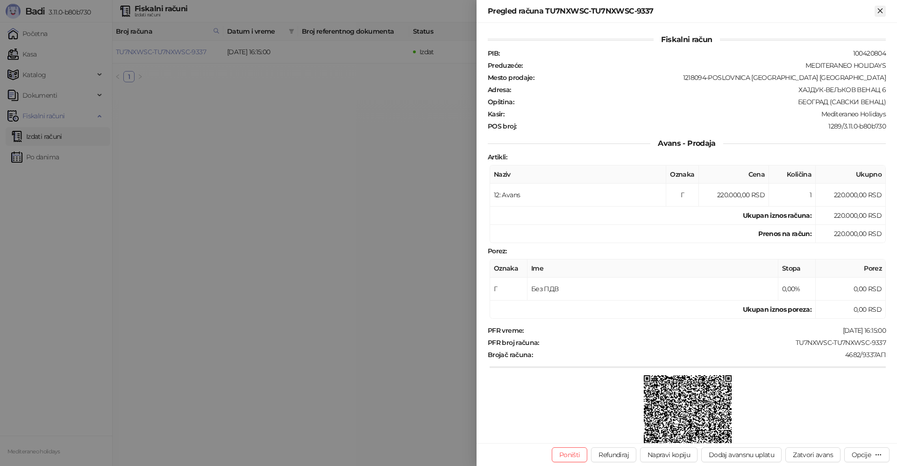
click at [881, 11] on icon "Zatvori" at bounding box center [879, 10] width 4 height 4
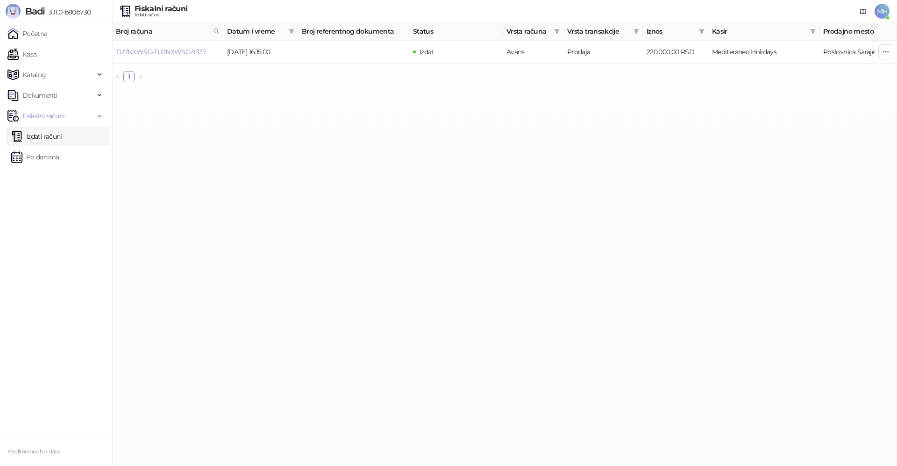
click at [61, 131] on link "Izdati računi" at bounding box center [36, 136] width 51 height 19
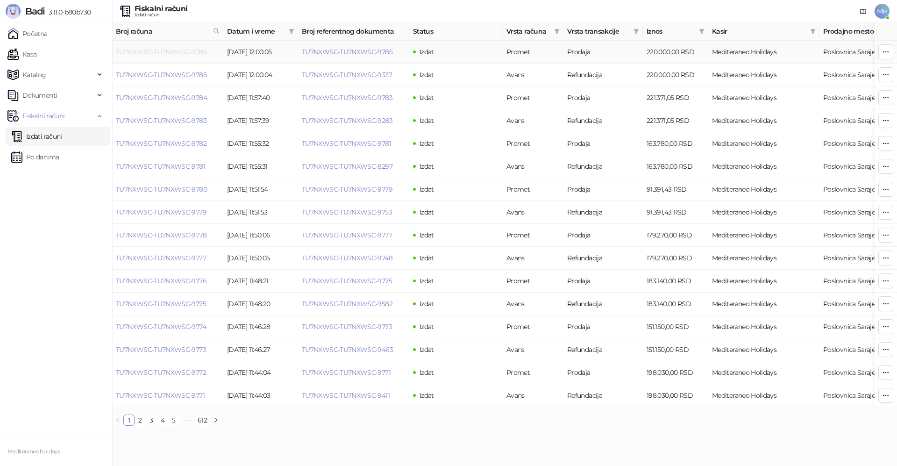
click at [179, 52] on link "TU7NXWSC-TU7NXWSC-9786" at bounding box center [161, 52] width 91 height 8
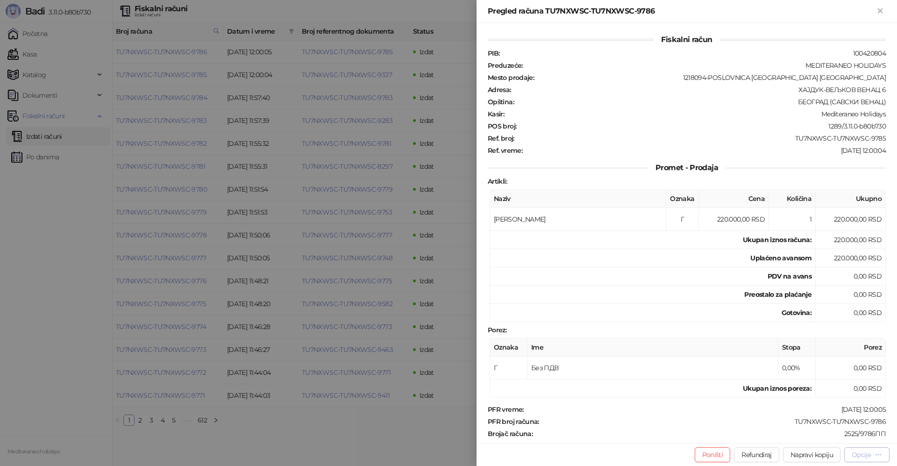
click at [862, 455] on div "Opcije" at bounding box center [860, 454] width 19 height 8
click at [844, 439] on span "Preuzmi u PDF formatu" at bounding box center [834, 436] width 96 height 10
drag, startPoint x: 879, startPoint y: 8, endPoint x: 832, endPoint y: 49, distance: 62.2
click at [879, 8] on icon "Zatvori" at bounding box center [880, 11] width 8 height 8
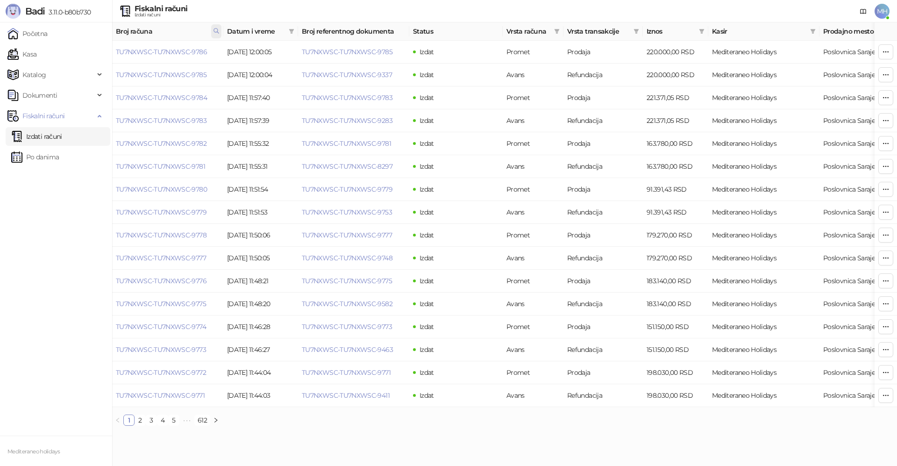
click at [214, 29] on icon at bounding box center [216, 30] width 5 height 5
drag, startPoint x: 162, startPoint y: 53, endPoint x: 121, endPoint y: 53, distance: 40.2
click at [121, 53] on body "Badi 3.11.0-b80b730 Početna Kasa Katalog Dokumenti Fiskalni računi Izdati račun…" at bounding box center [448, 216] width 897 height 433
type input "****"
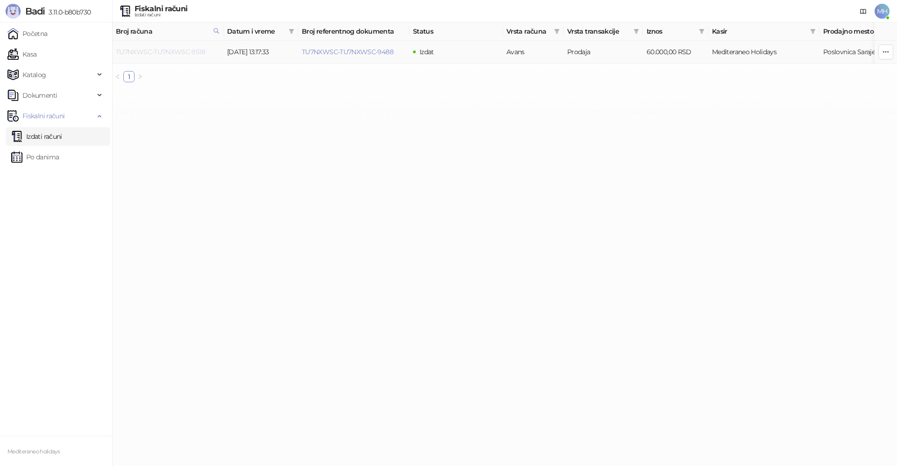
click at [176, 52] on link "TU7NXWSC-TU7NXWSC-9518" at bounding box center [160, 52] width 89 height 8
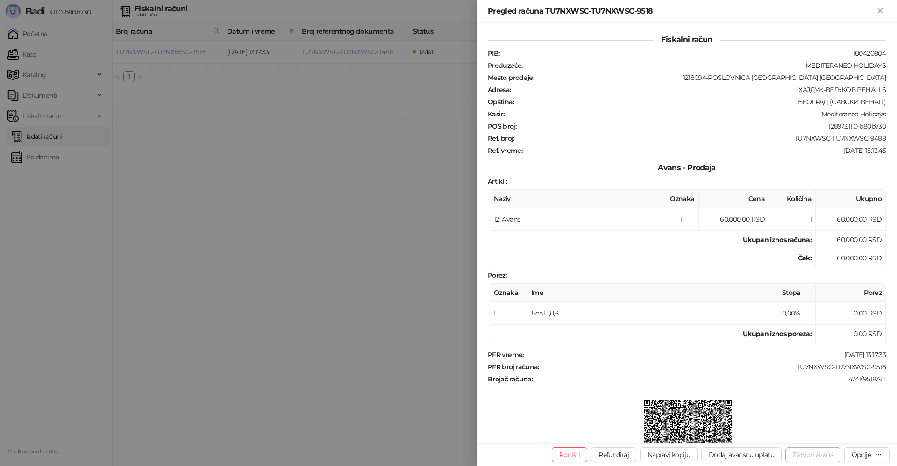
click at [807, 453] on button "Zatvori avans" at bounding box center [812, 454] width 55 height 15
type input "**********"
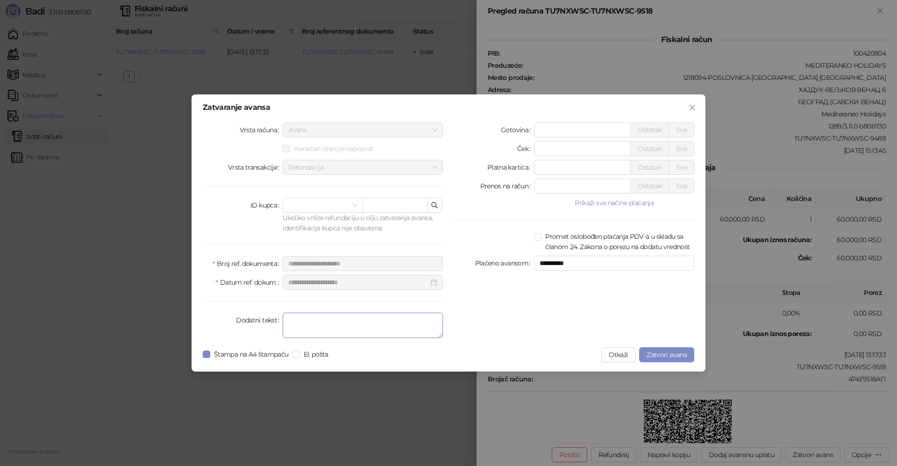
click at [364, 329] on textarea "Dodatni tekst" at bounding box center [363, 324] width 160 height 25
type textarea "*******"
click at [659, 358] on span "Zatvori avans" at bounding box center [666, 354] width 40 height 8
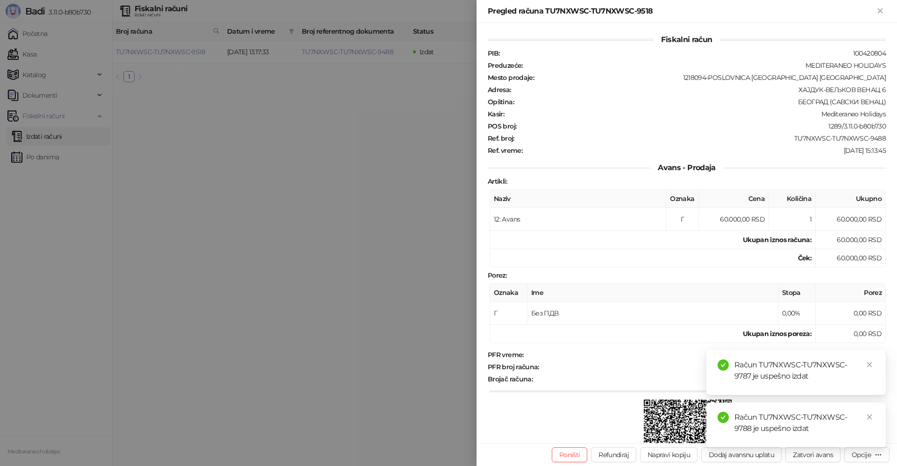
drag, startPoint x: 872, startPoint y: 363, endPoint x: 870, endPoint y: 396, distance: 33.2
click at [872, 364] on icon "close" at bounding box center [869, 364] width 7 height 7
drag, startPoint x: 869, startPoint y: 418, endPoint x: 852, endPoint y: 346, distance: 74.3
click at [869, 417] on icon "close" at bounding box center [869, 416] width 7 height 7
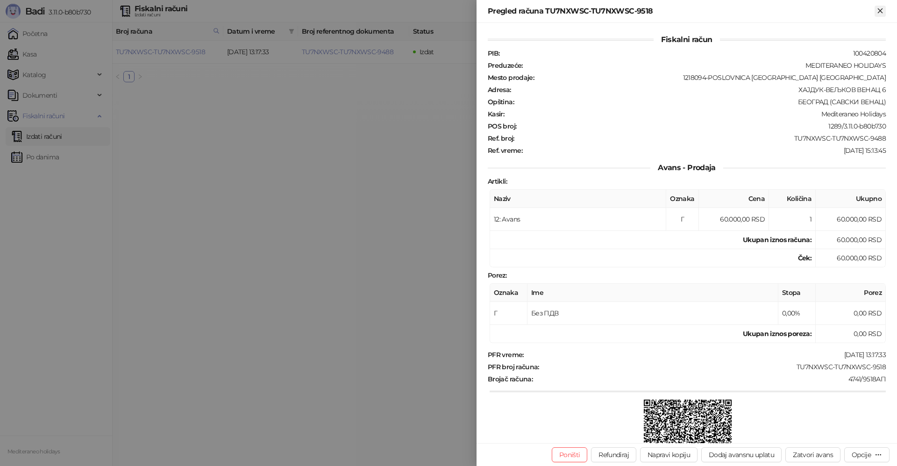
click at [883, 10] on icon "Zatvori" at bounding box center [880, 11] width 8 height 8
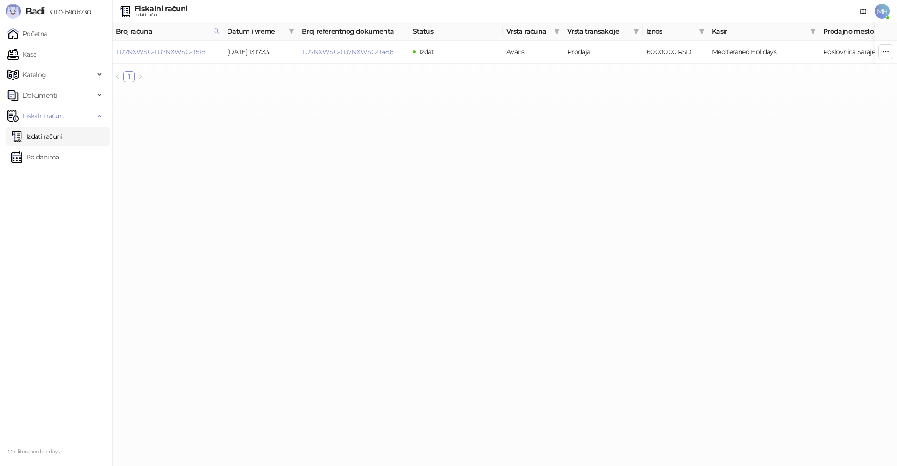
click at [52, 134] on link "Izdati računi" at bounding box center [36, 136] width 51 height 19
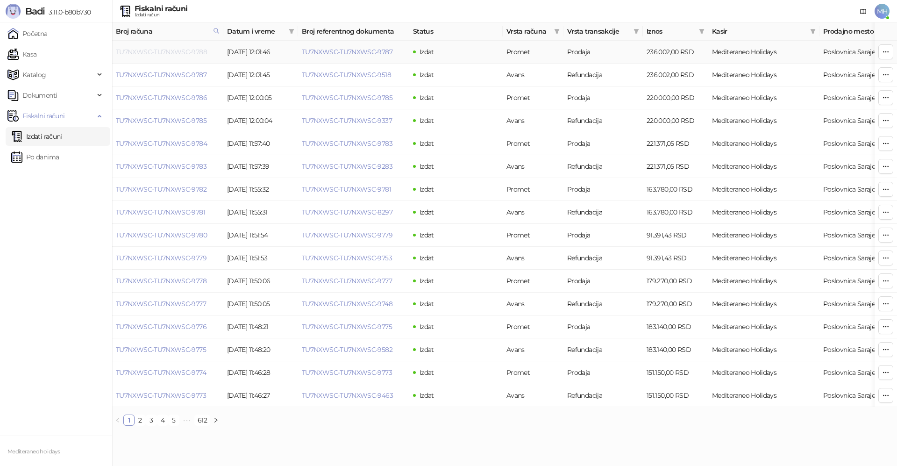
click at [175, 48] on link "TU7NXWSC-TU7NXWSC-9788" at bounding box center [161, 52] width 91 height 8
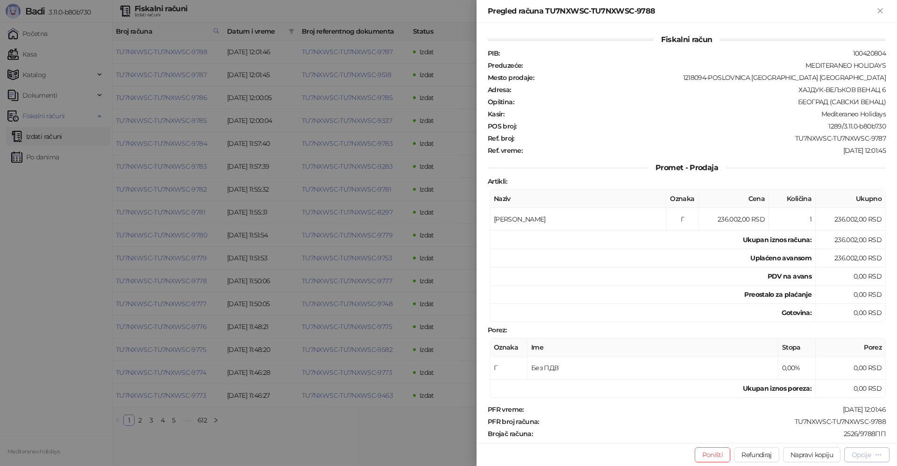
click at [863, 459] on button "Opcije" at bounding box center [866, 454] width 45 height 15
click at [856, 438] on span "Preuzmi u PDF formatu" at bounding box center [834, 436] width 96 height 10
click at [884, 9] on button "Zatvori" at bounding box center [879, 11] width 11 height 11
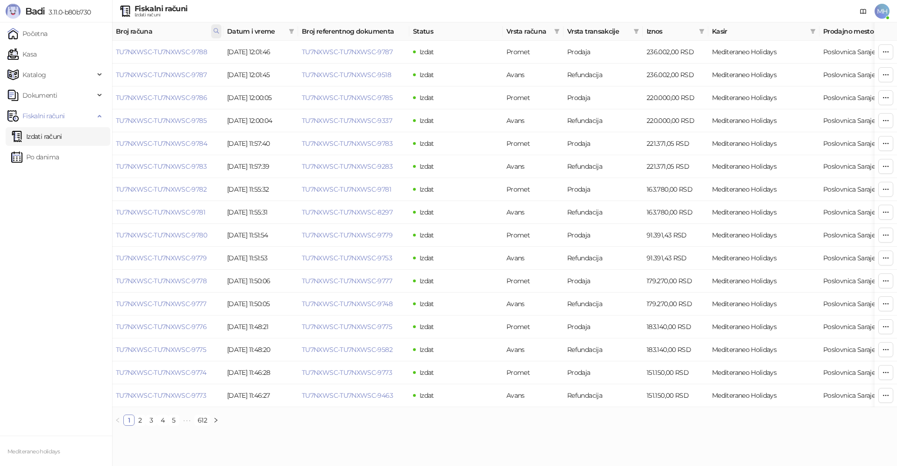
click at [219, 29] on icon at bounding box center [216, 31] width 7 height 7
drag, startPoint x: 134, startPoint y: 55, endPoint x: 87, endPoint y: 56, distance: 47.2
click at [85, 59] on body "Badi 3.11.0-b80b730 Početna Kasa Katalog Dokumenti Fiskalni računi Izdati račun…" at bounding box center [448, 216] width 897 height 433
type input "****"
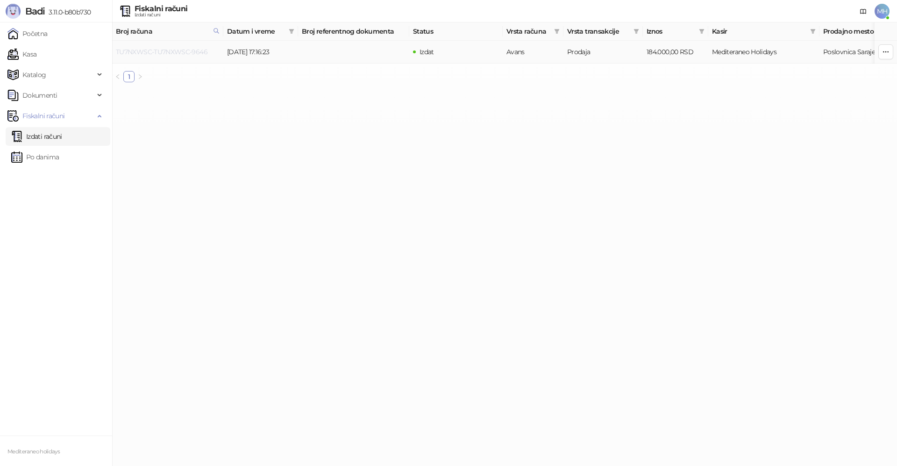
click at [173, 49] on link "TU7NXWSC-TU7NXWSC-9646" at bounding box center [162, 52] width 92 height 8
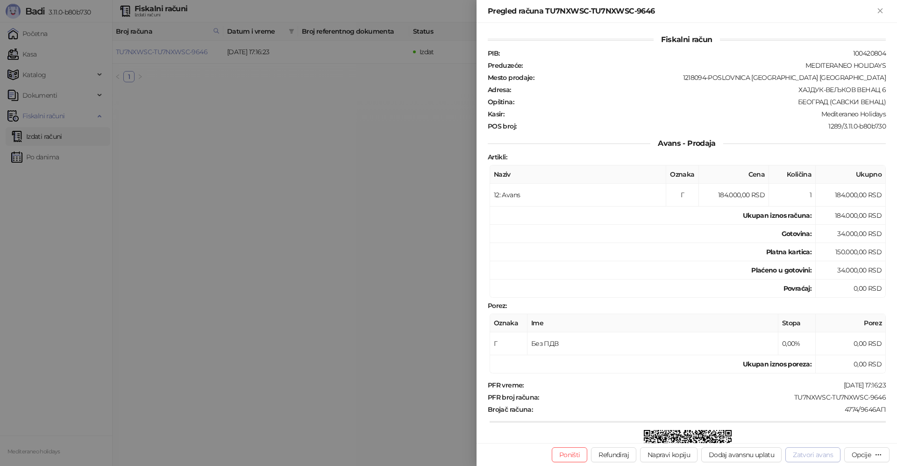
click at [814, 458] on button "Zatvori avans" at bounding box center [812, 454] width 55 height 15
type input "**********"
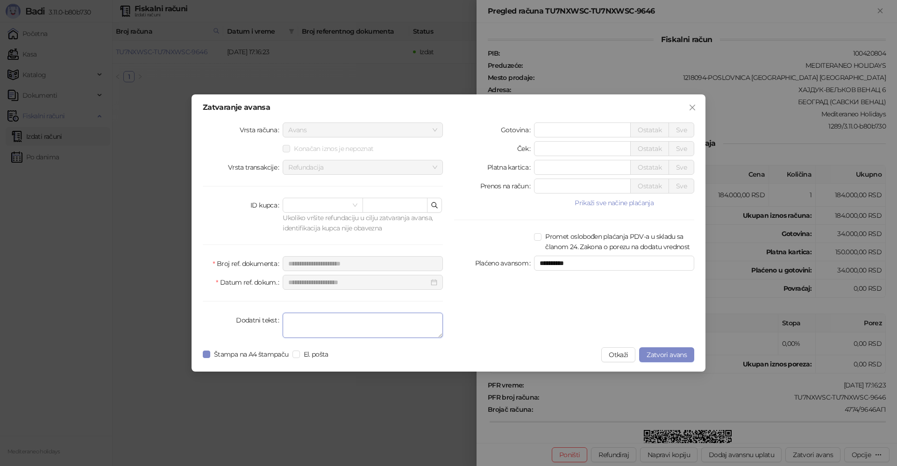
click at [372, 329] on textarea "Dodatni tekst" at bounding box center [363, 324] width 160 height 25
type textarea "*******"
click at [654, 356] on span "Zatvori avans" at bounding box center [666, 354] width 40 height 8
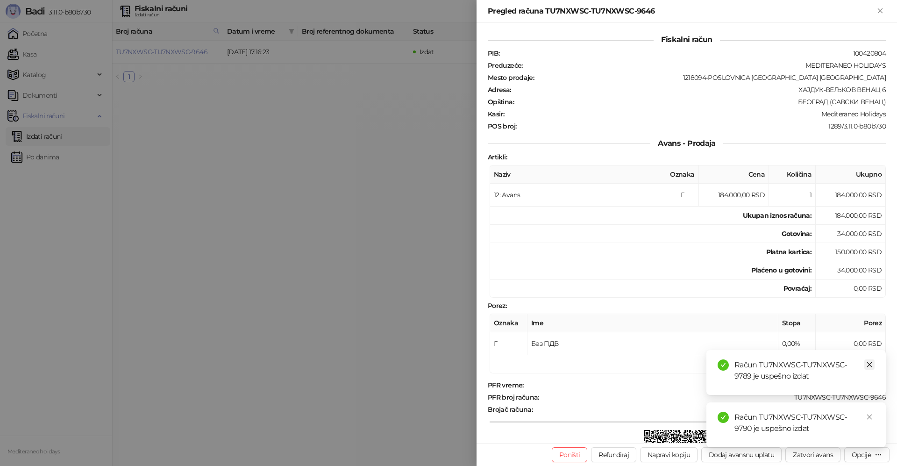
click at [869, 365] on icon "close" at bounding box center [869, 364] width 5 height 5
click at [868, 416] on icon "close" at bounding box center [869, 416] width 7 height 7
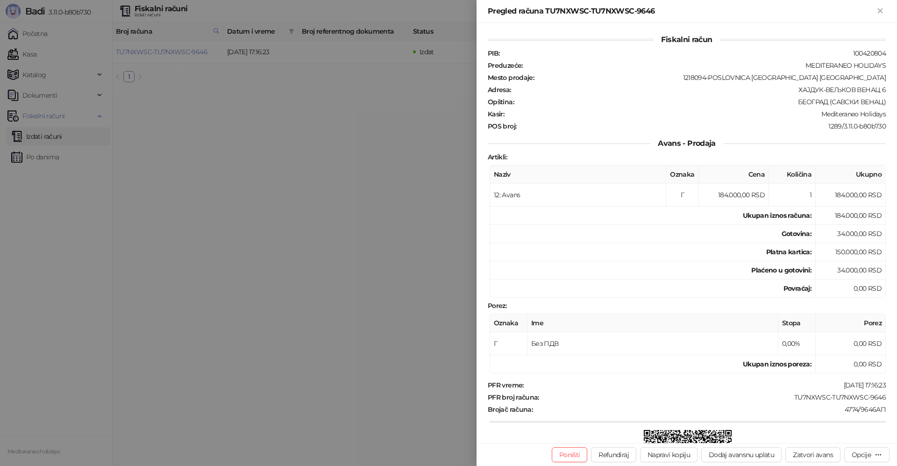
click at [882, 3] on div "Pregled računa TU7NXWSC-TU7NXWSC-9646" at bounding box center [686, 11] width 420 height 23
click at [880, 16] on button "Zatvori" at bounding box center [879, 11] width 11 height 11
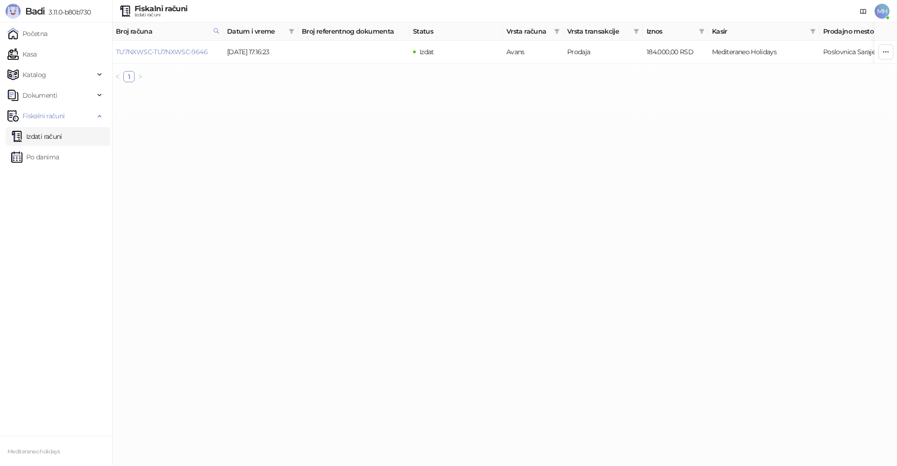
click at [49, 140] on link "Izdati računi" at bounding box center [36, 136] width 51 height 19
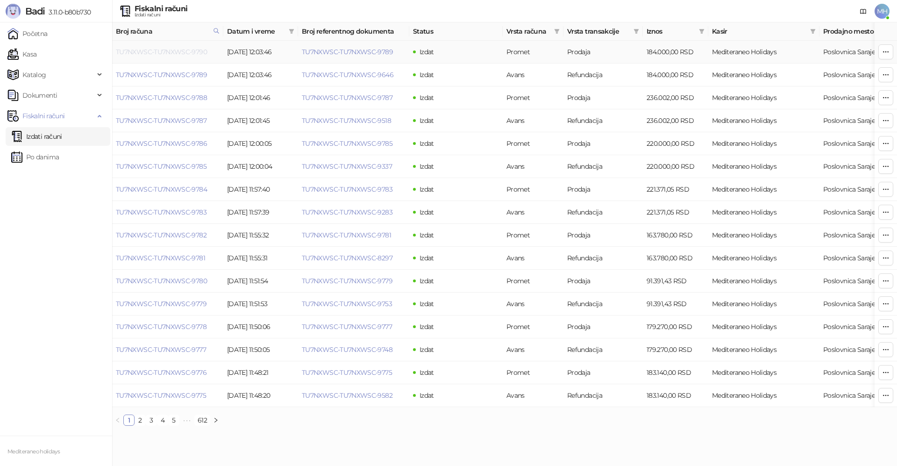
click at [188, 53] on link "TU7NXWSC-TU7NXWSC-9790" at bounding box center [161, 52] width 91 height 8
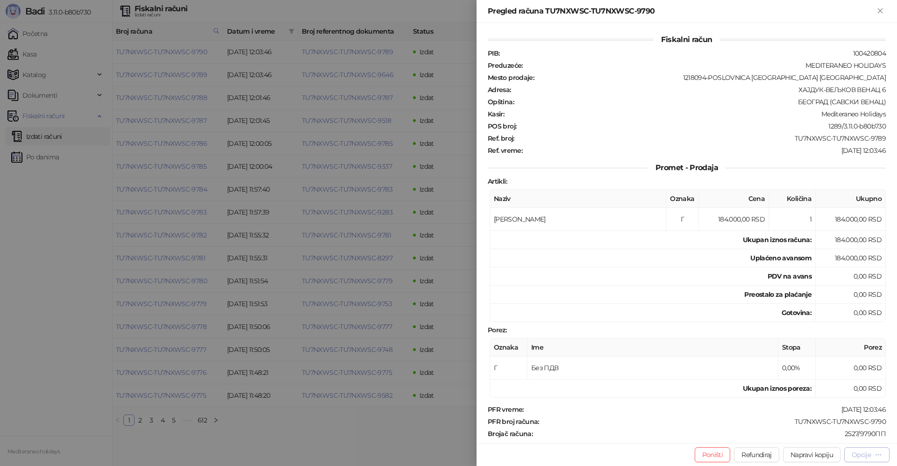
click at [853, 456] on div "Opcije" at bounding box center [860, 454] width 19 height 8
click at [817, 435] on span "Preuzmi u PDF formatu" at bounding box center [834, 436] width 96 height 10
click at [883, 9] on icon "Zatvori" at bounding box center [880, 11] width 8 height 8
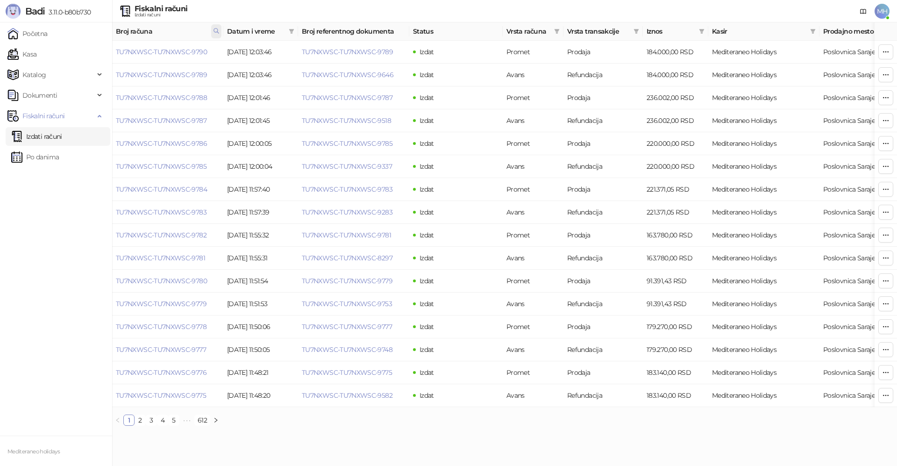
click at [214, 27] on span at bounding box center [216, 31] width 10 height 14
drag, startPoint x: 160, startPoint y: 48, endPoint x: 84, endPoint y: 48, distance: 76.1
click at [84, 49] on body "Badi 3.11.0-b80b730 Početna Kasa Katalog Dokumenti Fiskalni računi Izdati račun…" at bounding box center [448, 216] width 897 height 433
type input "****"
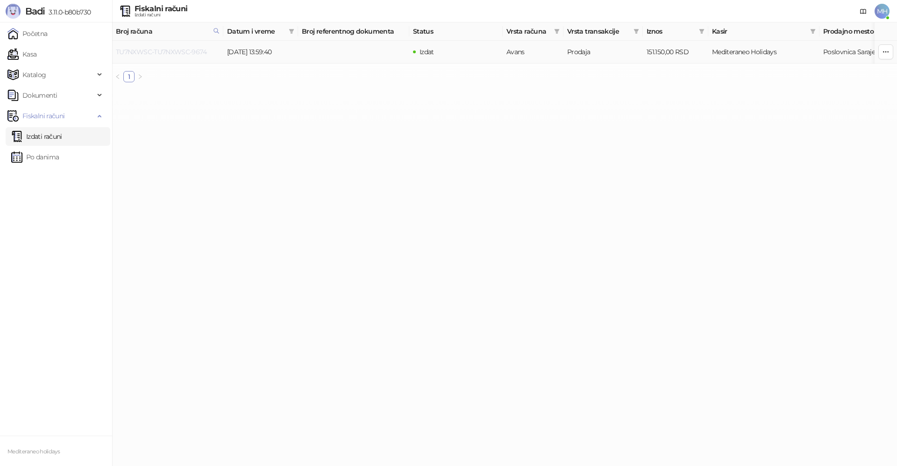
click at [196, 54] on link "TU7NXWSC-TU7NXWSC-9674" at bounding box center [161, 52] width 91 height 8
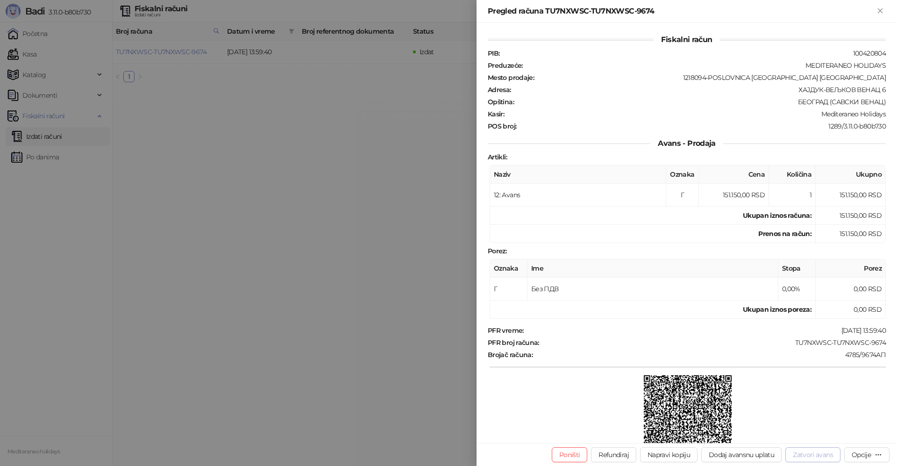
click at [814, 455] on button "Zatvori avans" at bounding box center [812, 454] width 55 height 15
type input "**********"
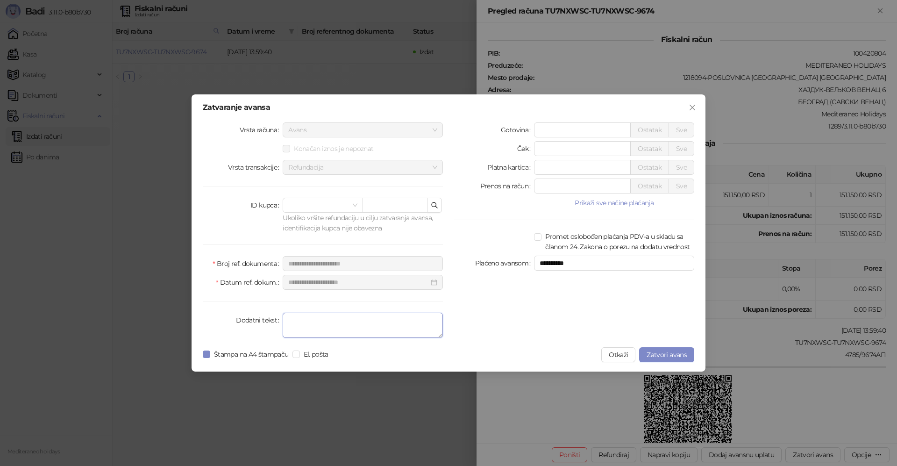
click at [359, 333] on textarea "Dodatni tekst" at bounding box center [363, 324] width 160 height 25
type textarea "*******"
click at [674, 352] on span "Zatvori avans" at bounding box center [666, 354] width 40 height 8
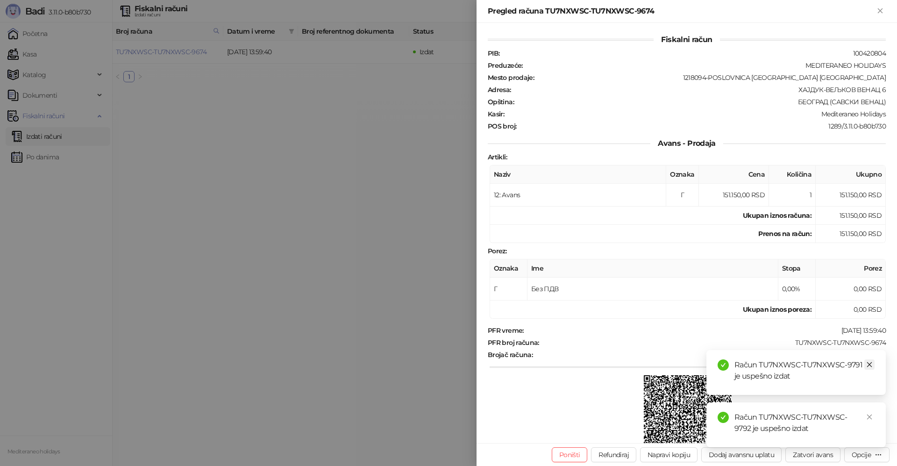
click at [872, 361] on icon "close" at bounding box center [869, 364] width 7 height 7
click at [868, 416] on icon "close" at bounding box center [869, 416] width 7 height 7
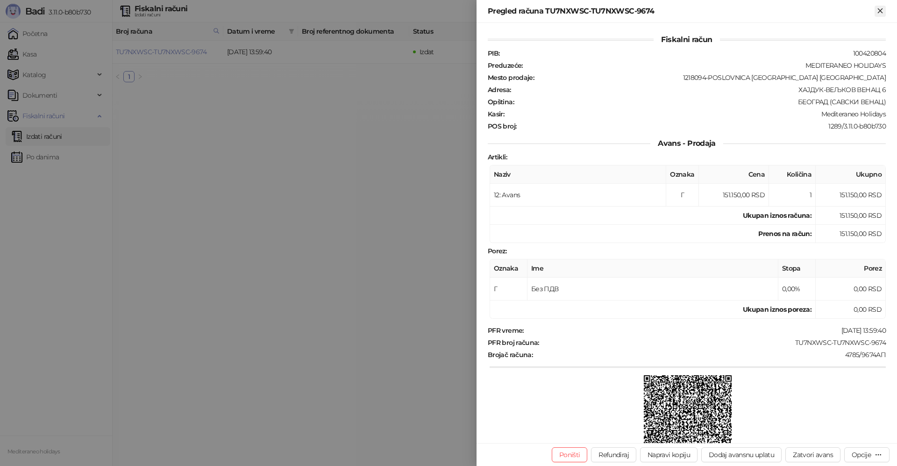
click at [882, 11] on icon "Zatvori" at bounding box center [880, 11] width 8 height 8
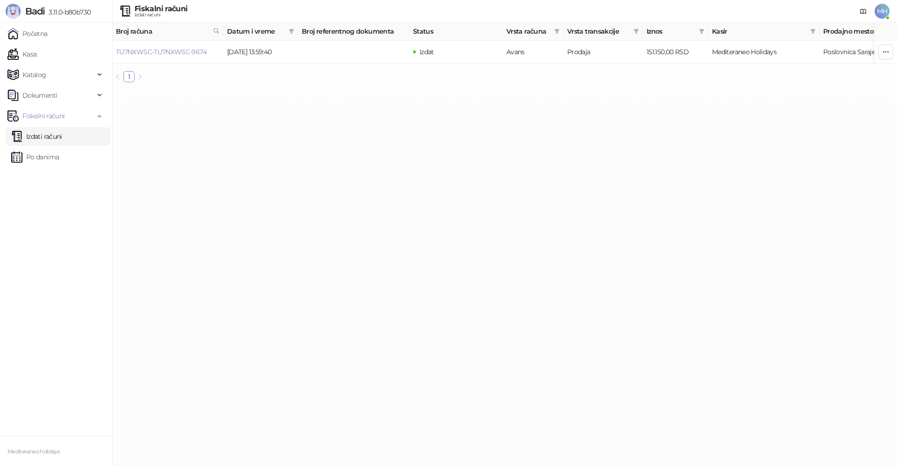
click at [62, 139] on link "Izdati računi" at bounding box center [36, 136] width 51 height 19
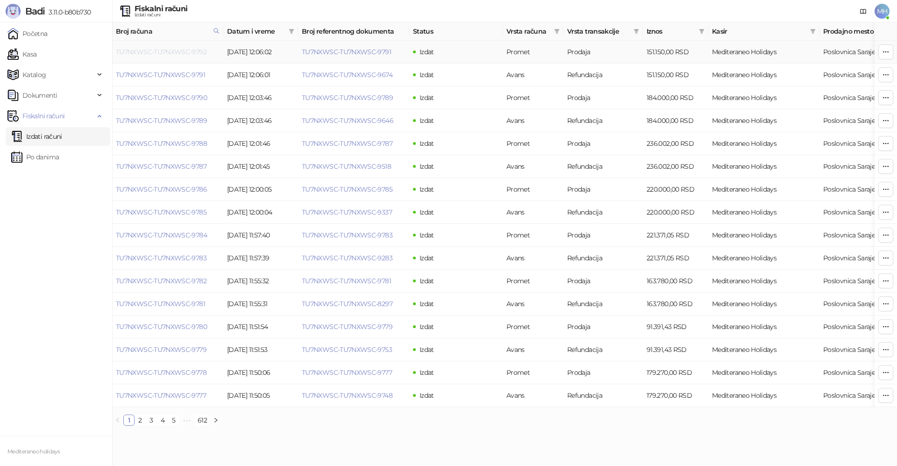
click at [184, 52] on link "TU7NXWSC-TU7NXWSC-9792" at bounding box center [161, 52] width 91 height 8
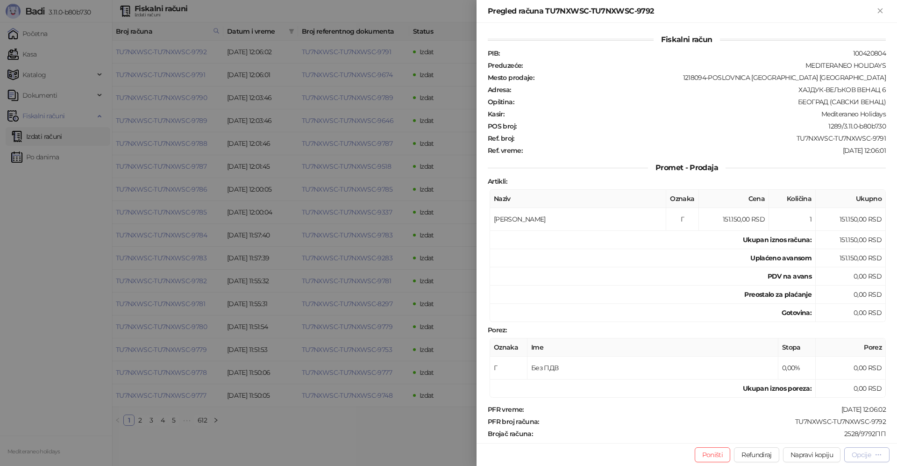
click at [857, 454] on div "Opcije" at bounding box center [860, 454] width 19 height 8
click at [822, 438] on span "Preuzmi u PDF formatu" at bounding box center [834, 436] width 96 height 10
click at [882, 9] on icon "Zatvori" at bounding box center [880, 11] width 8 height 8
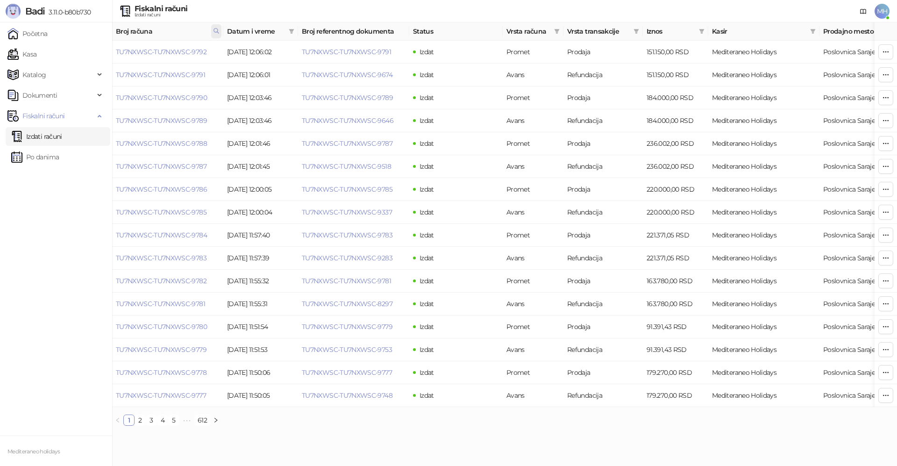
click at [220, 33] on span at bounding box center [216, 31] width 10 height 14
drag, startPoint x: 64, startPoint y: 53, endPoint x: 56, endPoint y: 55, distance: 8.5
click at [55, 54] on body "Badi 3.11.0-b80b730 Početna Kasa Katalog Dokumenti Fiskalni računi Izdati račun…" at bounding box center [448, 216] width 897 height 433
type input "****"
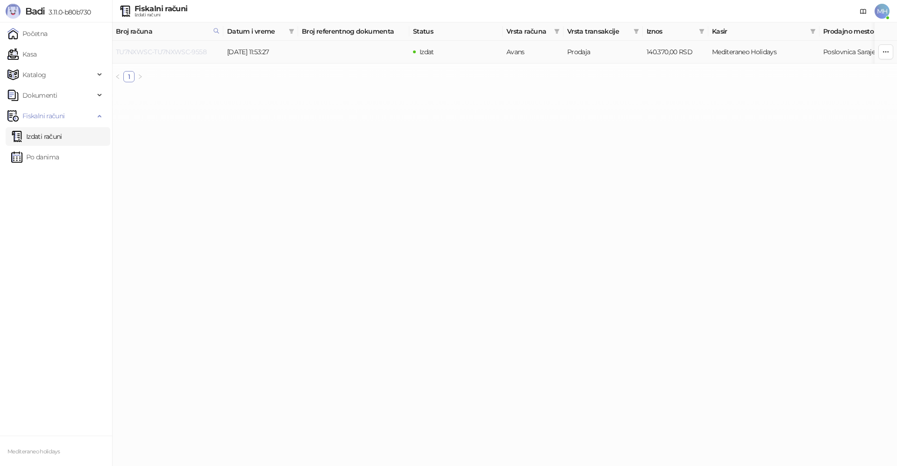
click at [168, 52] on link "TU7NXWSC-TU7NXWSC-9558" at bounding box center [161, 52] width 91 height 8
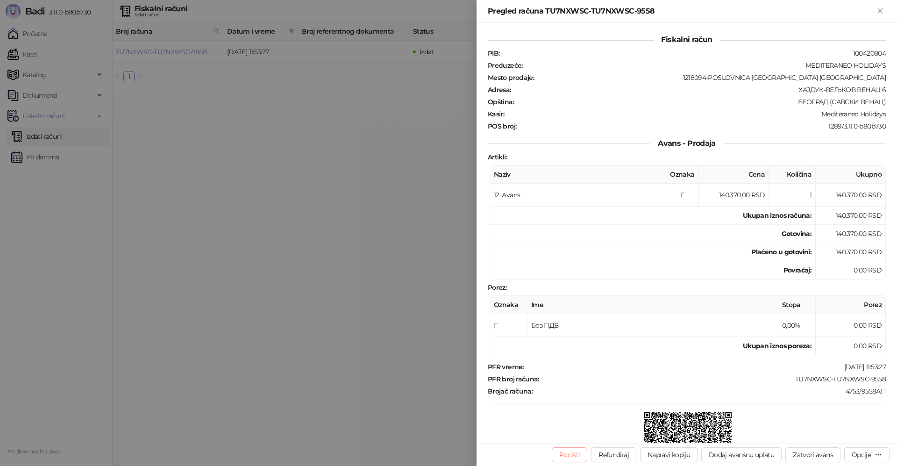
click at [573, 450] on button "Poništi" at bounding box center [569, 454] width 36 height 15
type input "*********"
type input "**********"
type input "******"
type input "**********"
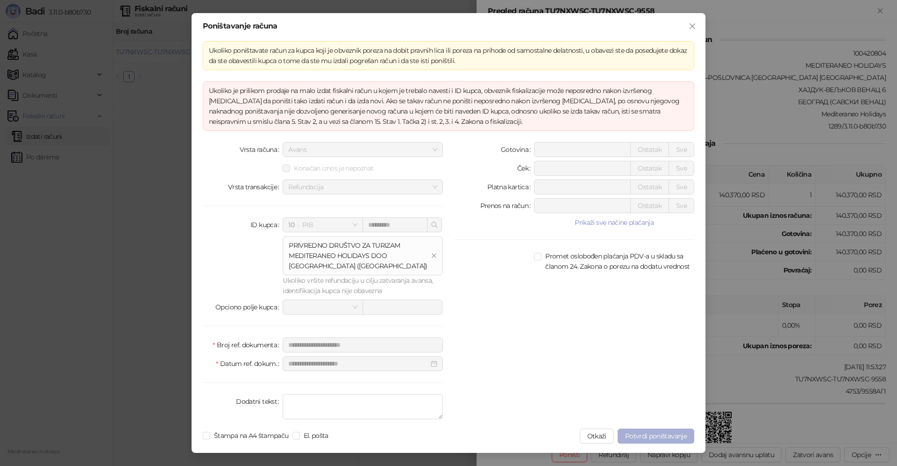
click at [654, 434] on span "Potvrdi poništavanje" at bounding box center [656, 435] width 62 height 8
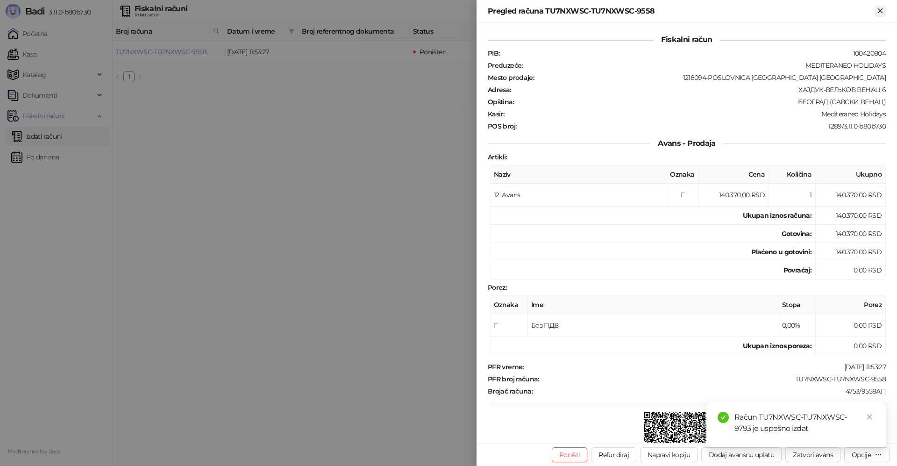
click at [880, 10] on icon "Zatvori" at bounding box center [879, 10] width 4 height 4
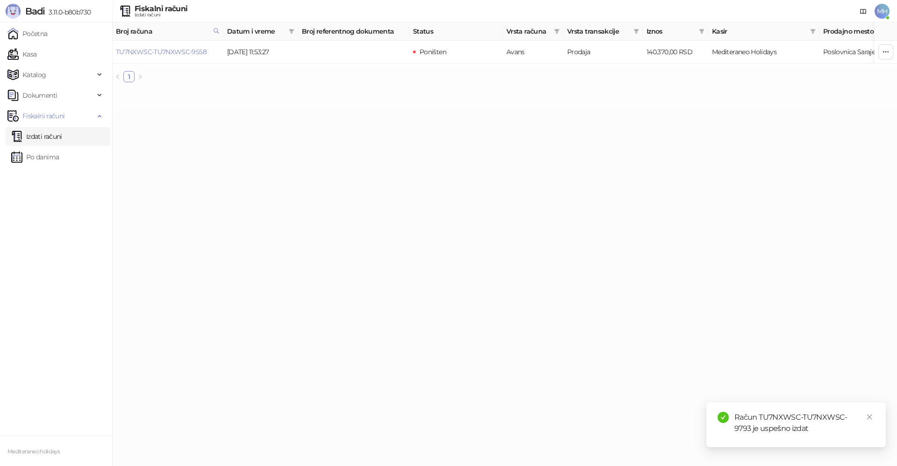
click at [51, 132] on link "Izdati računi" at bounding box center [36, 136] width 51 height 19
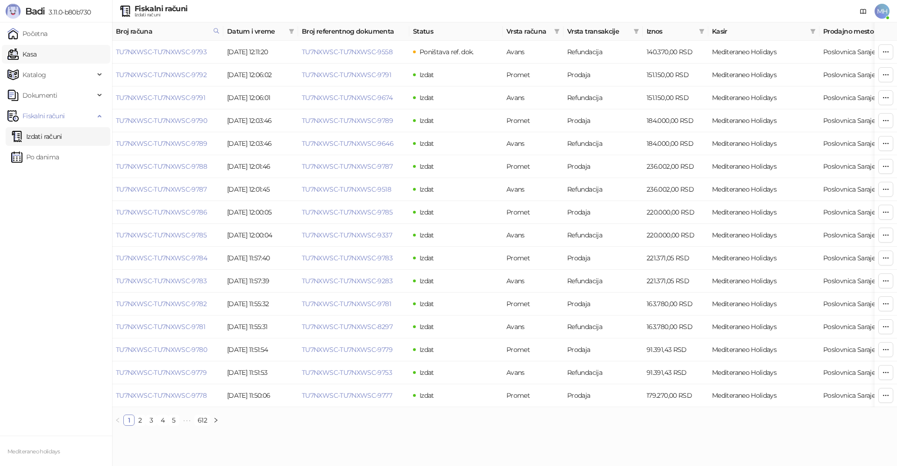
click at [35, 50] on link "Kasa" at bounding box center [21, 54] width 29 height 19
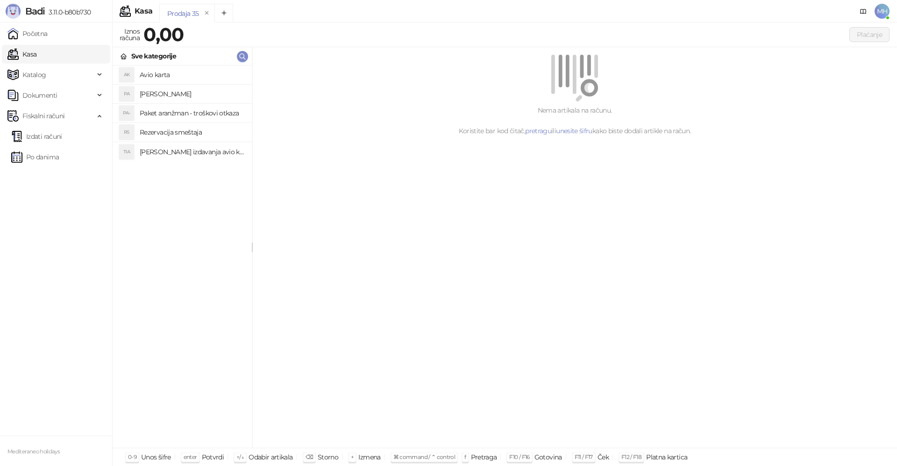
click at [172, 92] on h4 "[PERSON_NAME]" at bounding box center [192, 93] width 105 height 15
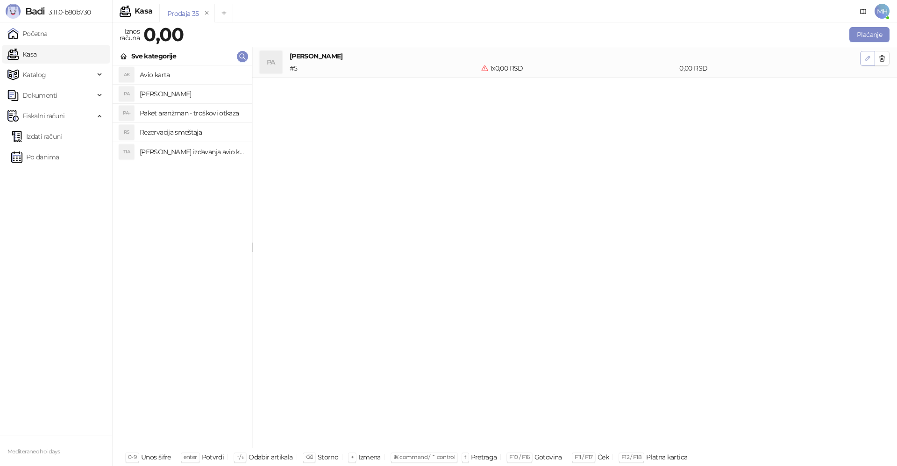
click at [864, 63] on span "button" at bounding box center [866, 58] width 7 height 9
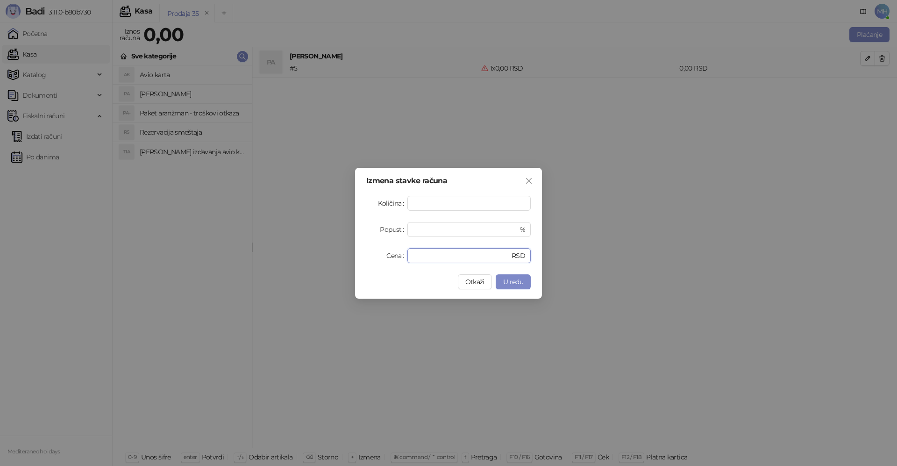
drag, startPoint x: 430, startPoint y: 256, endPoint x: 375, endPoint y: 257, distance: 54.2
click at [375, 257] on div "Cena * RSD" at bounding box center [448, 255] width 164 height 15
type input "********"
click at [512, 277] on span "U redu" at bounding box center [513, 281] width 20 height 8
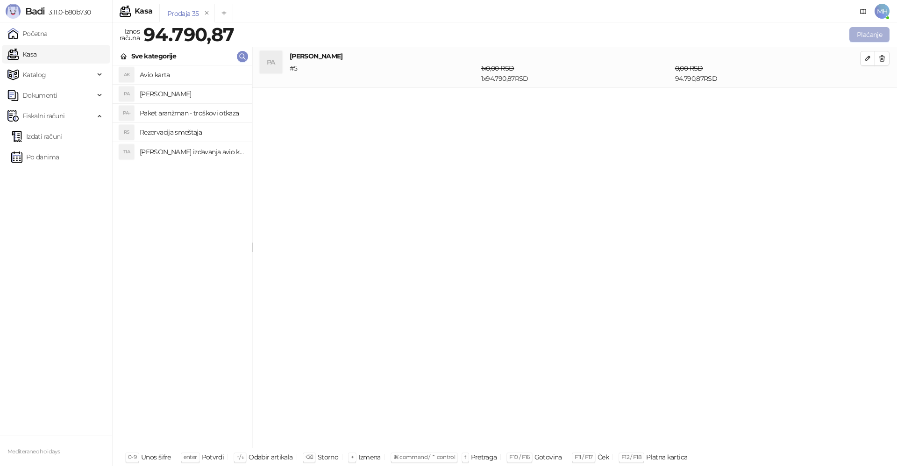
click at [863, 34] on button "Plaćanje" at bounding box center [869, 34] width 40 height 15
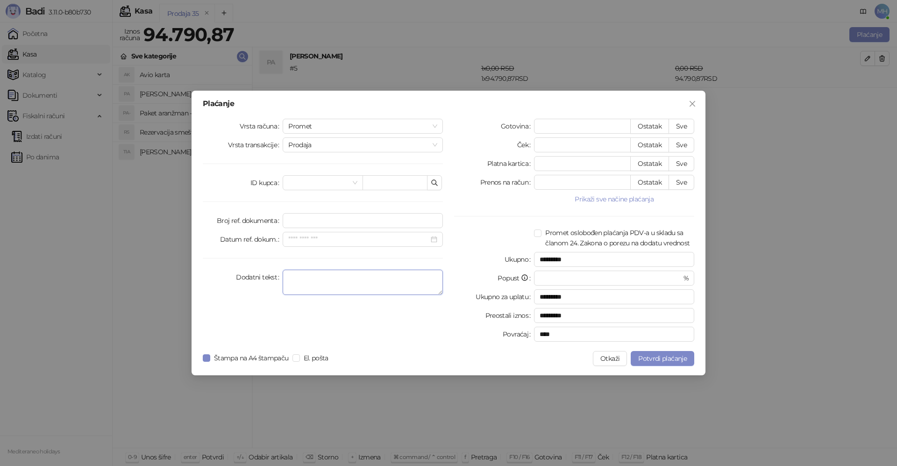
click at [314, 284] on textarea "Dodatni tekst" at bounding box center [363, 281] width 160 height 25
type textarea "*******"
click at [555, 128] on input "*" at bounding box center [582, 126] width 96 height 14
type input "*"
type input "*********"
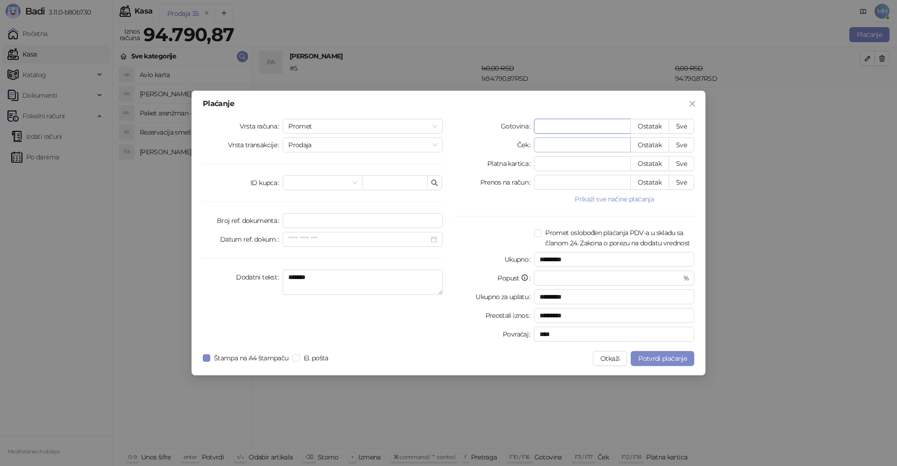
type input "**"
type input "*********"
drag, startPoint x: 550, startPoint y: 127, endPoint x: 496, endPoint y: 129, distance: 53.3
click at [498, 128] on div "Gotovina ** Ostatak Sve" at bounding box center [574, 126] width 240 height 15
type input "*********"
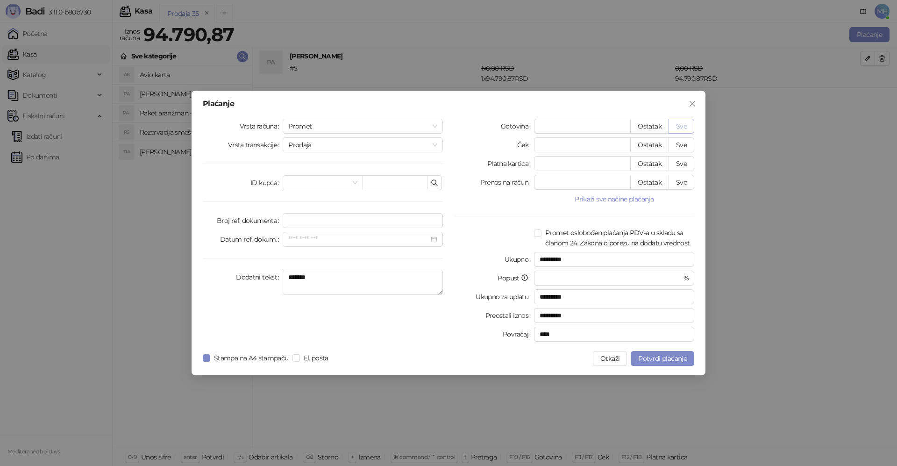
click at [685, 123] on button "Sve" at bounding box center [681, 126] width 26 height 15
type input "********"
type input "****"
click at [653, 359] on span "Potvrdi plaćanje" at bounding box center [662, 358] width 49 height 8
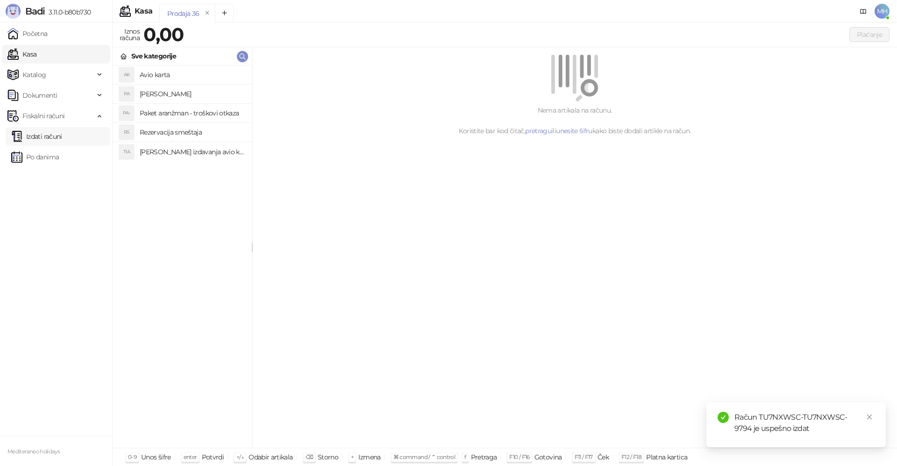
drag, startPoint x: 60, startPoint y: 135, endPoint x: 72, endPoint y: 142, distance: 14.2
click at [59, 135] on link "Izdati računi" at bounding box center [36, 136] width 51 height 19
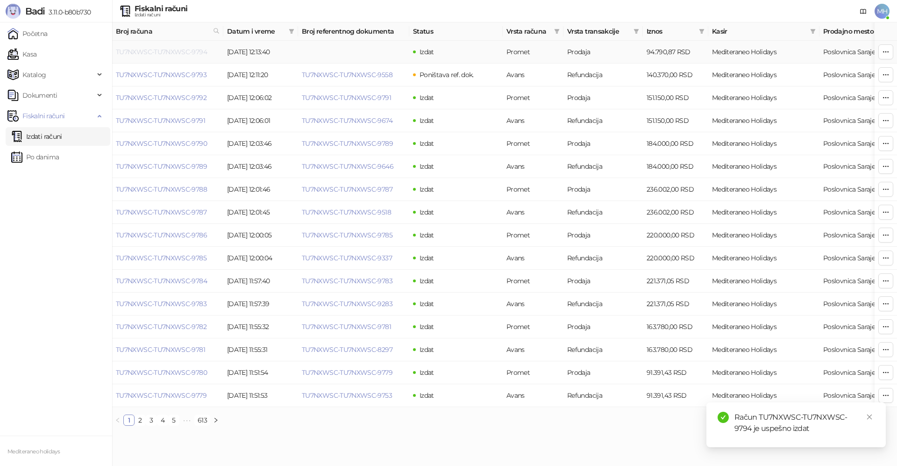
click at [198, 53] on link "TU7NXWSC-TU7NXWSC-9794" at bounding box center [161, 52] width 91 height 8
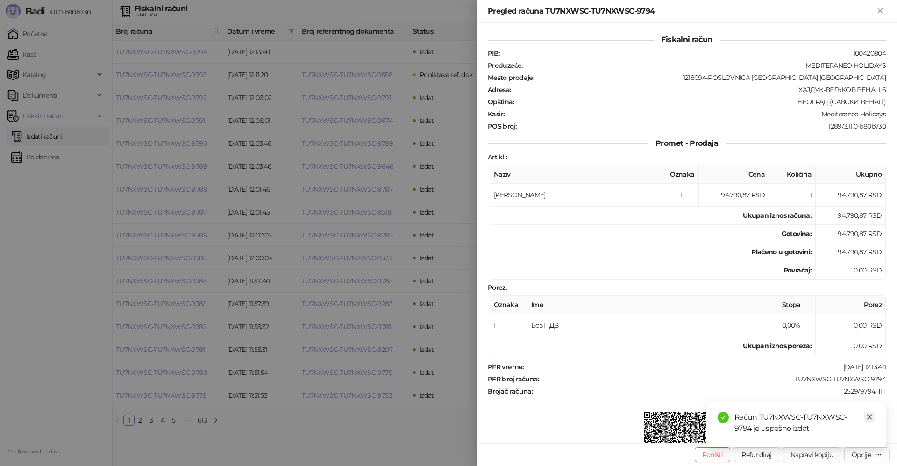
click at [866, 416] on icon "close" at bounding box center [869, 416] width 7 height 7
click at [861, 453] on div "Opcije" at bounding box center [860, 454] width 19 height 8
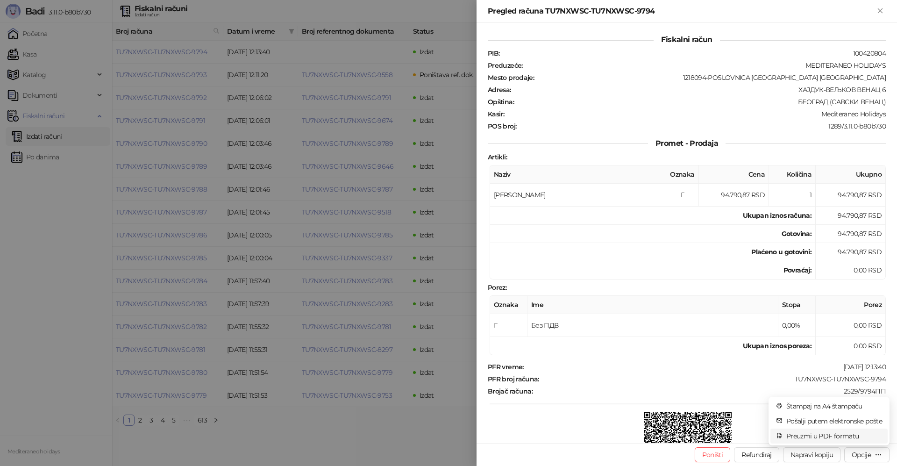
click at [821, 432] on span "Preuzmi u PDF formatu" at bounding box center [834, 436] width 96 height 10
click at [880, 10] on icon "Zatvori" at bounding box center [880, 11] width 8 height 8
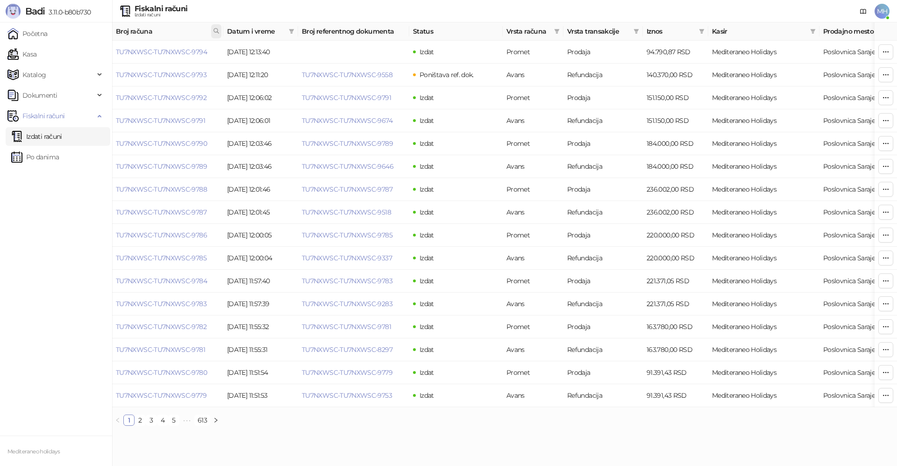
click at [218, 30] on icon at bounding box center [216, 31] width 7 height 7
type input "****"
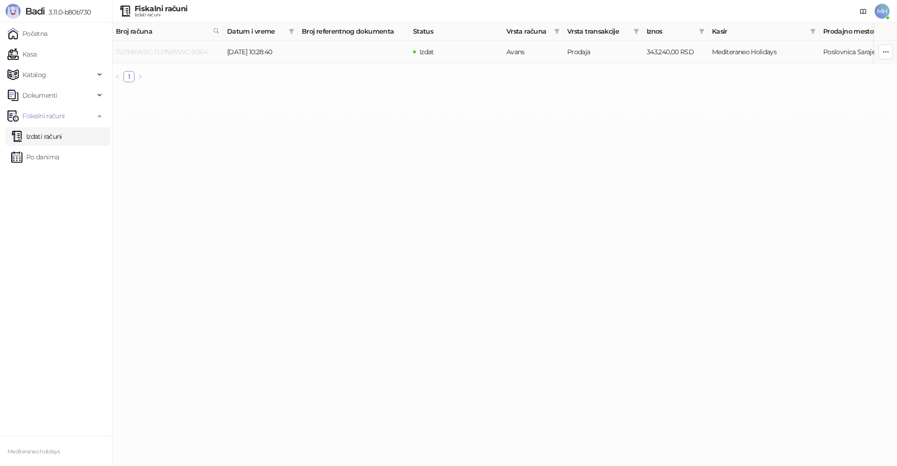
click at [201, 52] on link "TU7NXWSC-TU7NXWSC-9064" at bounding box center [162, 52] width 92 height 8
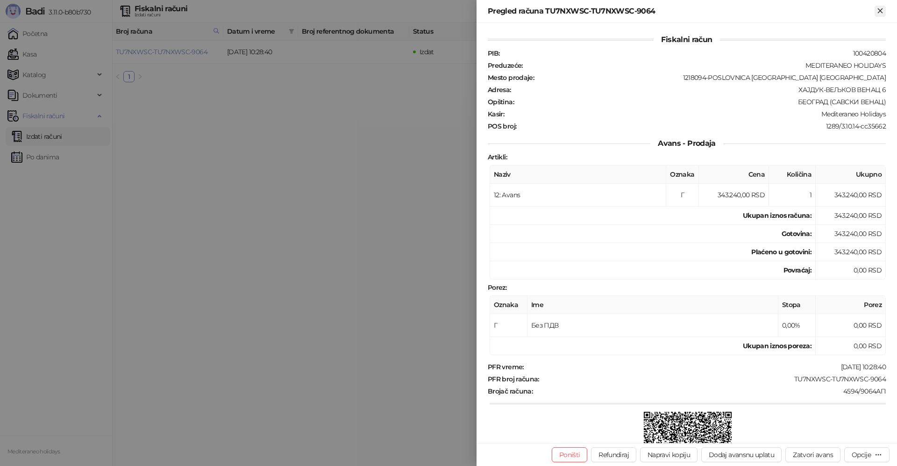
click at [883, 9] on icon "Zatvori" at bounding box center [880, 11] width 8 height 8
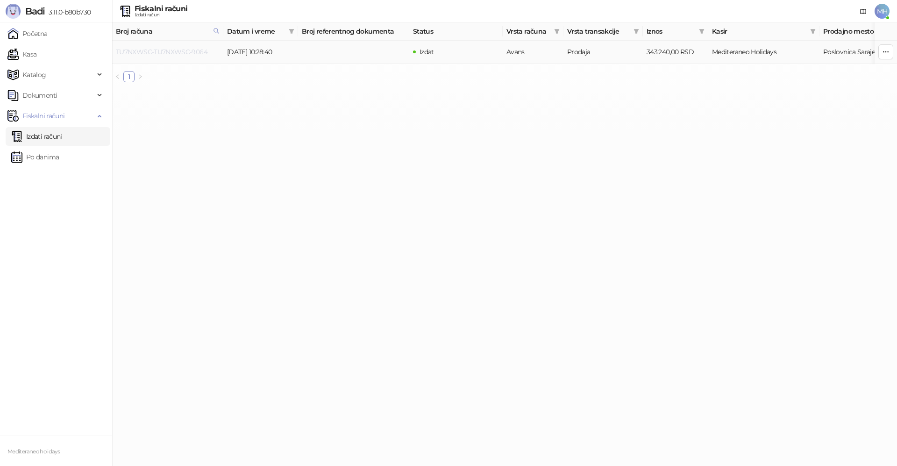
click at [196, 51] on link "TU7NXWSC-TU7NXWSC-9064" at bounding box center [162, 52] width 92 height 8
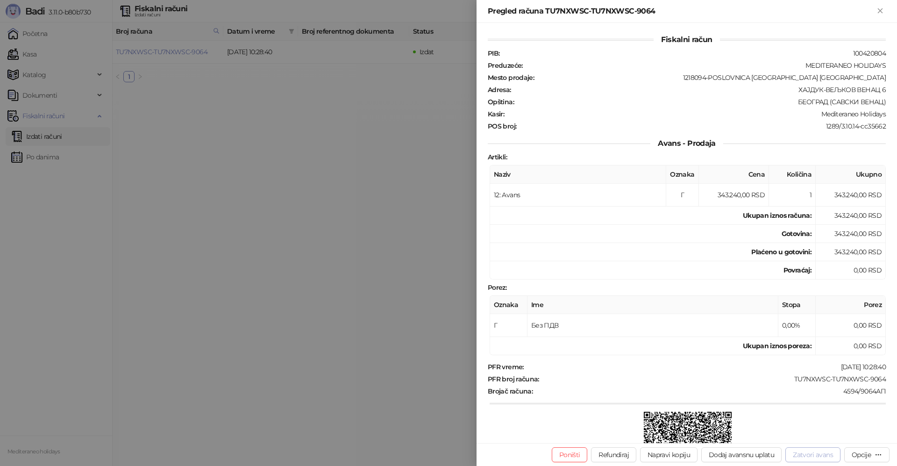
click at [809, 455] on button "Zatvori avans" at bounding box center [812, 454] width 55 height 15
type input "**********"
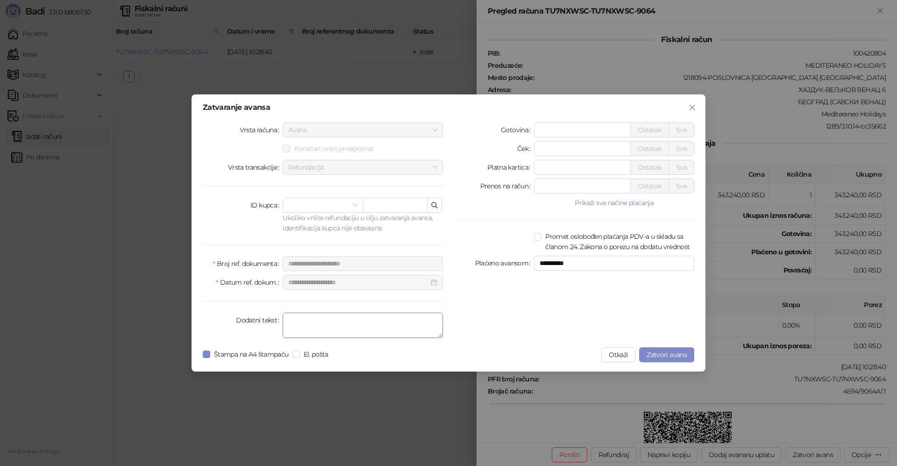
click at [297, 326] on textarea "Dodatni tekst" at bounding box center [363, 324] width 160 height 25
type textarea "*******"
click at [656, 352] on span "Zatvori avans" at bounding box center [666, 354] width 40 height 8
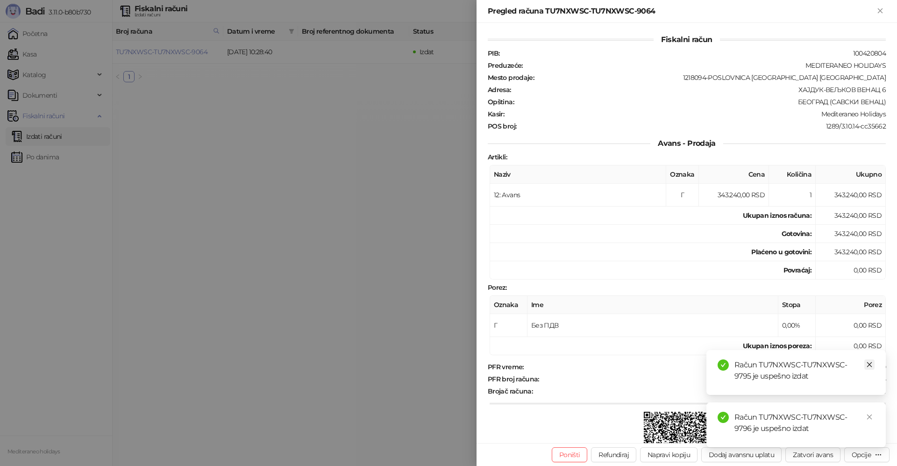
click at [867, 362] on icon "close" at bounding box center [869, 364] width 7 height 7
click at [870, 416] on icon "close" at bounding box center [869, 416] width 7 height 7
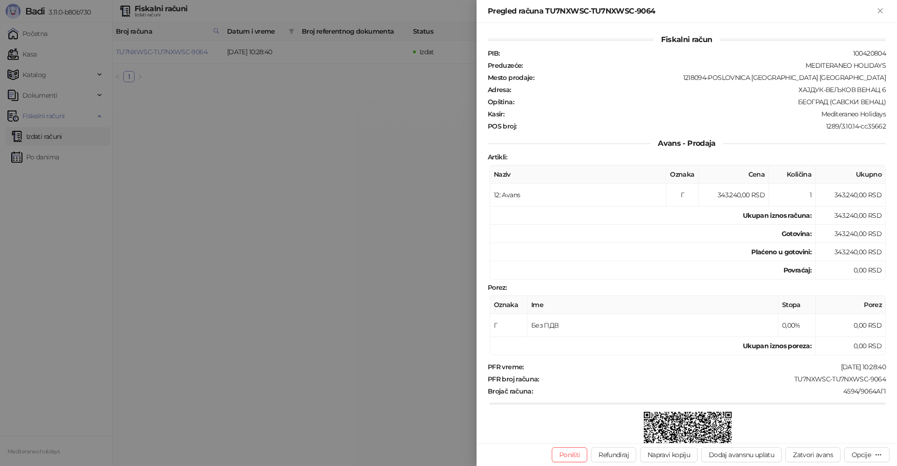
drag, startPoint x: 883, startPoint y: 12, endPoint x: 873, endPoint y: 15, distance: 10.5
click at [883, 12] on icon "Zatvori" at bounding box center [880, 11] width 8 height 8
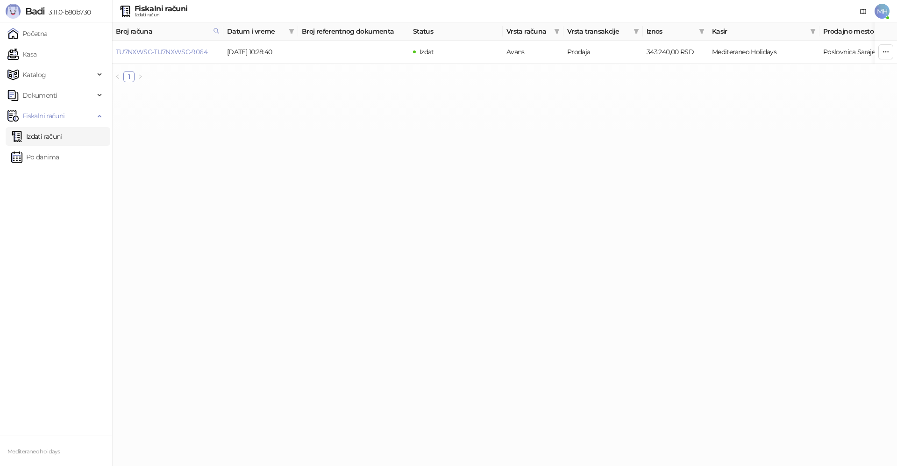
click at [45, 134] on link "Izdati računi" at bounding box center [36, 136] width 51 height 19
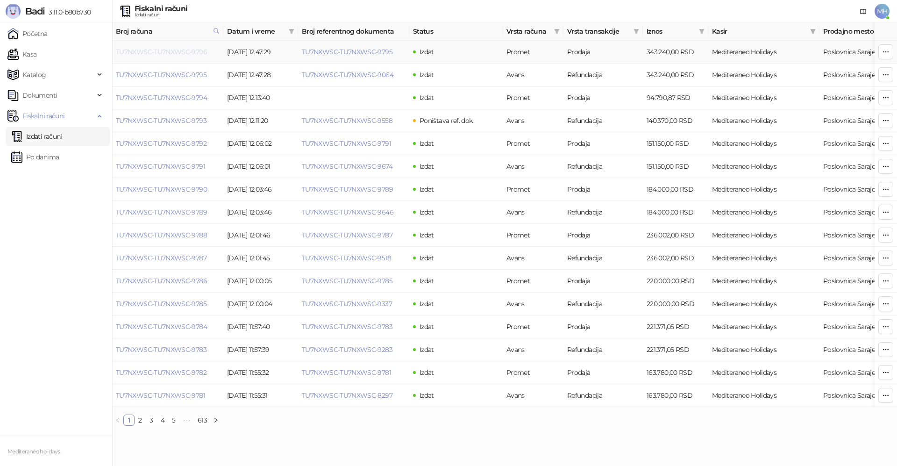
click at [193, 53] on link "TU7NXWSC-TU7NXWSC-9796" at bounding box center [161, 52] width 91 height 8
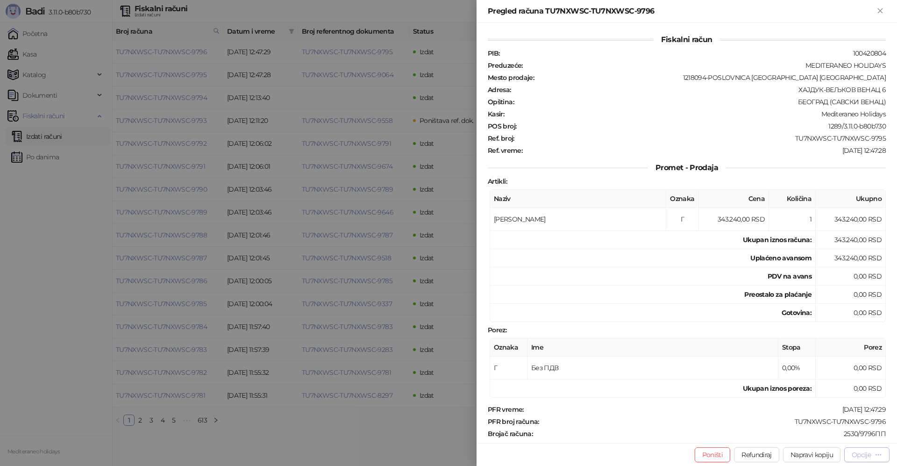
click at [860, 459] on div "Opcije" at bounding box center [866, 454] width 30 height 9
click at [783, 430] on li "Preuzmi u PDF formatu" at bounding box center [828, 435] width 117 height 15
click at [876, 9] on icon "Zatvori" at bounding box center [880, 11] width 8 height 8
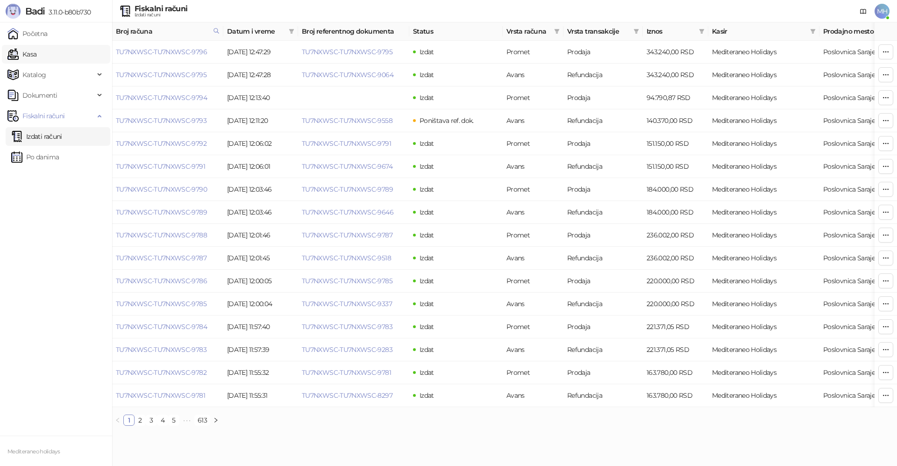
click at [36, 57] on link "Kasa" at bounding box center [21, 54] width 29 height 19
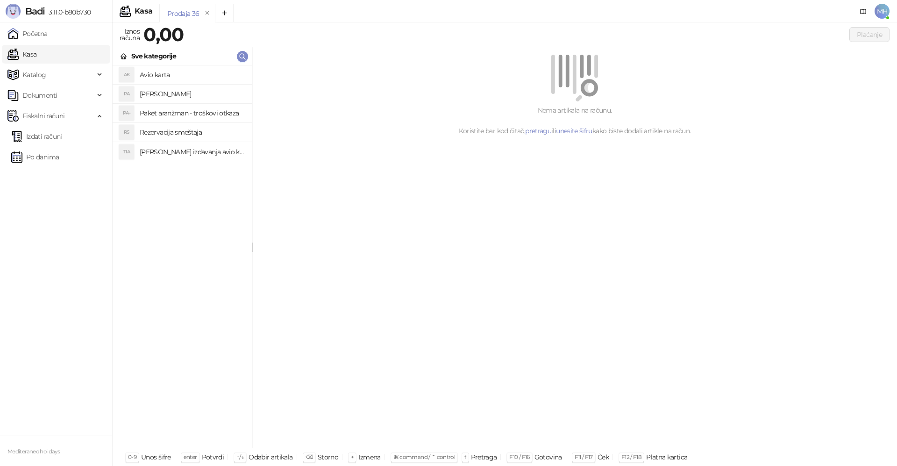
click at [191, 94] on h4 "[PERSON_NAME]" at bounding box center [192, 93] width 105 height 15
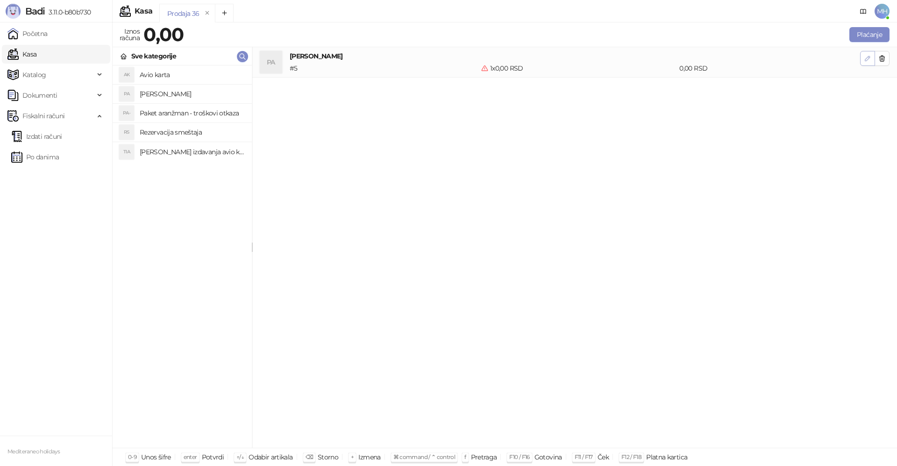
click at [866, 59] on icon "button" at bounding box center [866, 58] width 7 height 7
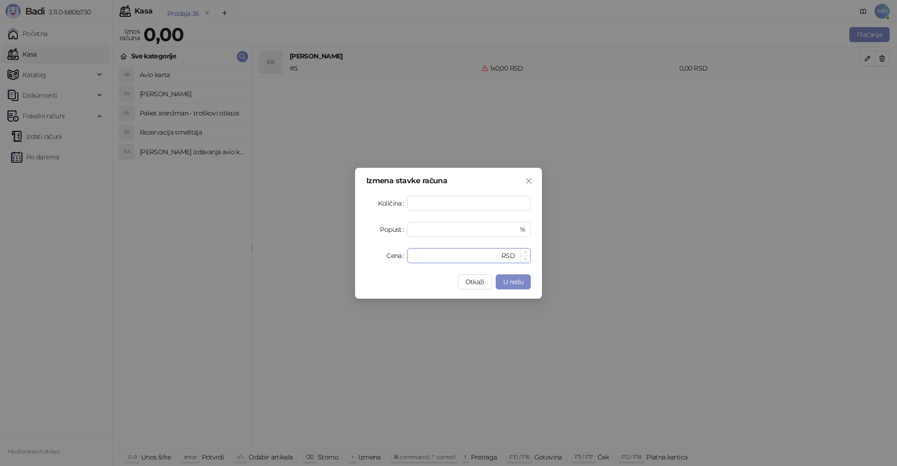
click at [426, 257] on input "*" at bounding box center [456, 255] width 86 height 14
click at [404, 257] on div "Cena * RSD" at bounding box center [448, 255] width 164 height 15
type input "******"
click at [509, 283] on span "U redu" at bounding box center [513, 281] width 20 height 8
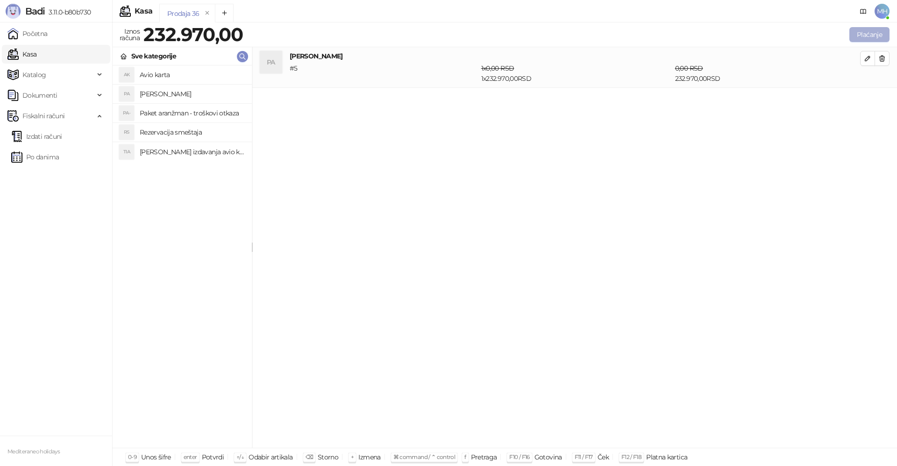
click at [872, 31] on button "Plaćanje" at bounding box center [869, 34] width 40 height 15
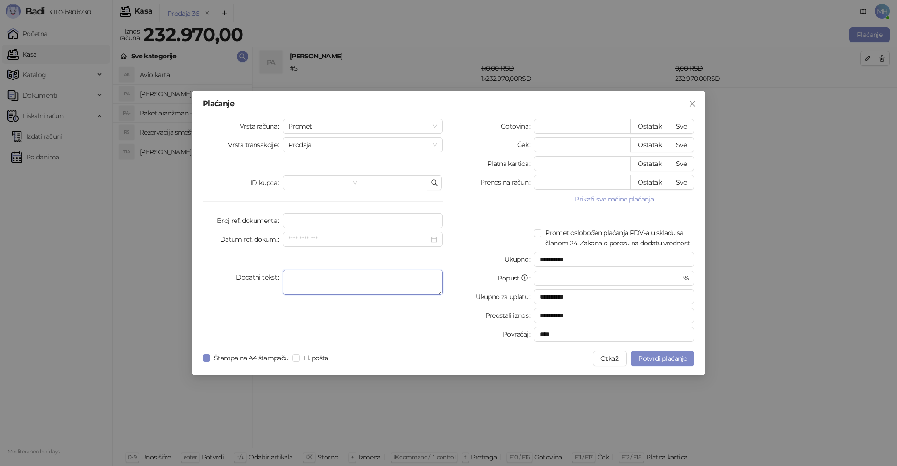
click at [348, 285] on textarea "Dodatni tekst" at bounding box center [363, 281] width 160 height 25
type textarea "*******"
click at [682, 182] on button "Sve" at bounding box center [681, 182] width 26 height 15
type input "******"
type input "****"
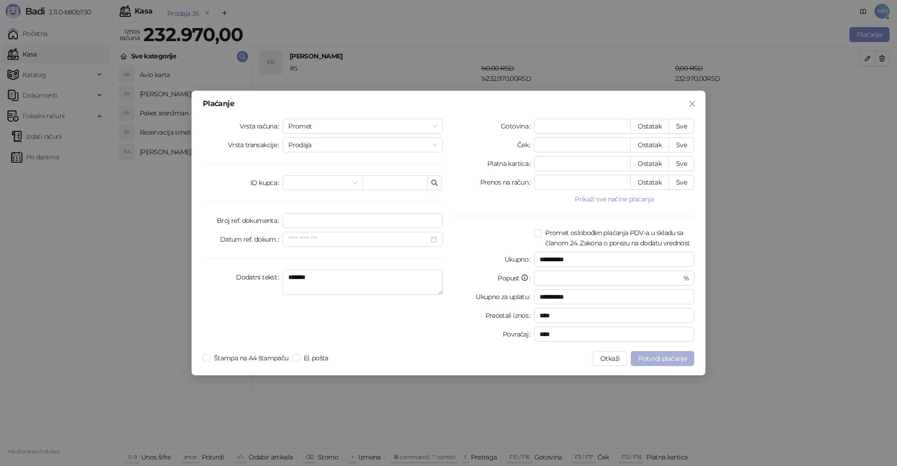
click at [649, 357] on span "Potvrdi plaćanje" at bounding box center [662, 358] width 49 height 8
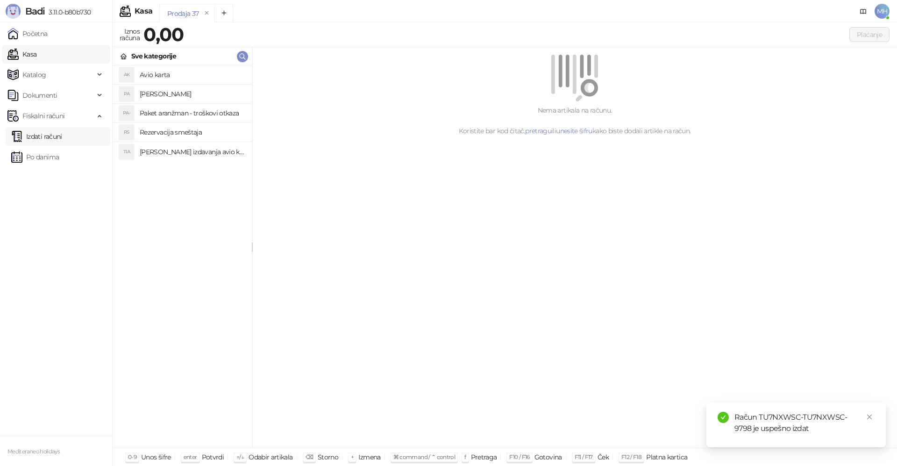
click at [62, 139] on link "Izdati računi" at bounding box center [36, 136] width 51 height 19
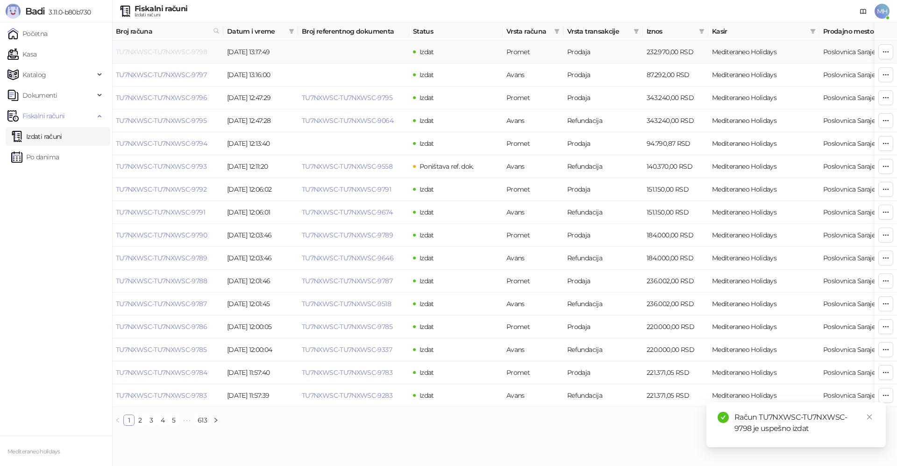
click at [197, 51] on link "TU7NXWSC-TU7NXWSC-9798" at bounding box center [161, 52] width 91 height 8
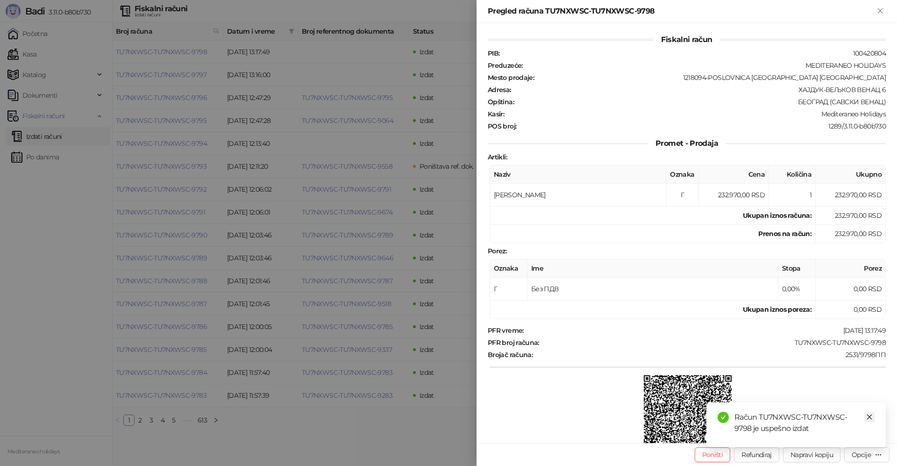
click at [870, 413] on link "Close" at bounding box center [869, 416] width 10 height 10
click at [862, 451] on div "Opcije" at bounding box center [860, 454] width 19 height 8
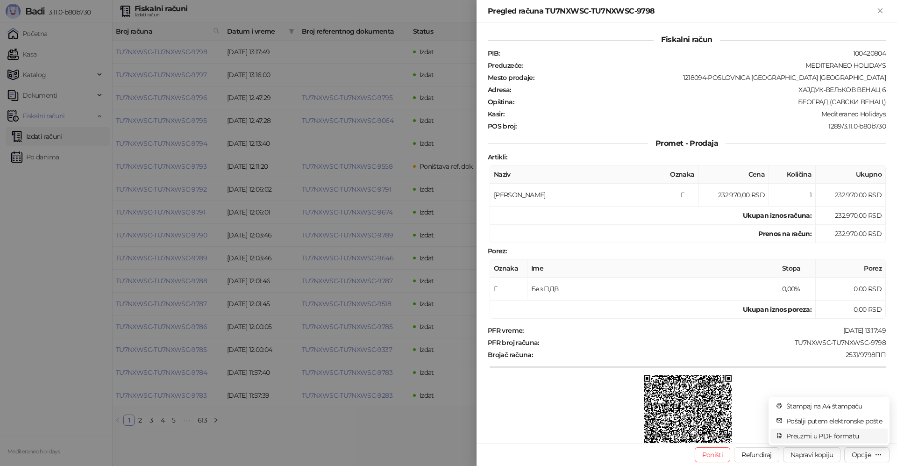
click at [840, 434] on span "Preuzmi u PDF formatu" at bounding box center [834, 436] width 96 height 10
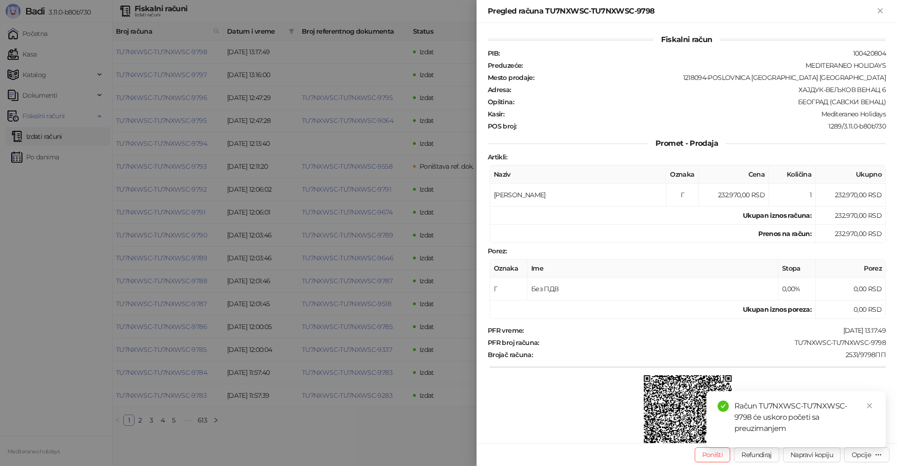
drag, startPoint x: 880, startPoint y: 12, endPoint x: 859, endPoint y: 25, distance: 24.9
click at [880, 12] on icon "Zatvori" at bounding box center [880, 11] width 8 height 8
